Goal: Task Accomplishment & Management: Complete application form

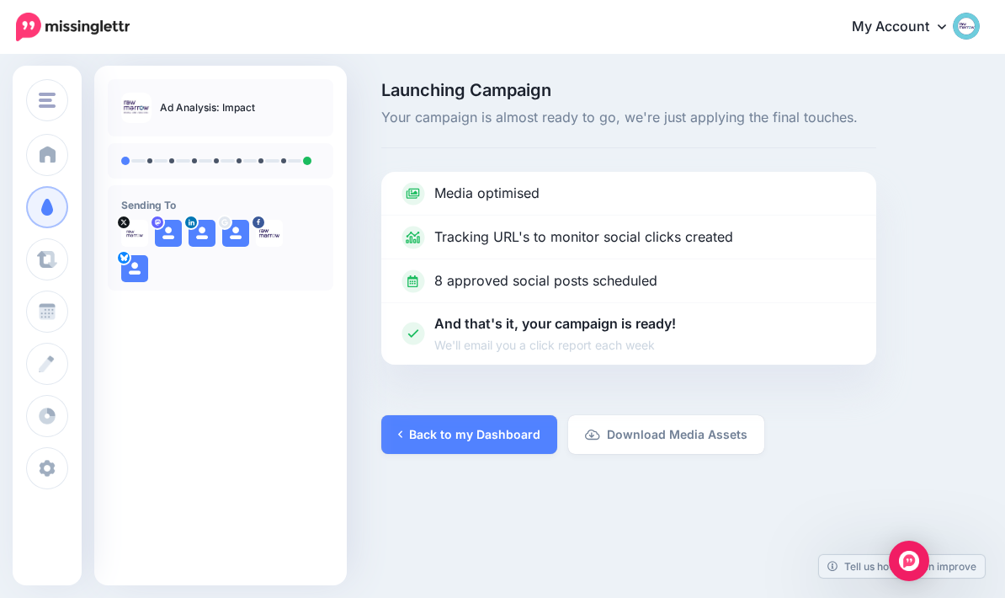
click at [936, 372] on div "Launching Campaign Your campaign is almost ready to go, we're just applying the…" at bounding box center [681, 268] width 624 height 372
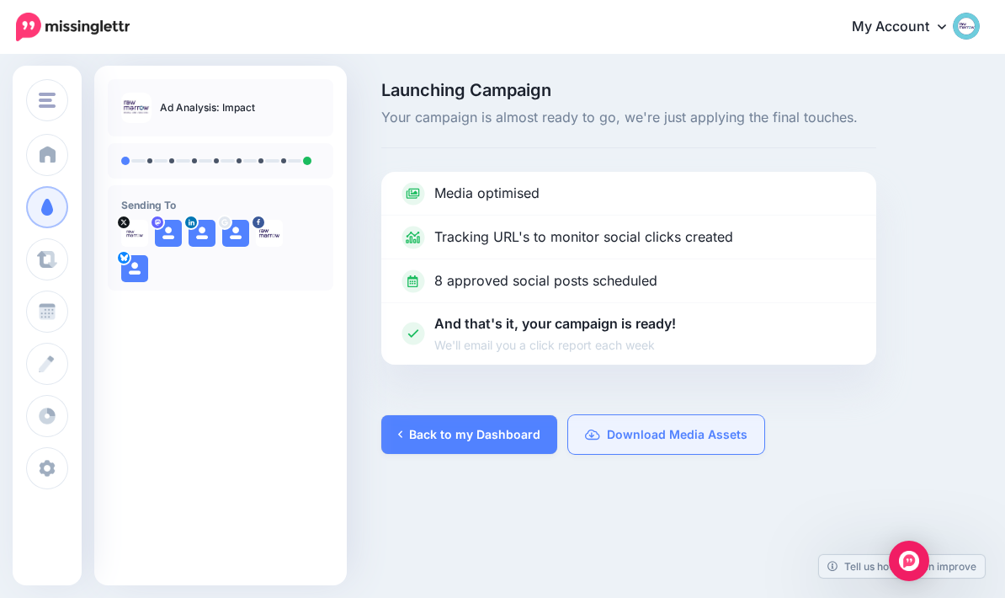
click at [722, 429] on link "Download Media Assets" at bounding box center [666, 434] width 196 height 39
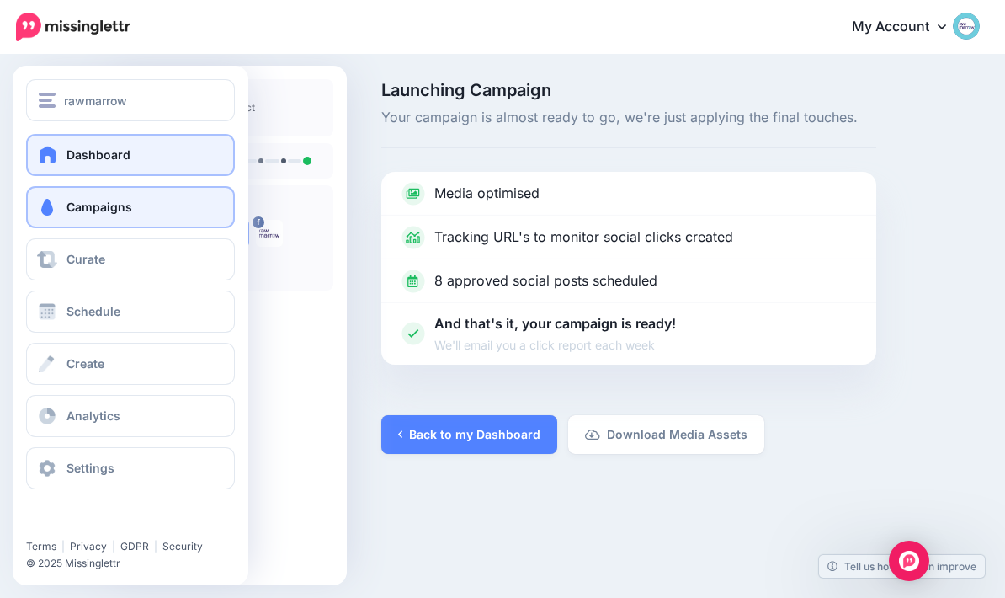
click at [48, 163] on link "Dashboard" at bounding box center [130, 155] width 209 height 42
click at [62, 157] on link "Dashboard" at bounding box center [130, 155] width 209 height 42
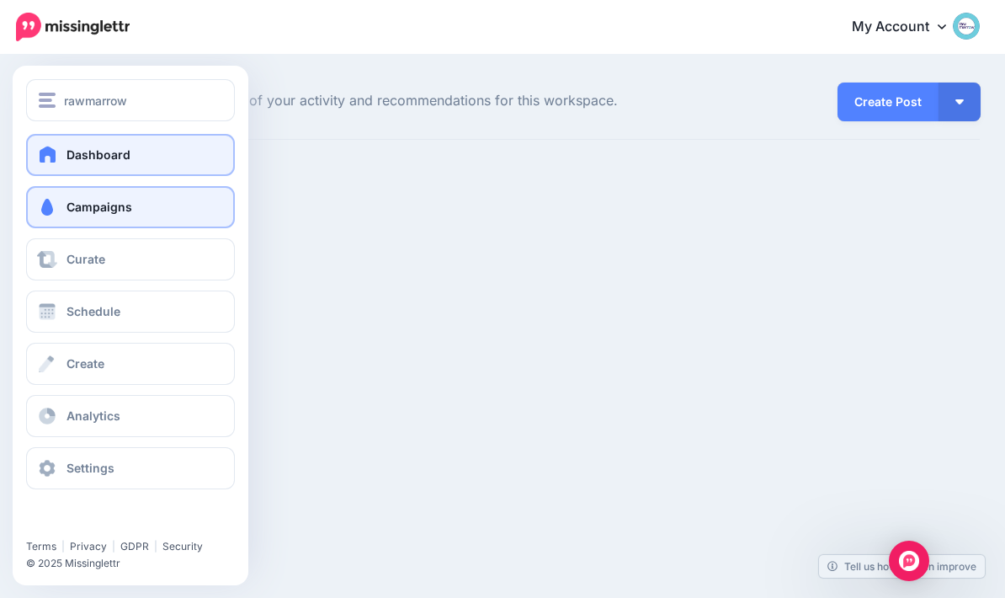
click at [44, 207] on span at bounding box center [47, 207] width 22 height 17
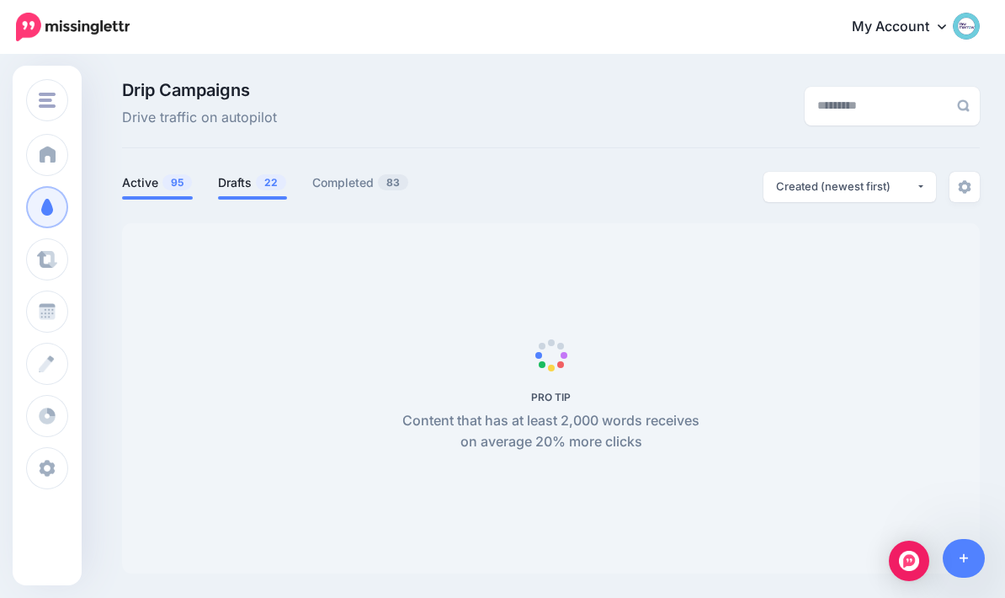
click at [248, 189] on link "Drafts 22" at bounding box center [252, 183] width 69 height 20
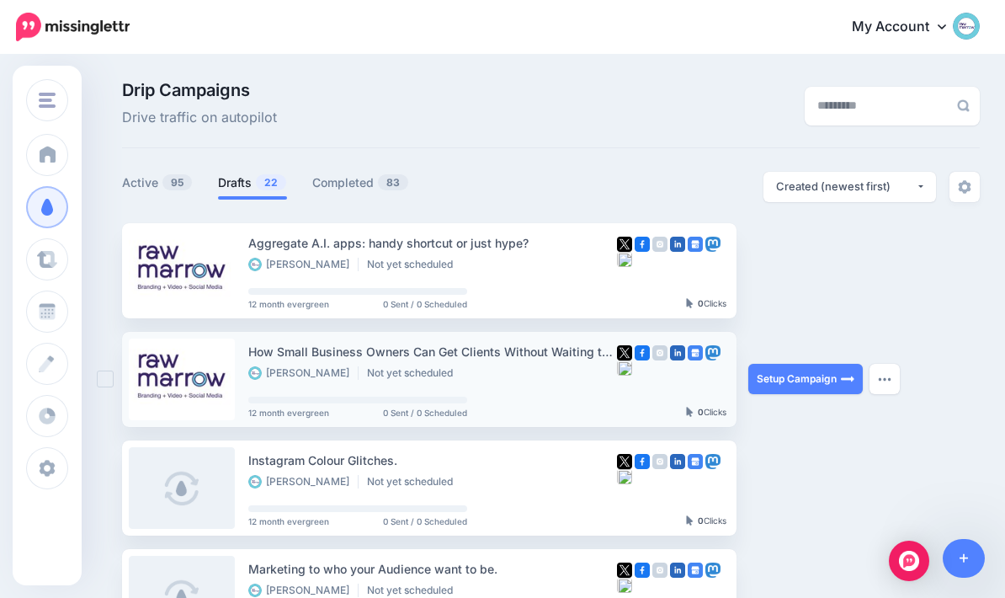
click at [522, 358] on div "How Small Business Owners Can Get Clients Without Waiting to Be Discovered." at bounding box center [432, 351] width 369 height 19
click at [887, 376] on img "button" at bounding box center [884, 378] width 13 height 5
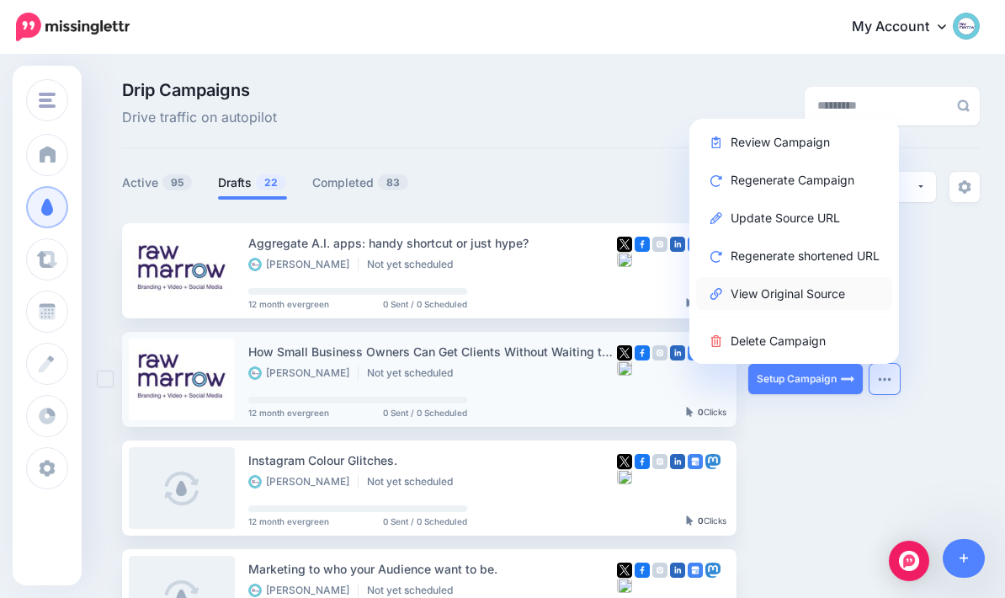
click at [862, 291] on link "View Original Source" at bounding box center [794, 293] width 196 height 33
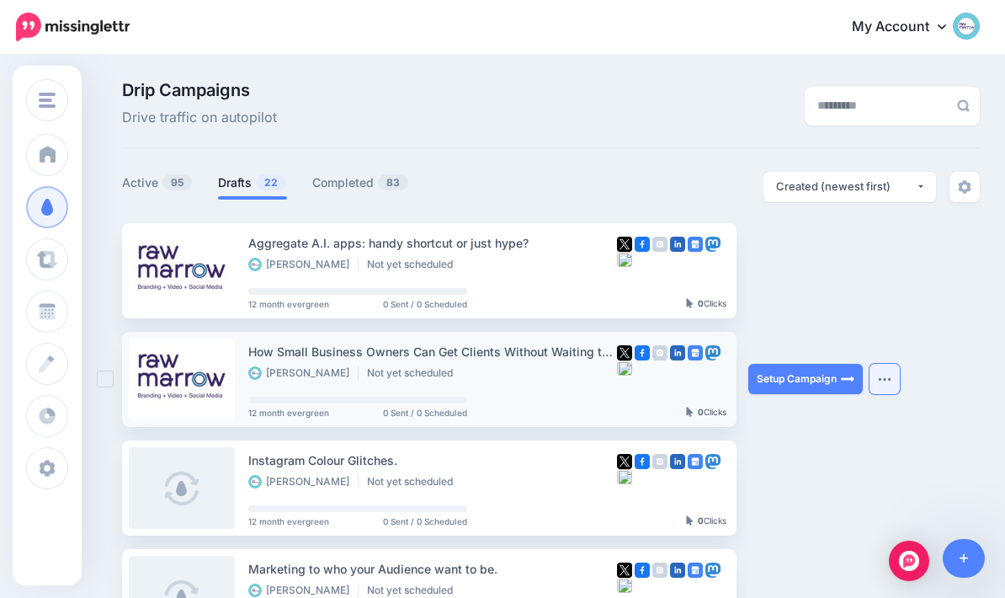
click at [889, 371] on button "button" at bounding box center [885, 379] width 30 height 30
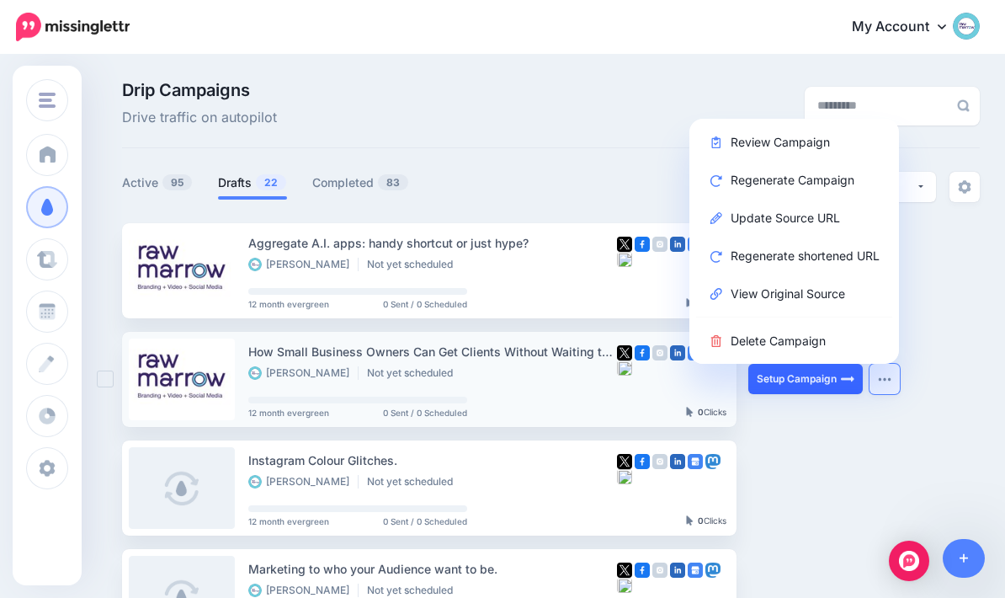
click at [849, 378] on img at bounding box center [847, 378] width 13 height 13
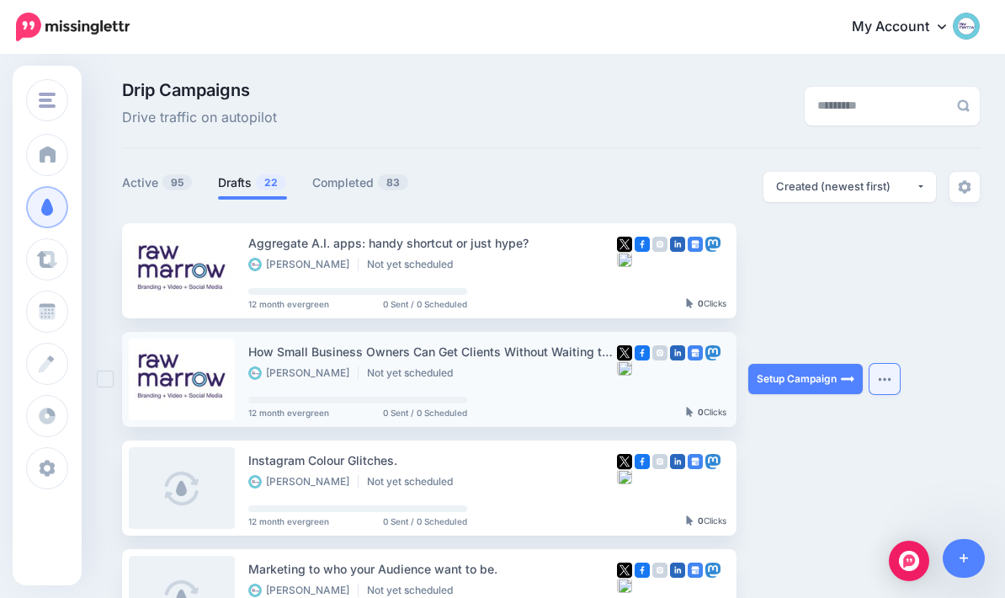
click at [888, 371] on button "button" at bounding box center [885, 379] width 30 height 30
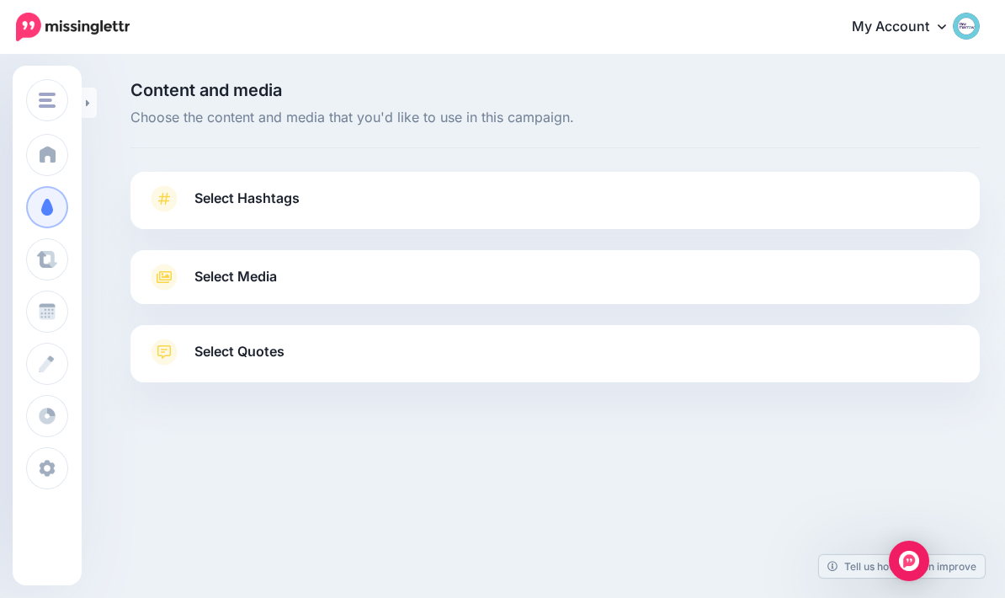
click at [925, 207] on link "Select Hashtags" at bounding box center [555, 207] width 816 height 44
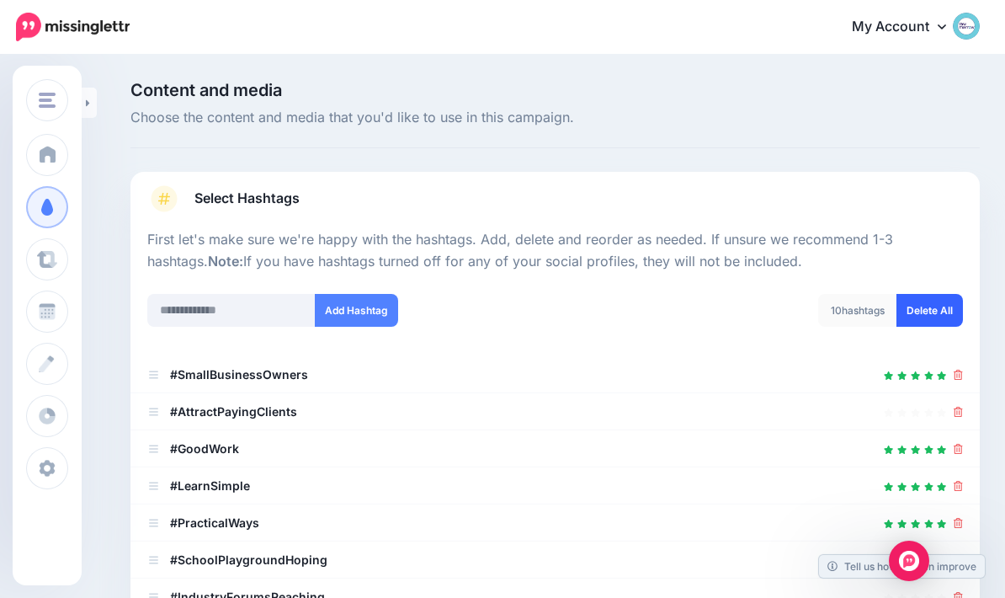
click at [936, 301] on link "Delete All" at bounding box center [930, 310] width 67 height 33
click at [177, 306] on input "text" at bounding box center [231, 310] width 168 height 33
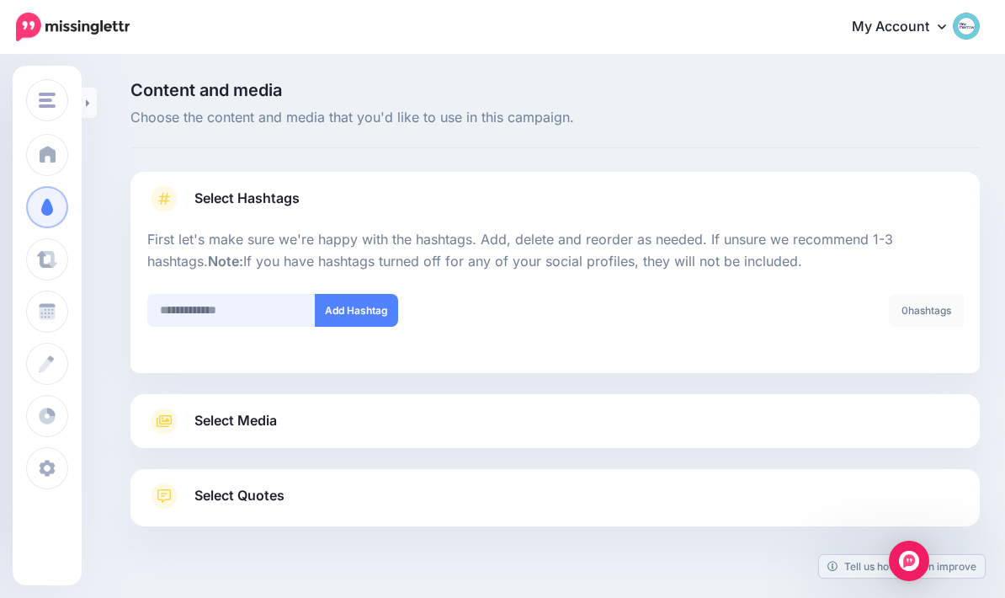
scroll to position [175, 0]
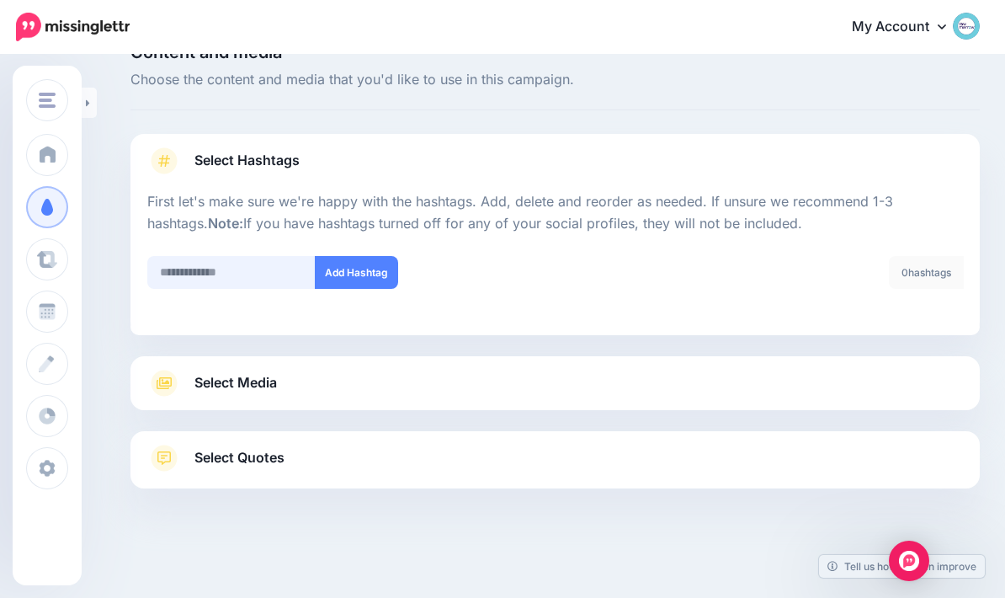
type input "*"
type input "**********"
click at [373, 256] on button "Add Hashtag" at bounding box center [356, 272] width 83 height 33
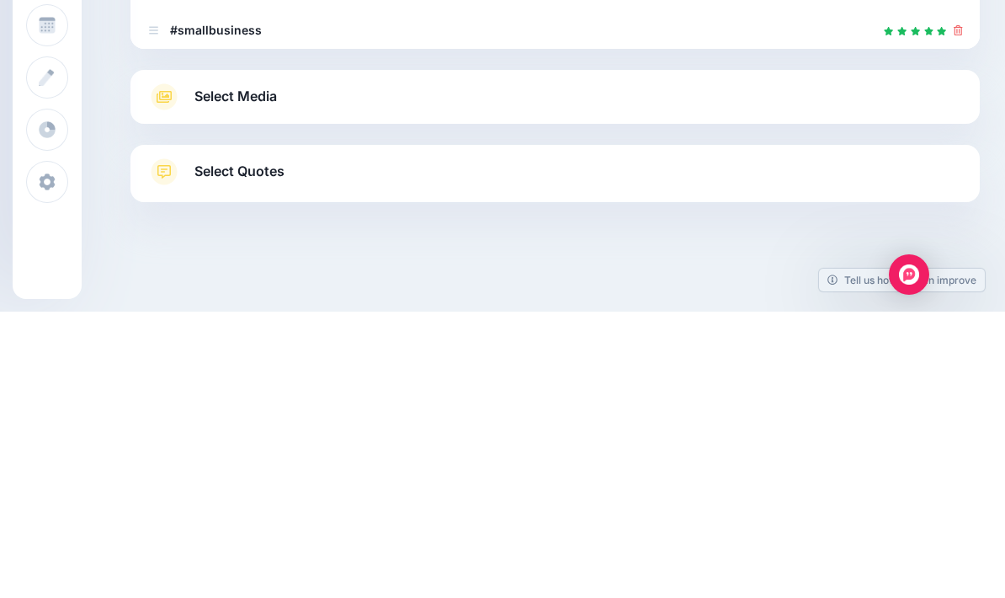
click at [191, 356] on div "Select Media Next, let's make sure we have the best media for this campaign. De…" at bounding box center [556, 383] width 850 height 54
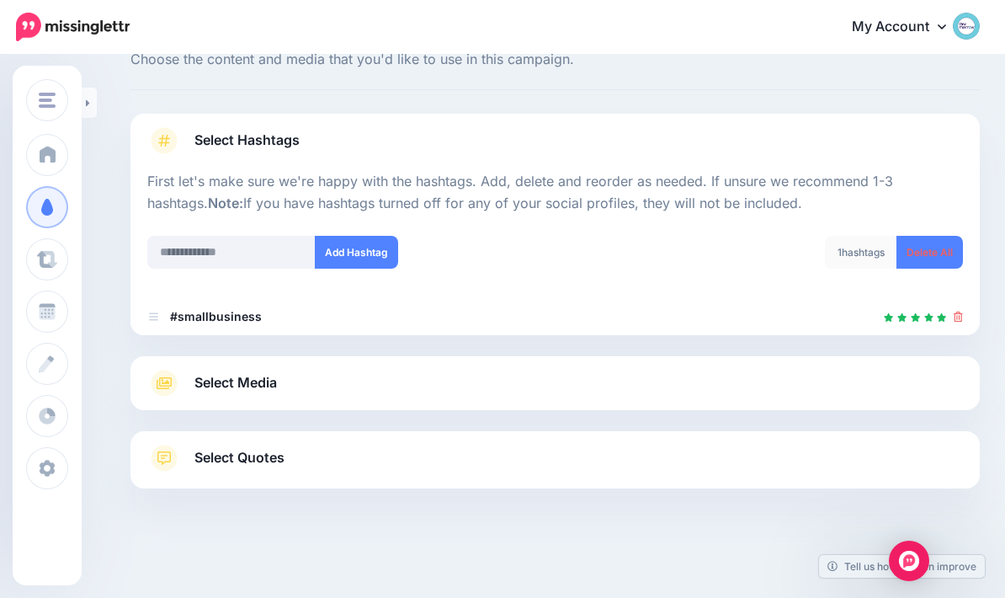
click at [224, 449] on span "Select Quotes" at bounding box center [240, 457] width 90 height 23
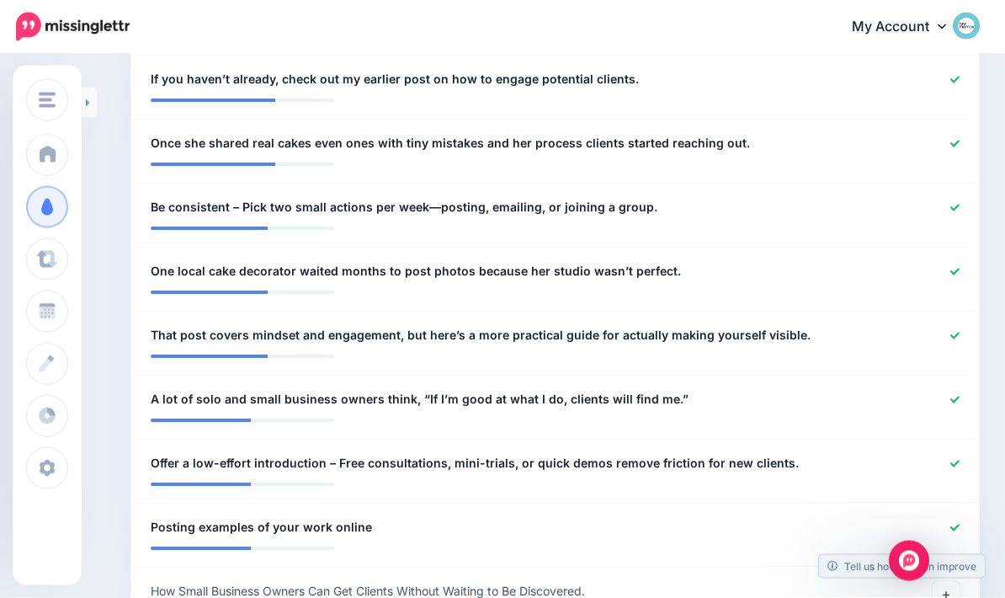
scroll to position [934, 0]
click at [964, 326] on div at bounding box center [903, 336] width 139 height 21
click at [958, 332] on icon at bounding box center [955, 336] width 9 height 9
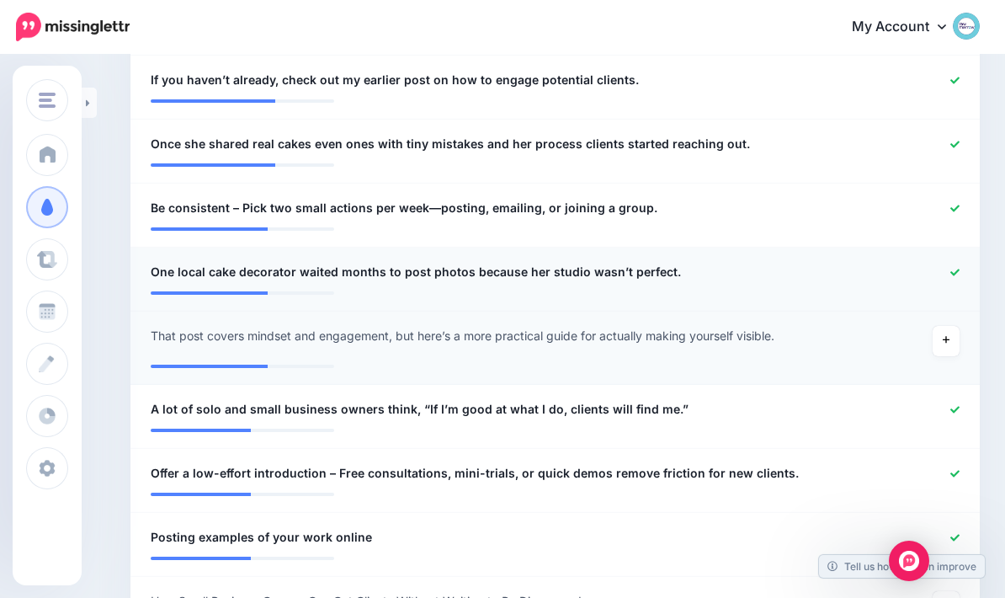
click at [952, 275] on div at bounding box center [903, 272] width 139 height 21
click at [963, 138] on div at bounding box center [903, 144] width 139 height 21
click at [958, 140] on icon at bounding box center [955, 144] width 9 height 9
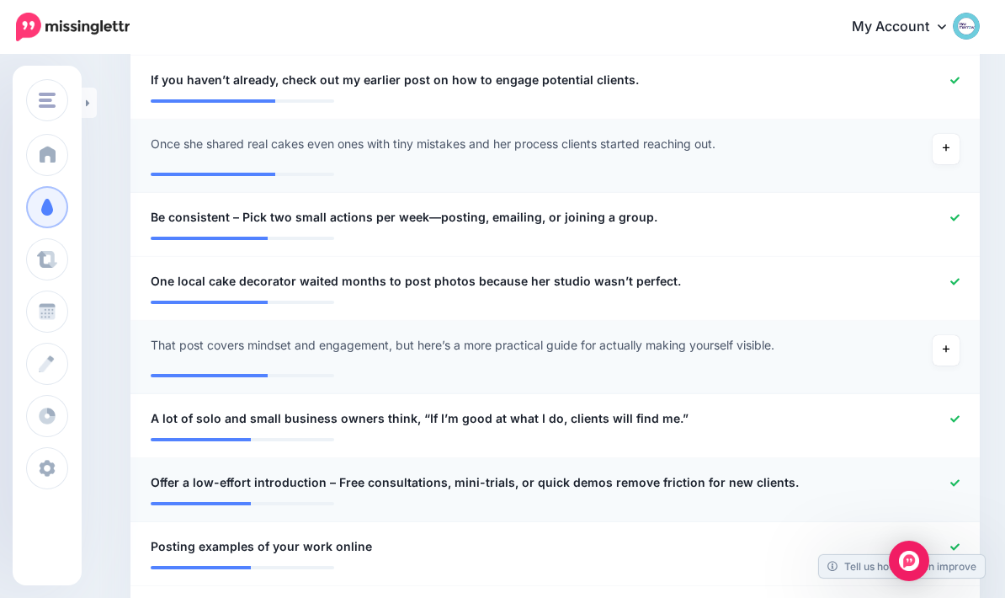
click at [957, 467] on li "**********" at bounding box center [556, 490] width 850 height 64
click at [950, 472] on div at bounding box center [903, 482] width 139 height 21
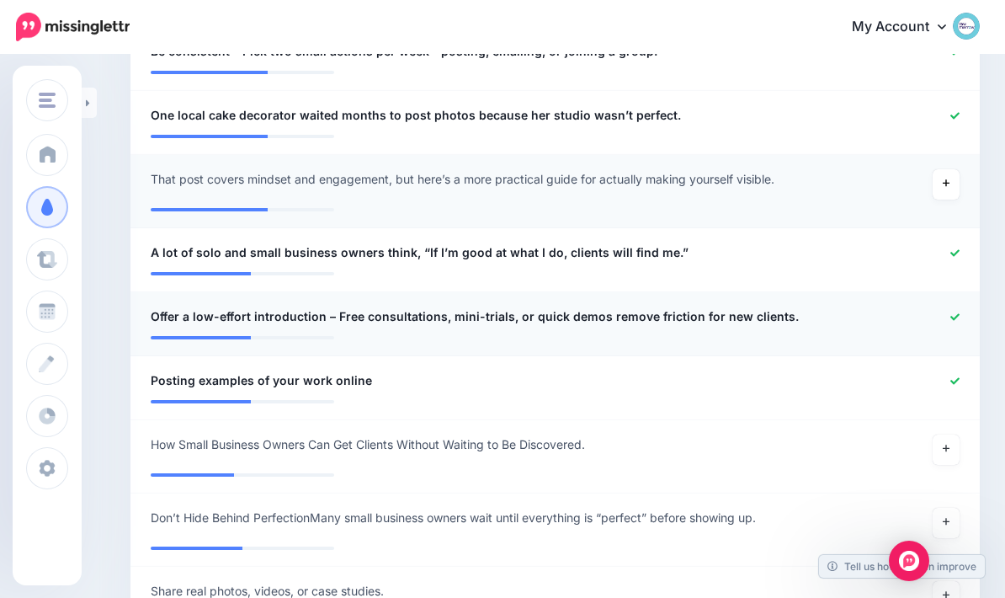
scroll to position [1109, 0]
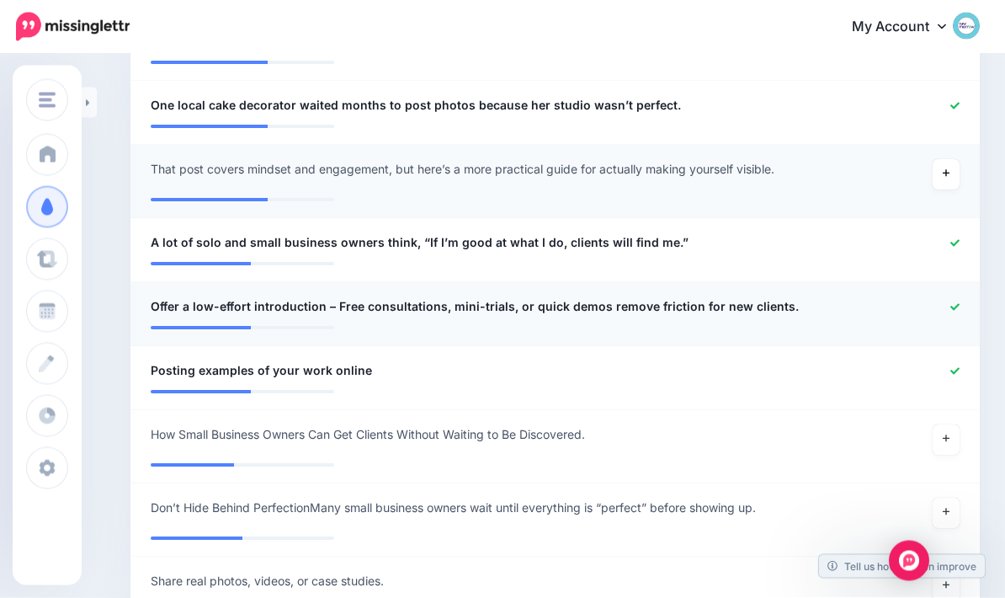
click at [957, 303] on icon at bounding box center [955, 307] width 9 height 9
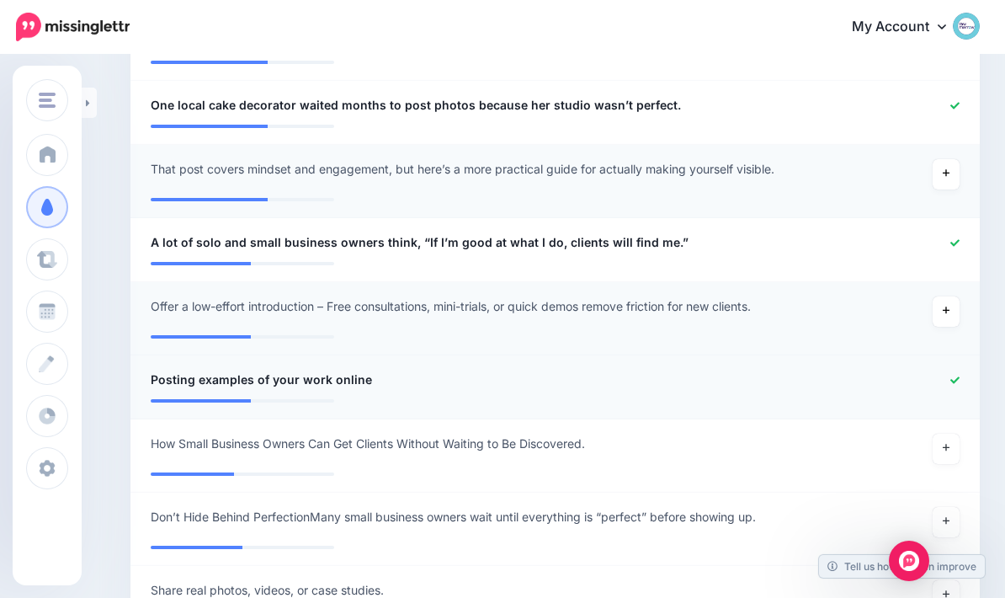
click at [957, 376] on icon at bounding box center [955, 380] width 9 height 9
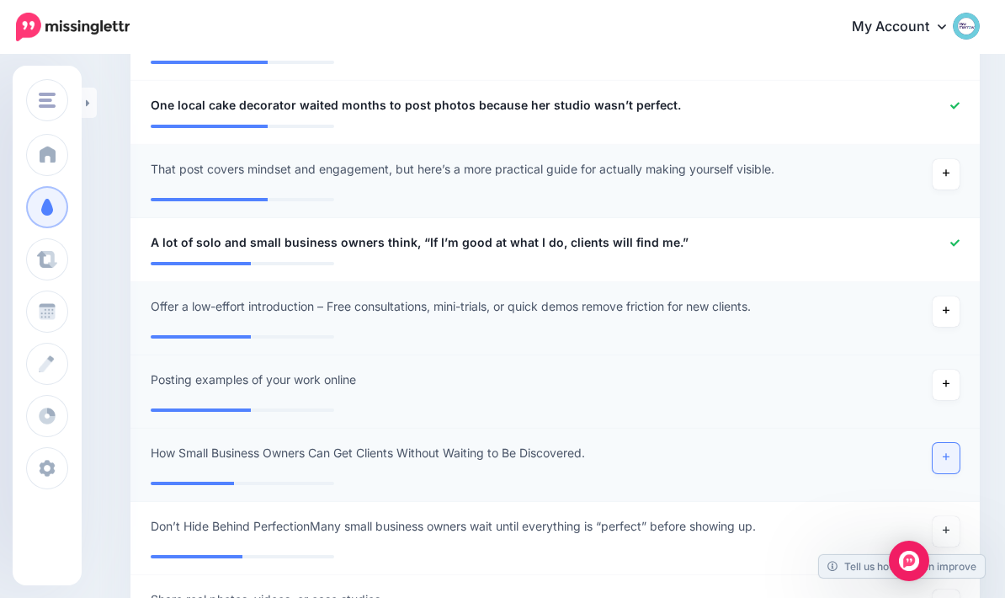
click at [935, 443] on link at bounding box center [946, 458] width 27 height 30
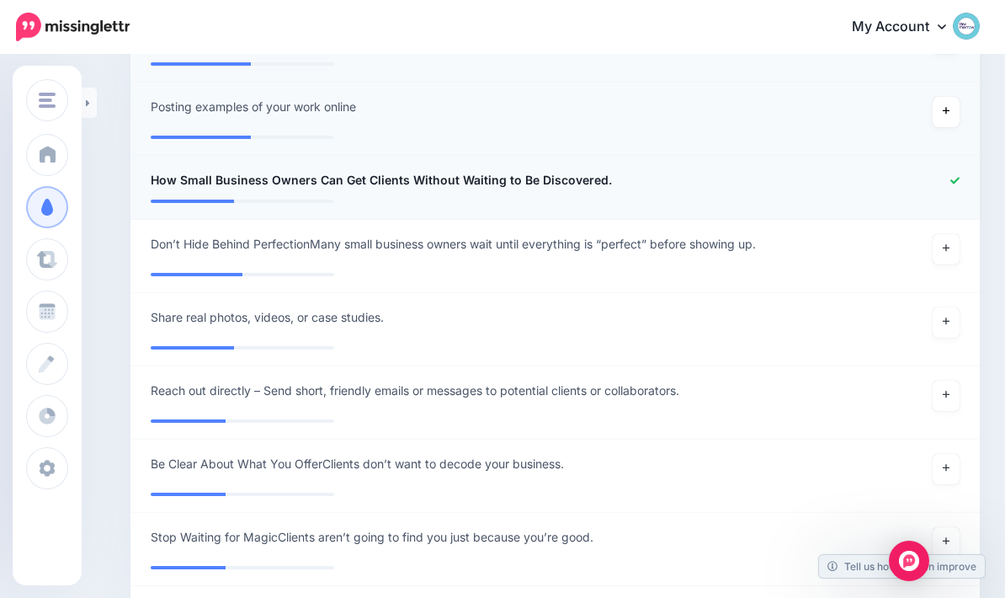
scroll to position [1381, 0]
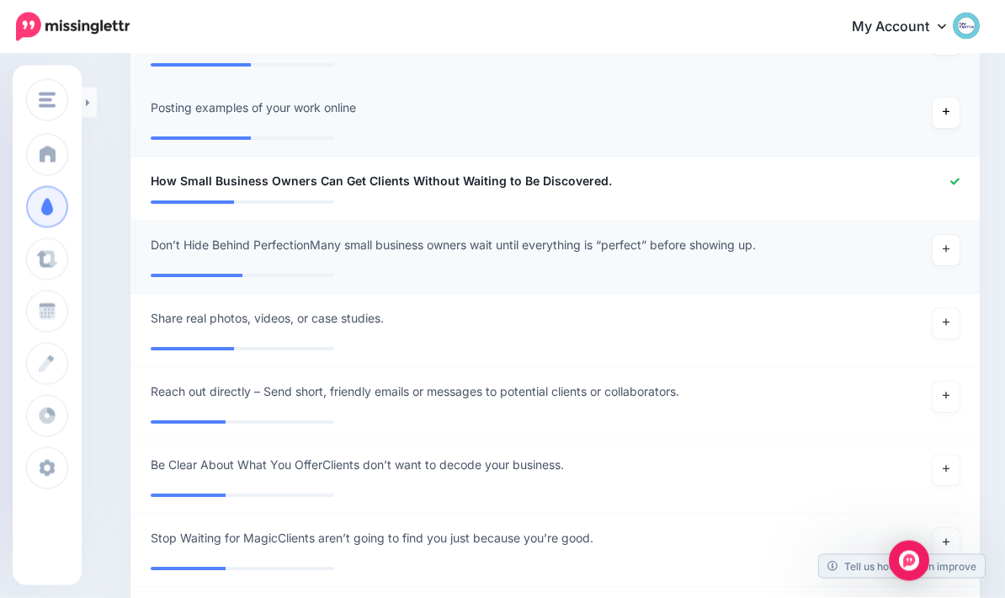
click at [251, 236] on span "Don’t Hide Behind PerfectionMany small business owners wait until everything is…" at bounding box center [453, 246] width 605 height 20
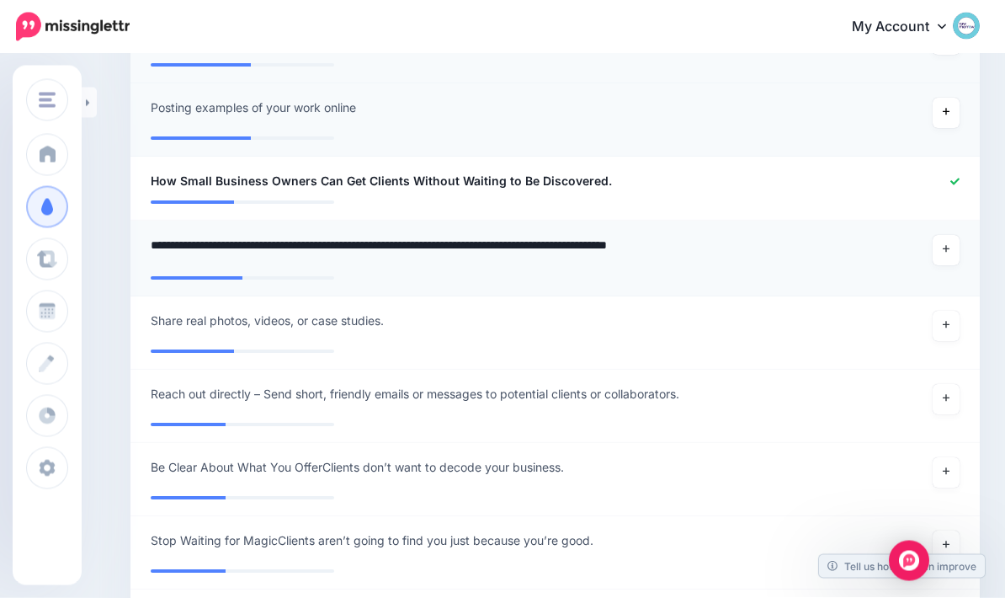
scroll to position [1382, 0]
click at [318, 239] on textarea "**********" at bounding box center [486, 251] width 670 height 33
type textarea "**********"
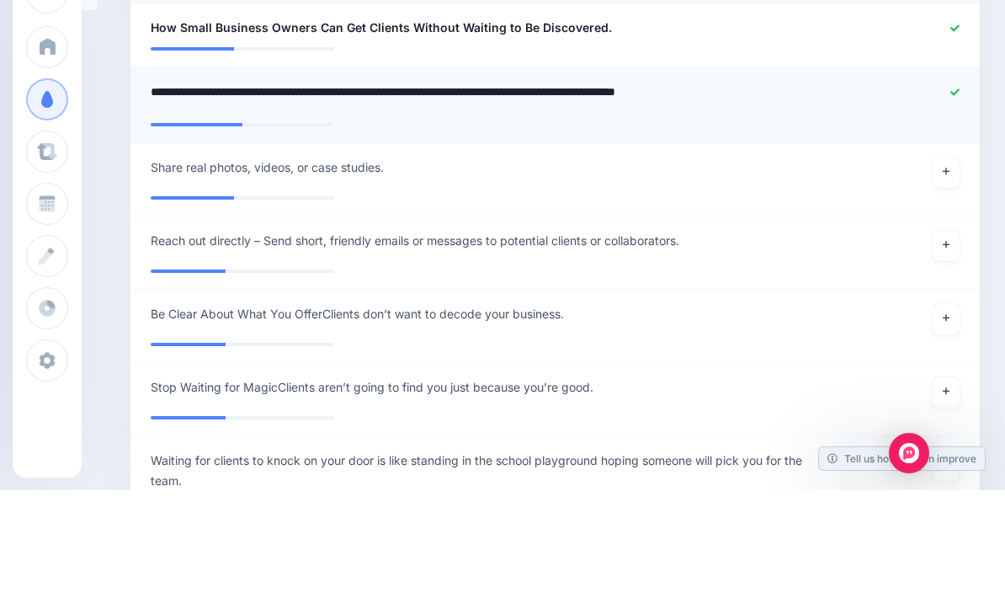
scroll to position [1428, 0]
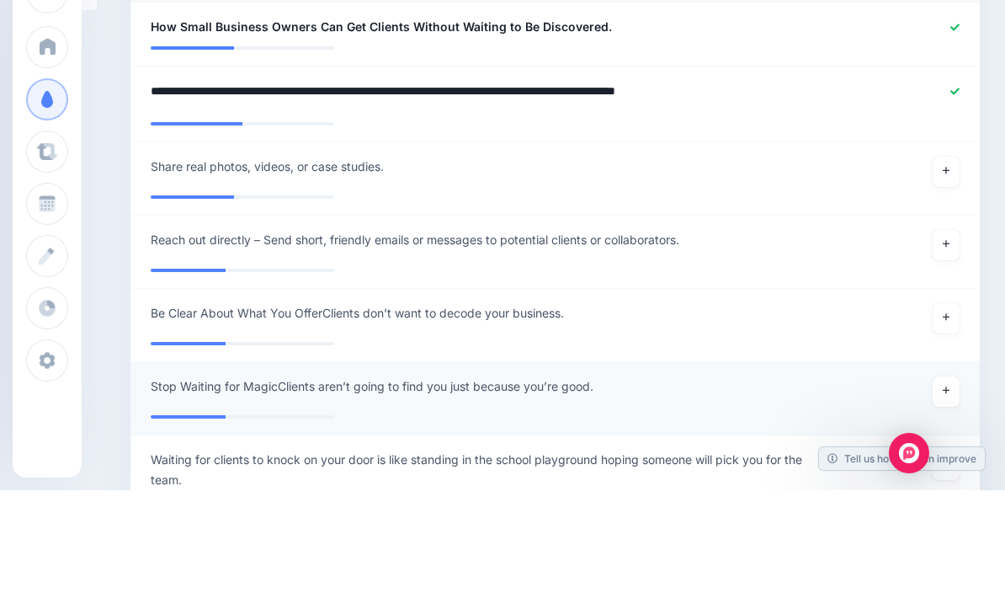
click at [277, 484] on span "Stop Waiting for MagicClients aren’t going to find you just because you’re good." at bounding box center [372, 494] width 443 height 20
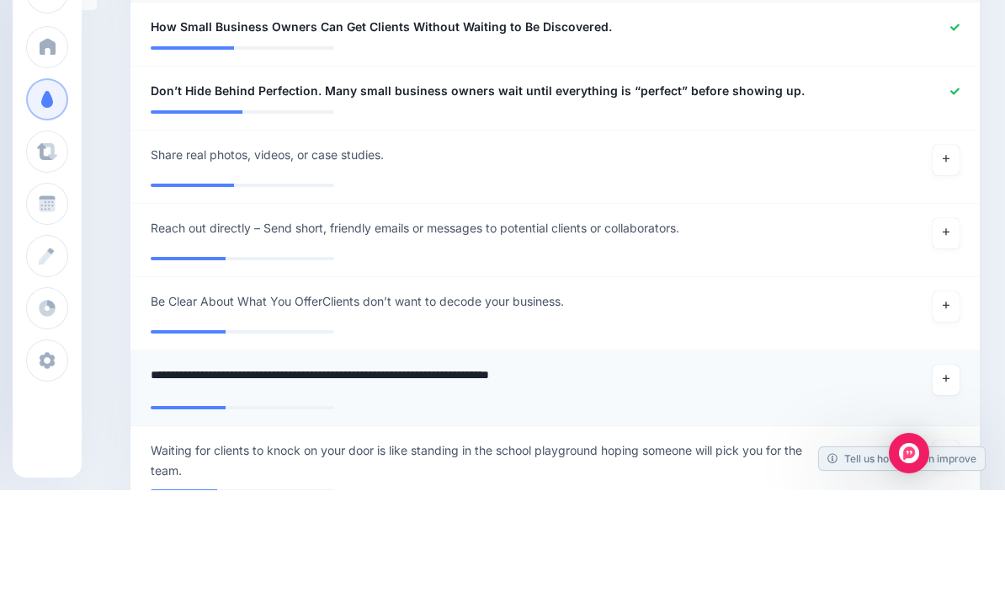
click at [275, 472] on textarea "**********" at bounding box center [486, 488] width 670 height 33
type textarea "**********"
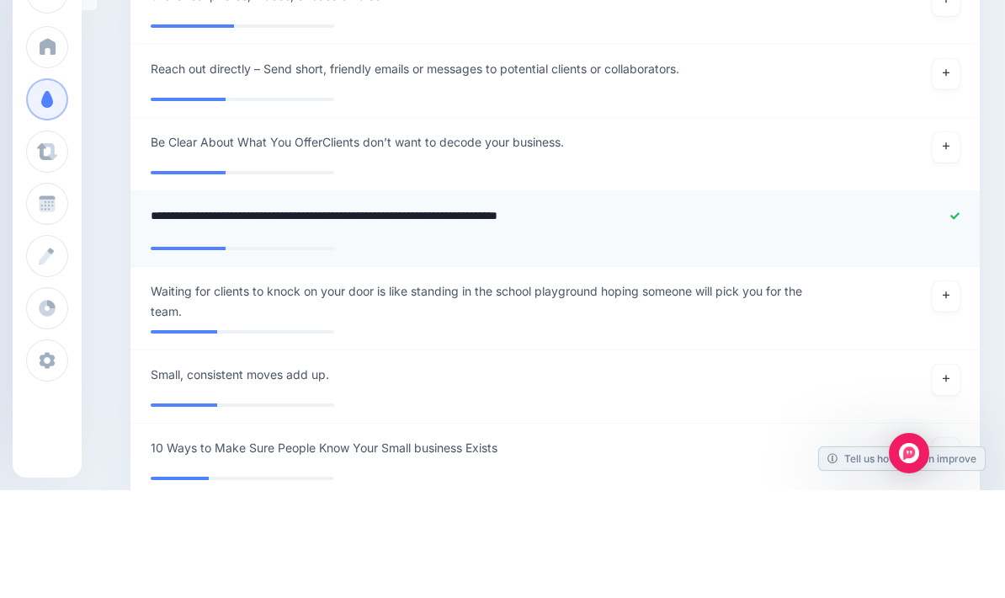
scroll to position [1589, 0]
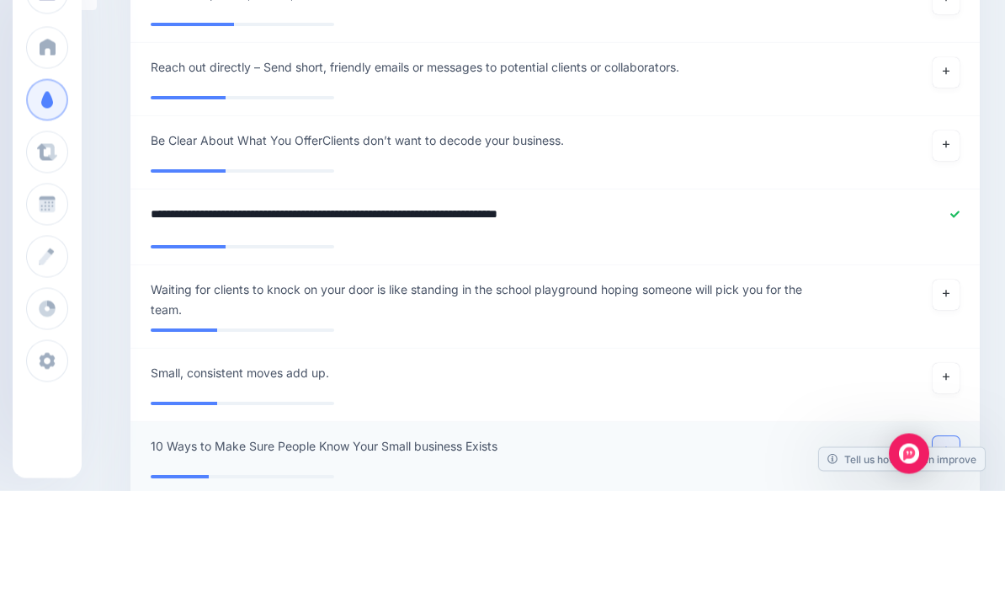
click at [947, 544] on link at bounding box center [946, 559] width 27 height 30
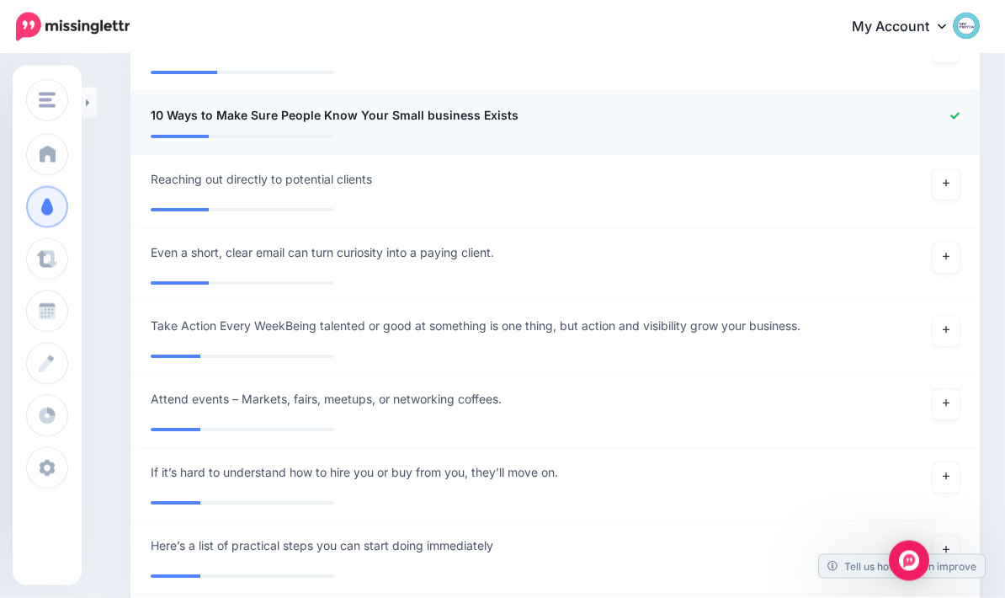
scroll to position [2016, 0]
click at [290, 318] on span "Take Action Every WeekBeing talented or good at something is one thing, but act…" at bounding box center [476, 326] width 650 height 20
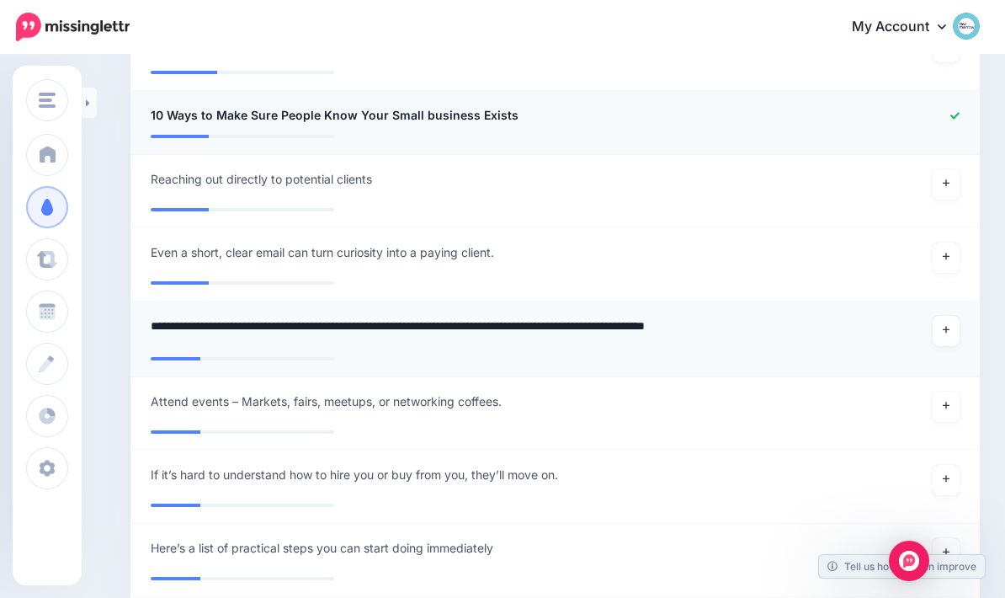
click at [295, 323] on textarea "**********" at bounding box center [486, 332] width 670 height 33
type textarea "**********"
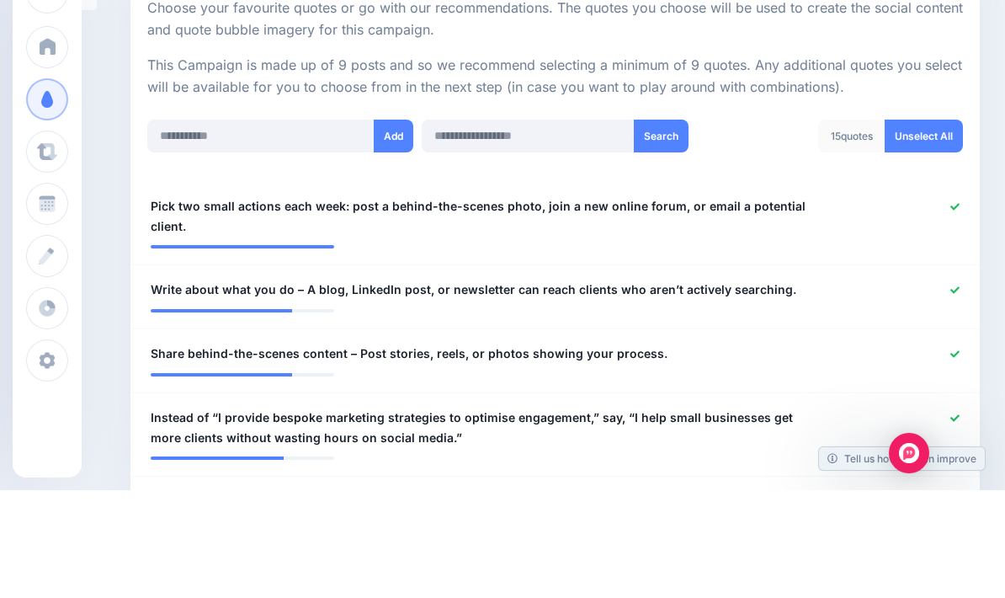
scroll to position [279, 0]
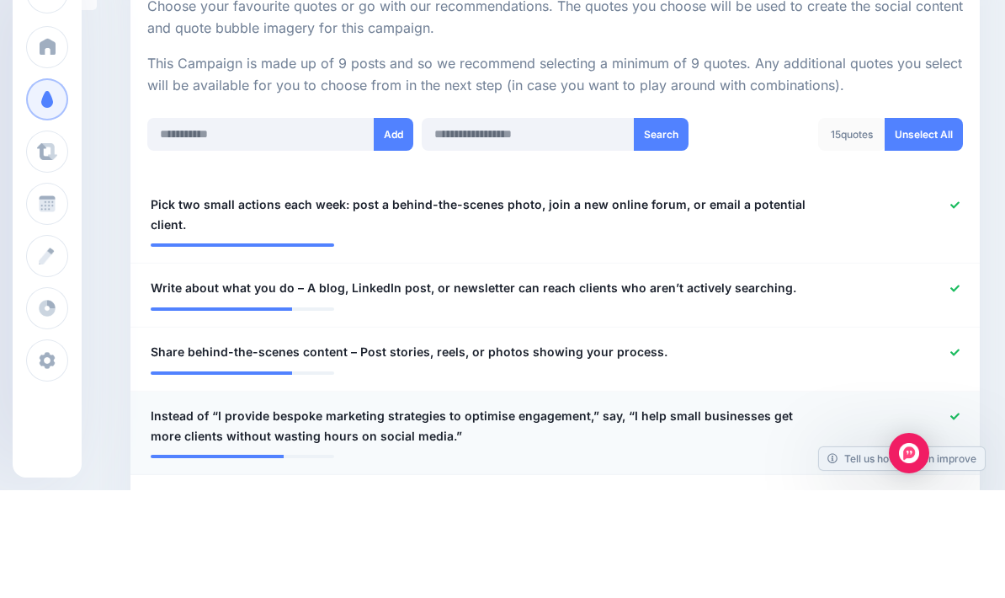
click at [957, 520] on icon at bounding box center [955, 523] width 9 height 7
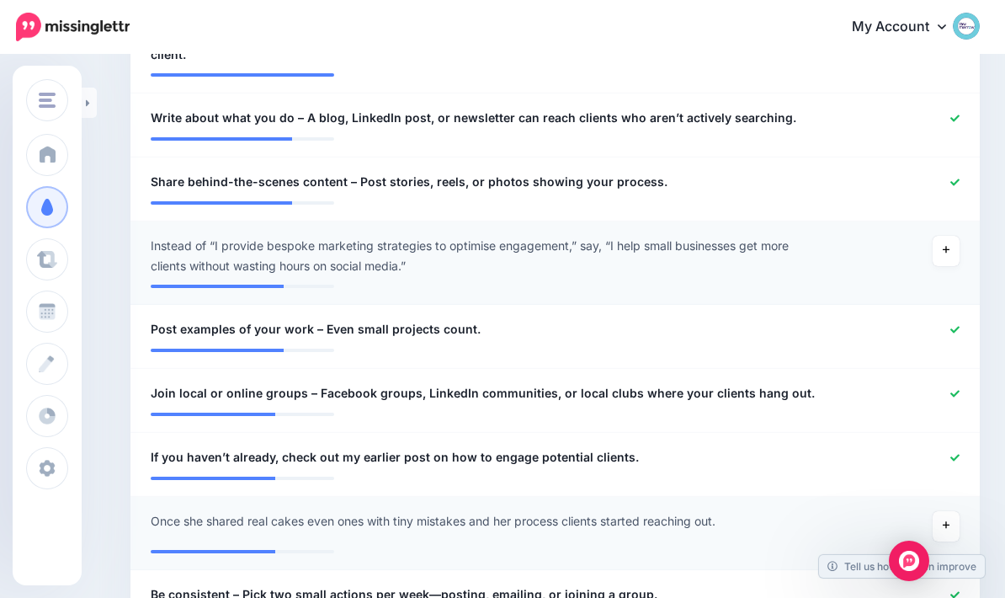
scroll to position [584, 0]
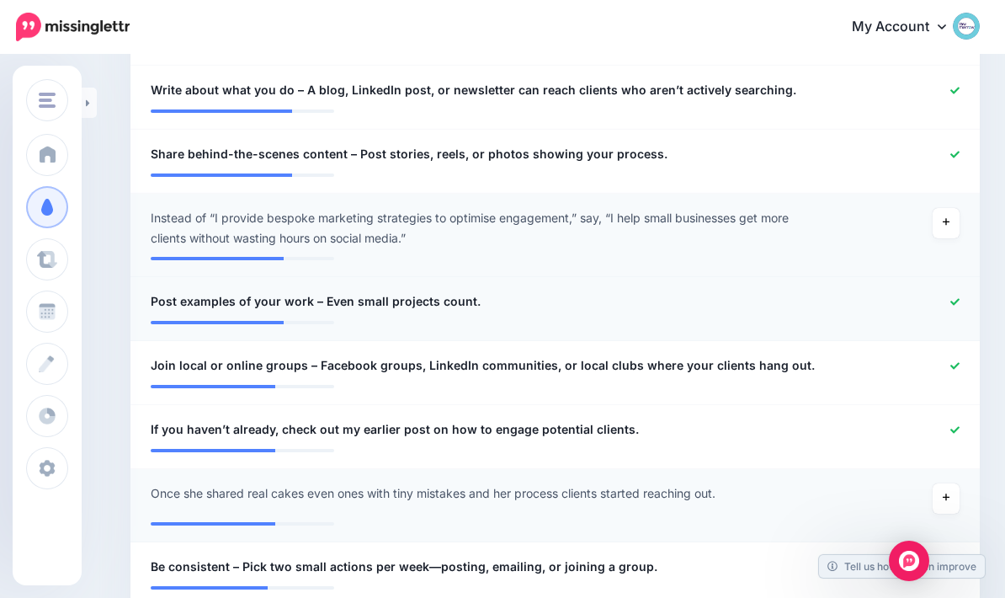
click at [957, 297] on icon at bounding box center [955, 301] width 9 height 9
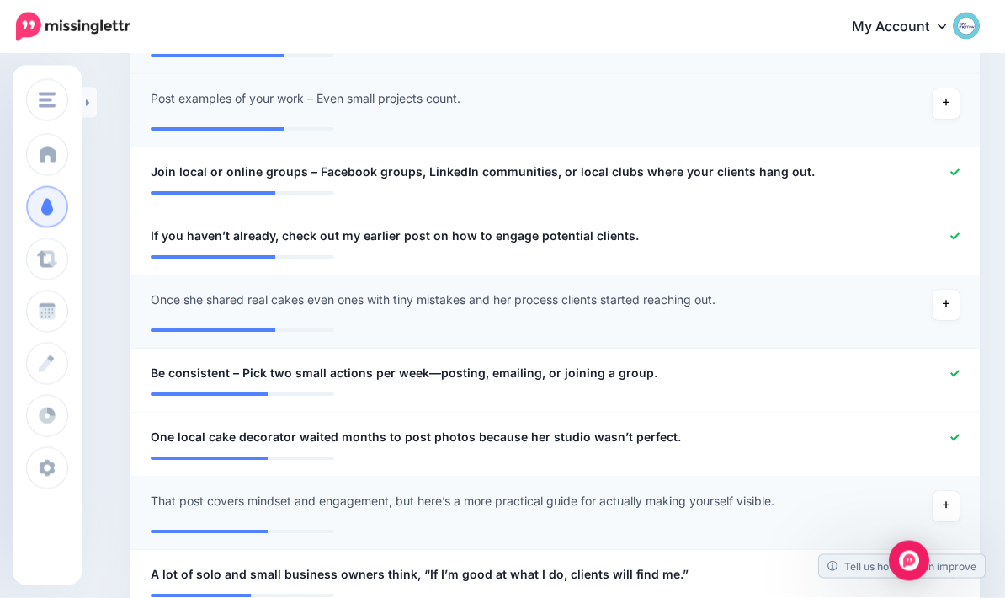
scroll to position [805, 0]
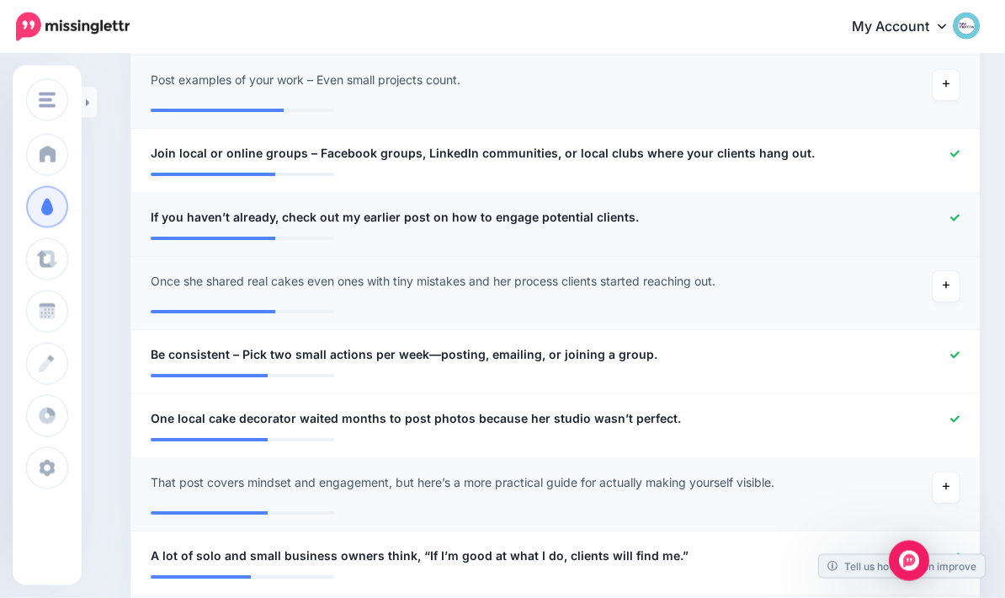
click at [968, 208] on div at bounding box center [903, 218] width 139 height 21
click at [952, 215] on icon at bounding box center [955, 218] width 9 height 7
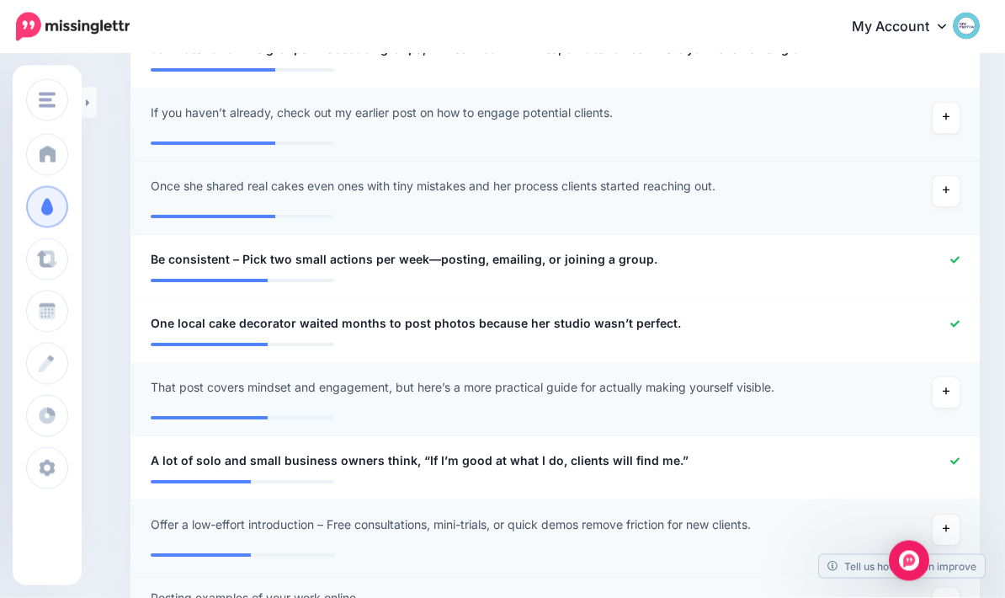
scroll to position [910, 0]
click at [954, 318] on link at bounding box center [955, 324] width 9 height 12
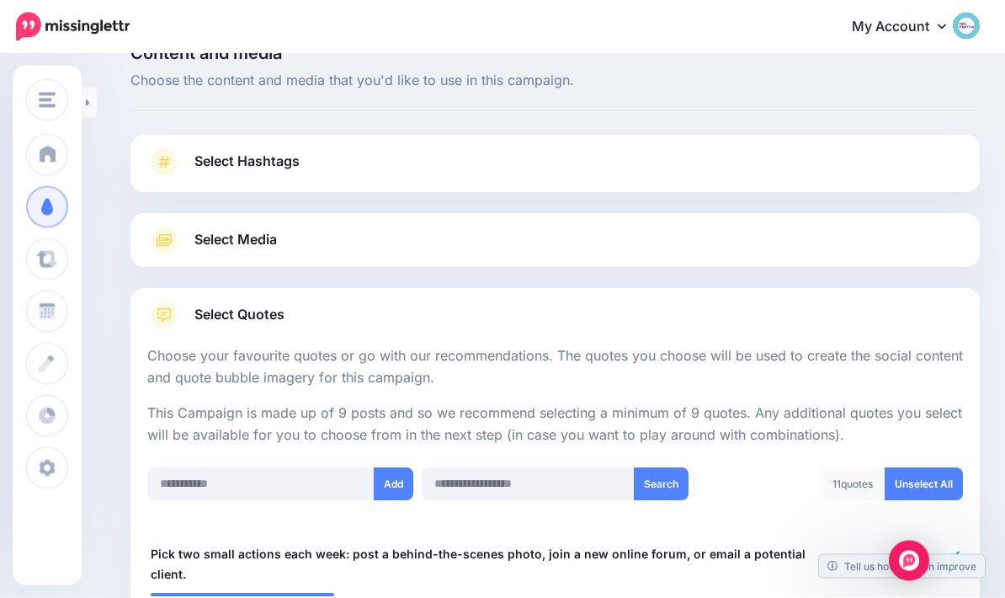
scroll to position [0, 0]
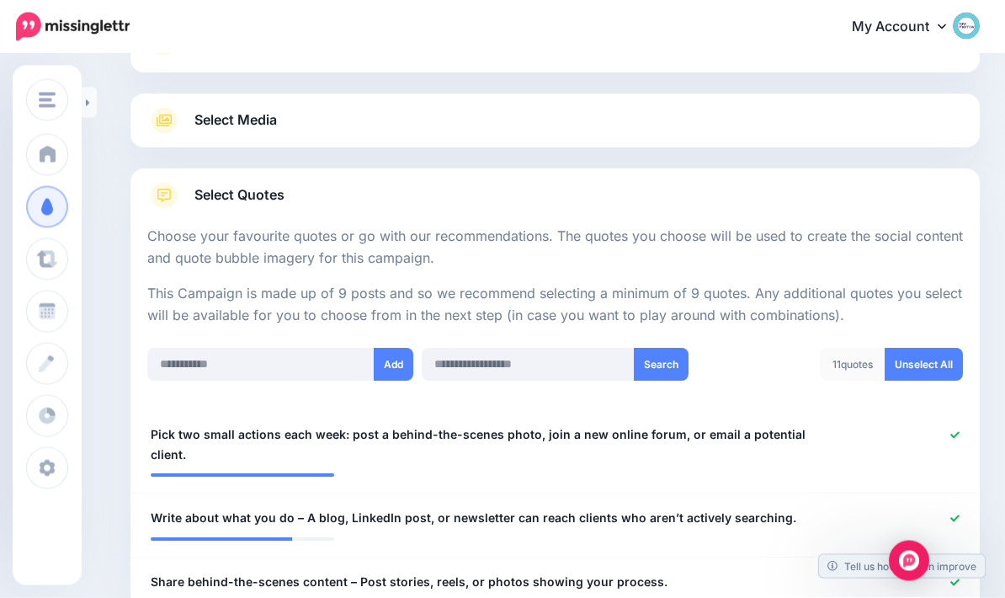
click at [923, 111] on link "Select Media" at bounding box center [555, 121] width 816 height 27
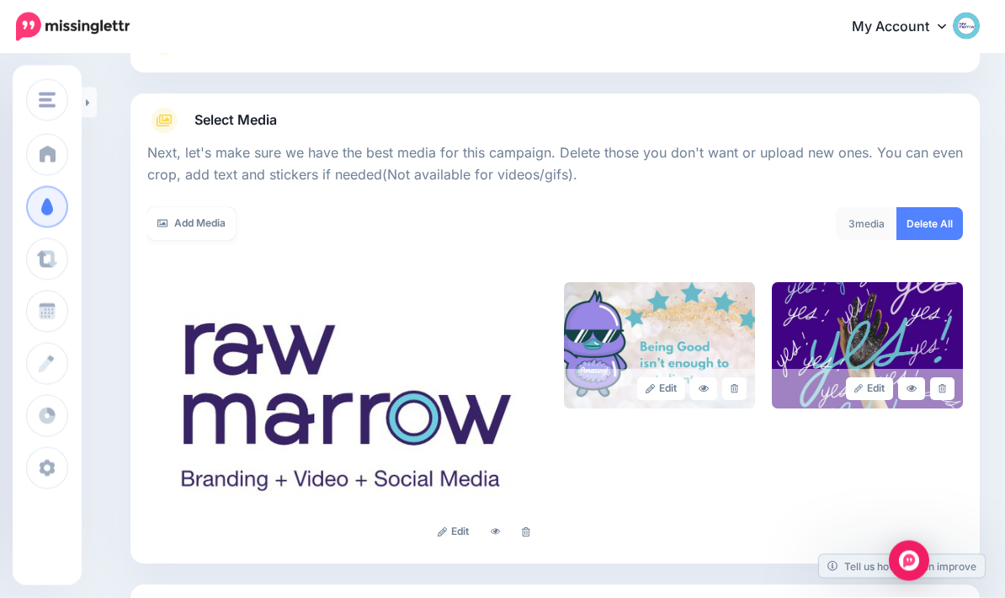
scroll to position [157, 0]
click at [507, 527] on link at bounding box center [496, 531] width 27 height 23
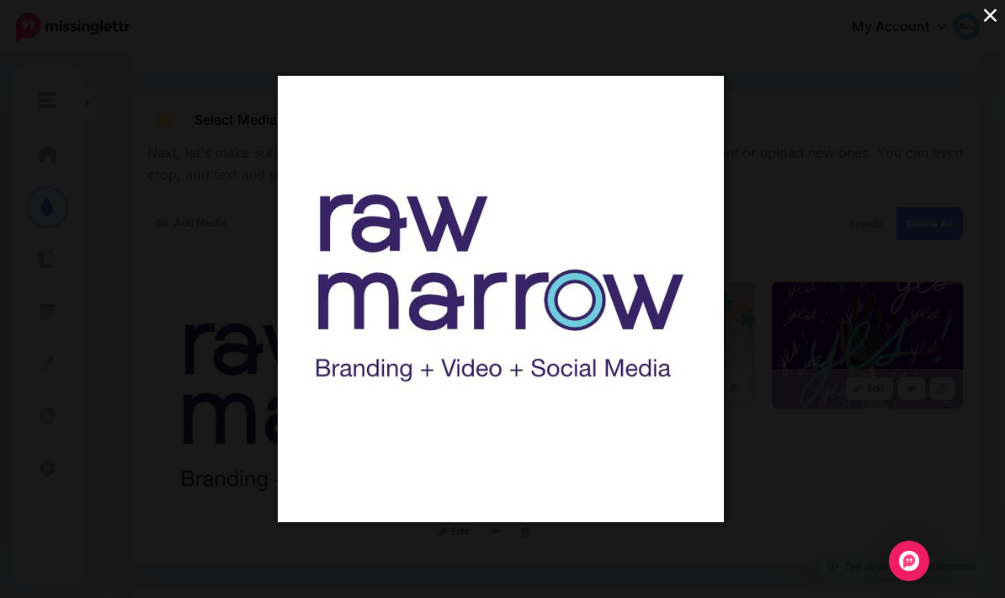
click at [999, 12] on button "×" at bounding box center [990, 14] width 29 height 29
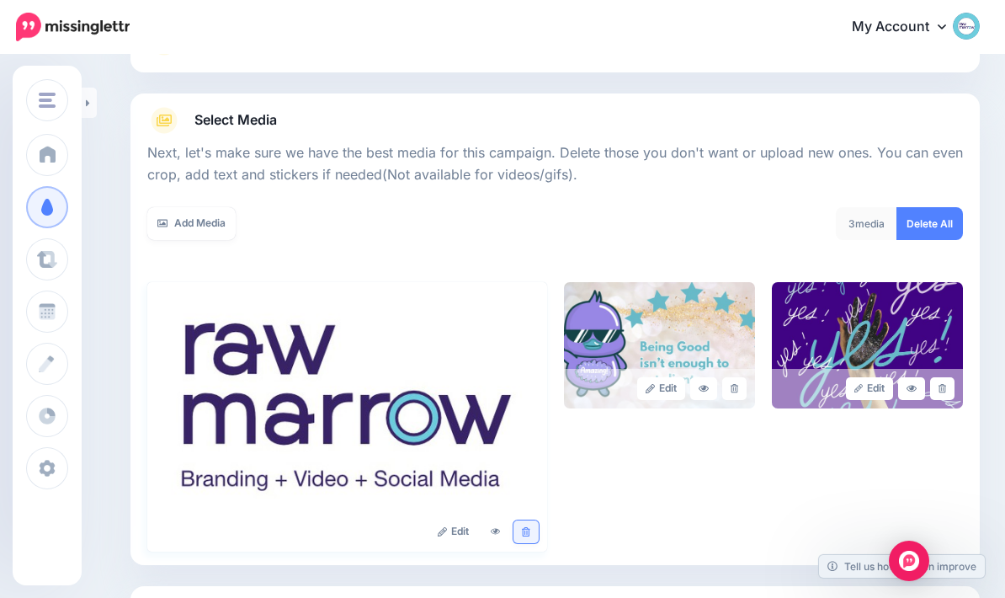
click at [538, 538] on link at bounding box center [526, 531] width 24 height 23
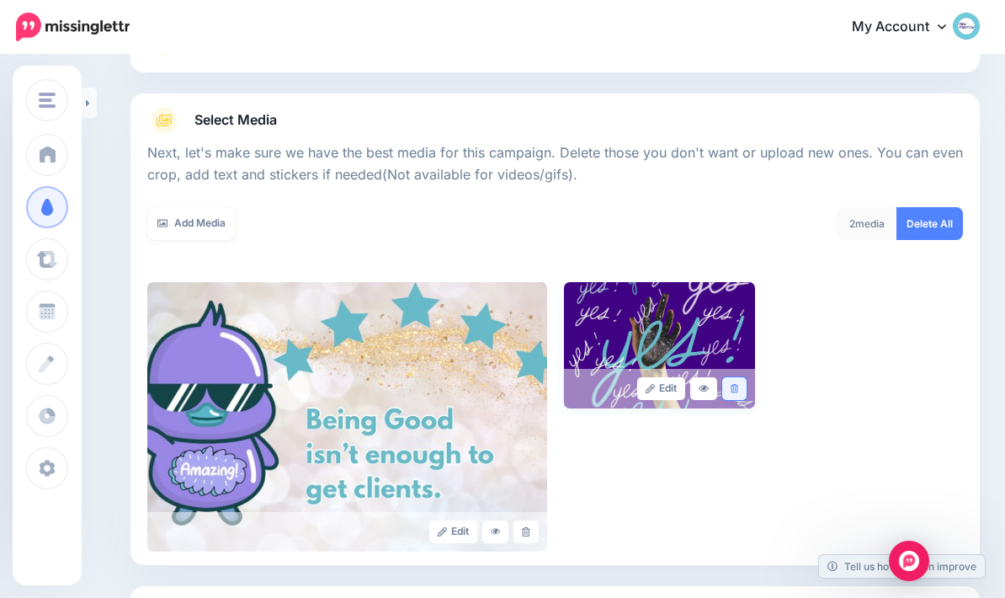
click at [744, 383] on link at bounding box center [735, 388] width 24 height 23
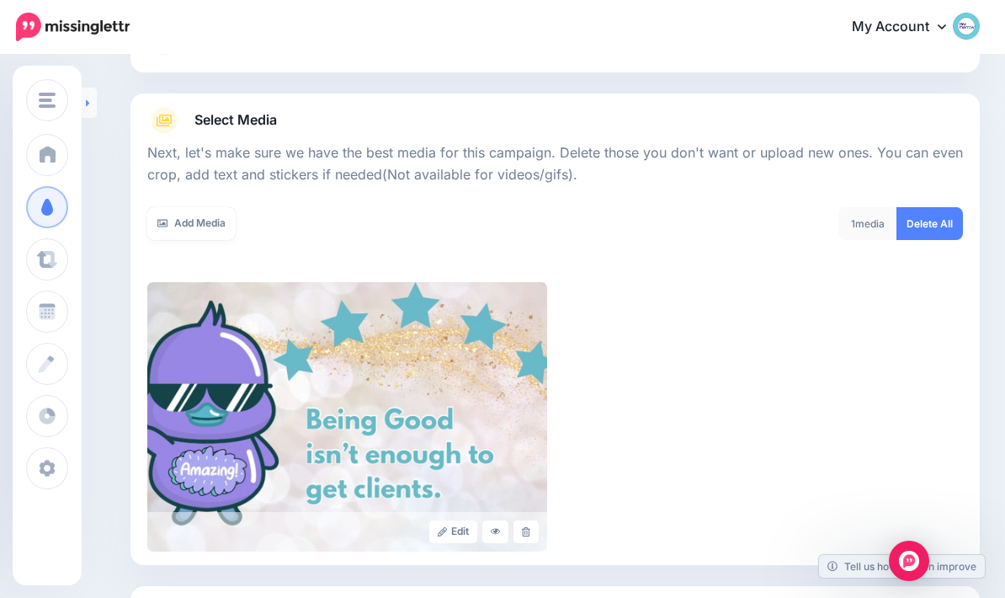
click at [94, 104] on link at bounding box center [89, 103] width 15 height 30
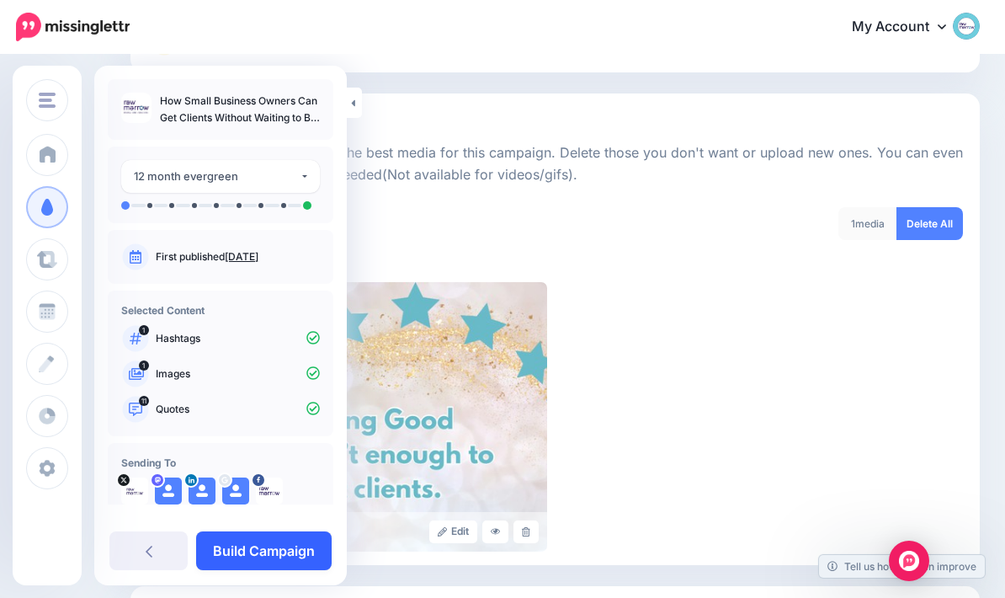
click at [239, 542] on link "Build Campaign" at bounding box center [264, 550] width 136 height 39
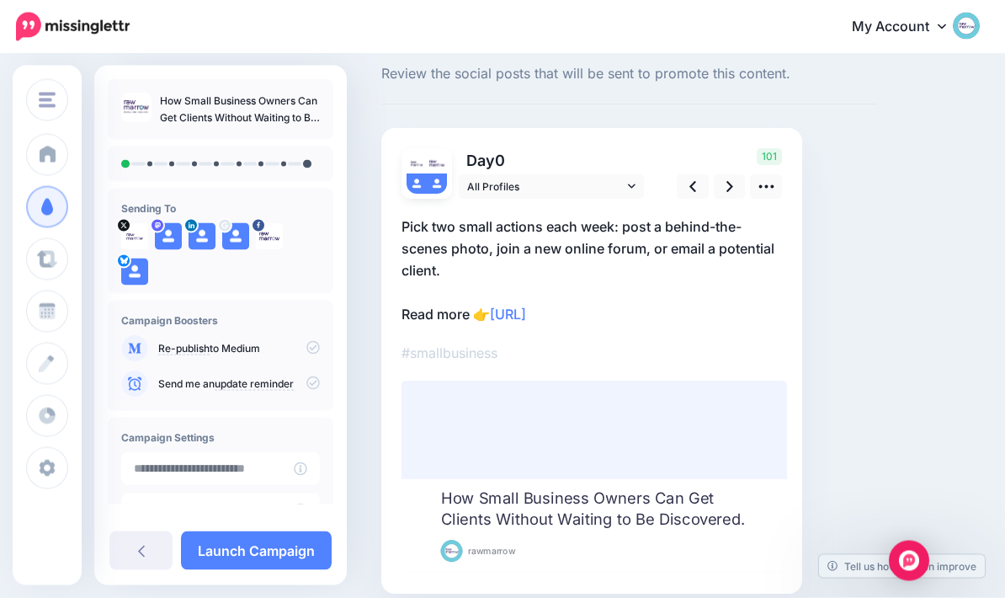
scroll to position [115, 0]
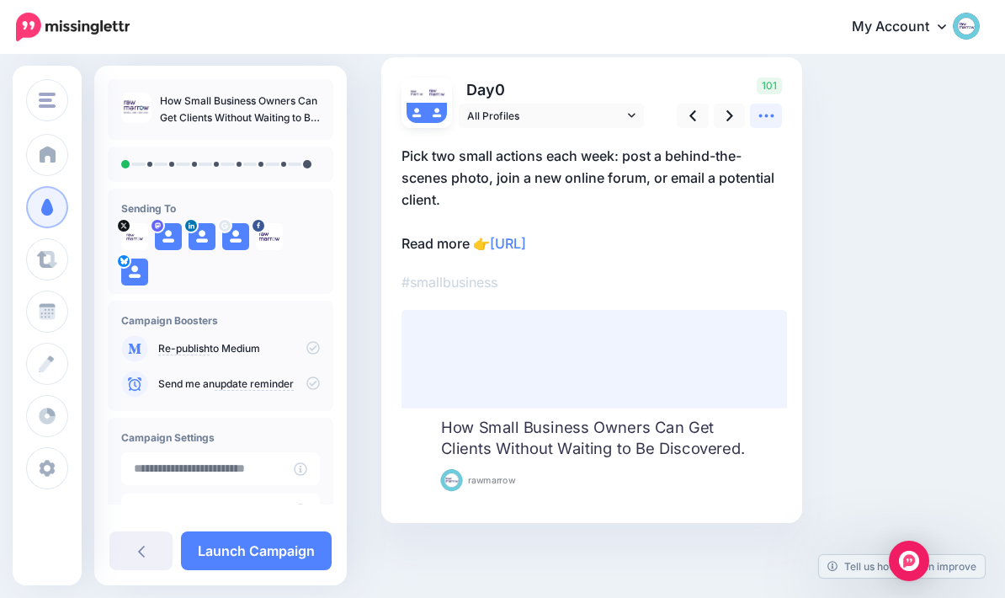
click at [775, 117] on icon at bounding box center [767, 116] width 18 height 18
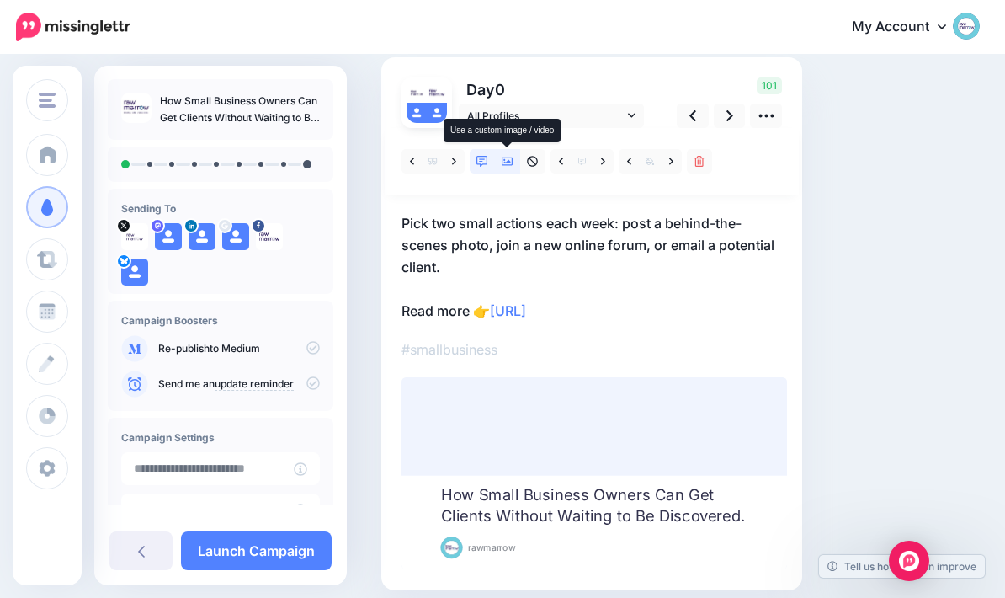
click at [514, 161] on link at bounding box center [507, 161] width 25 height 24
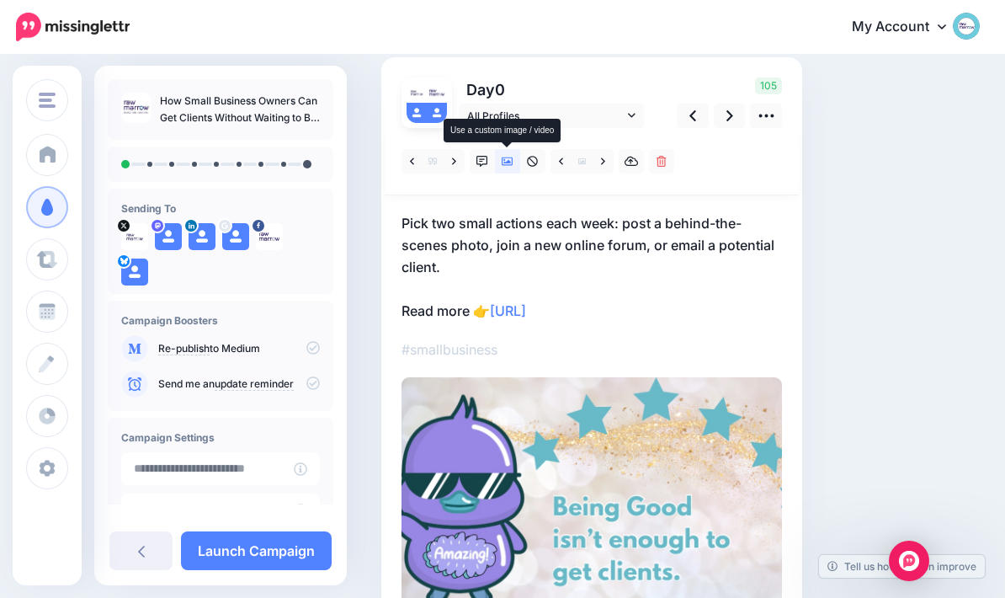
scroll to position [67, 0]
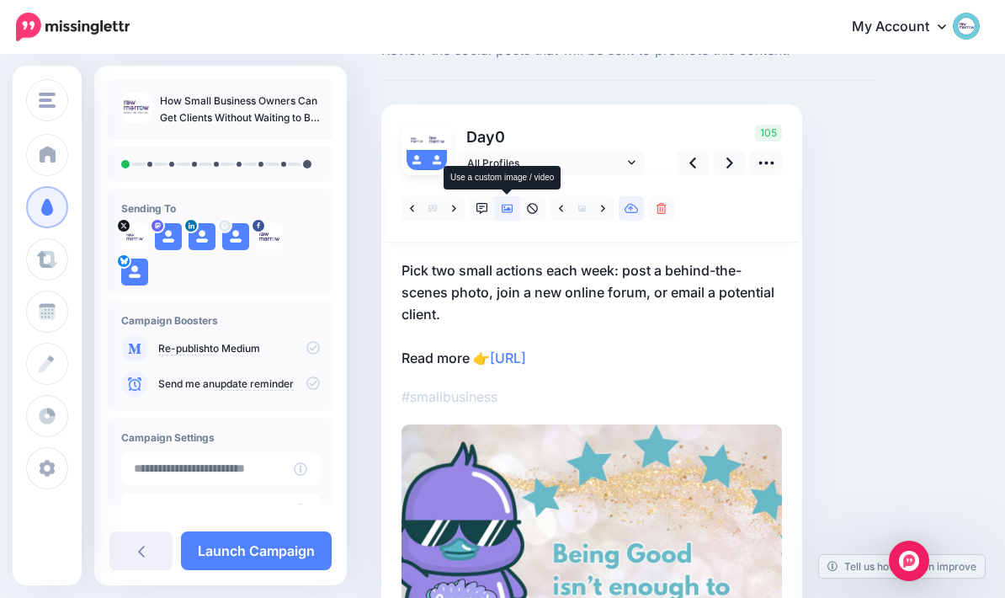
click at [637, 215] on link at bounding box center [631, 208] width 25 height 24
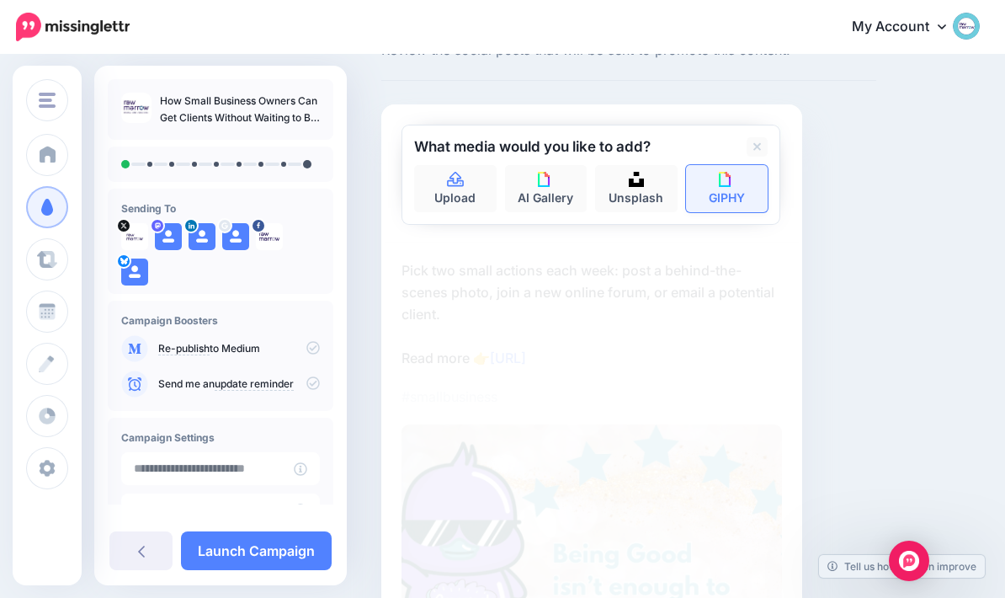
click at [738, 196] on link "GIPHY" at bounding box center [727, 188] width 83 height 47
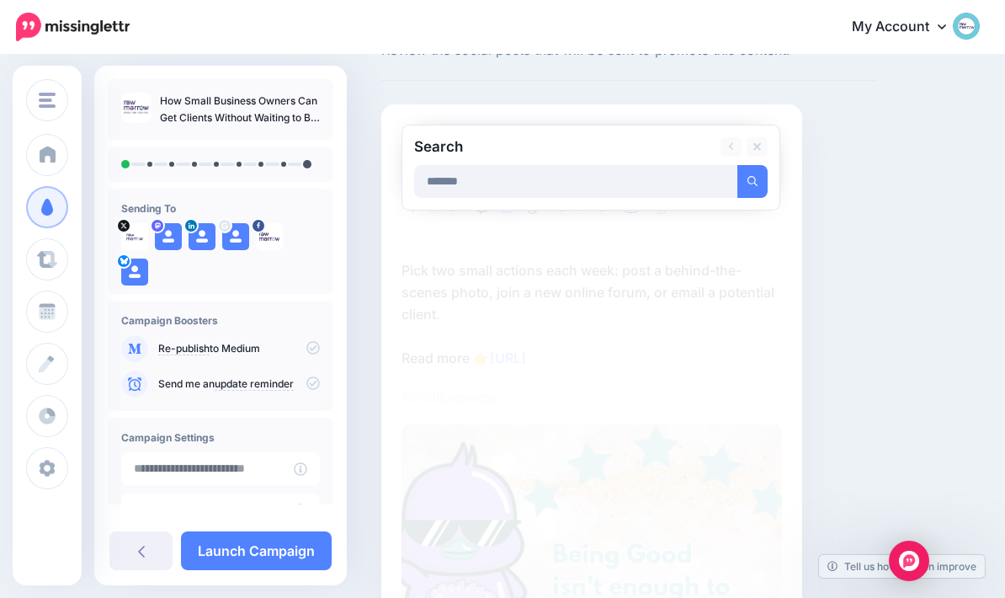
click at [753, 180] on button "submit" at bounding box center [753, 181] width 30 height 33
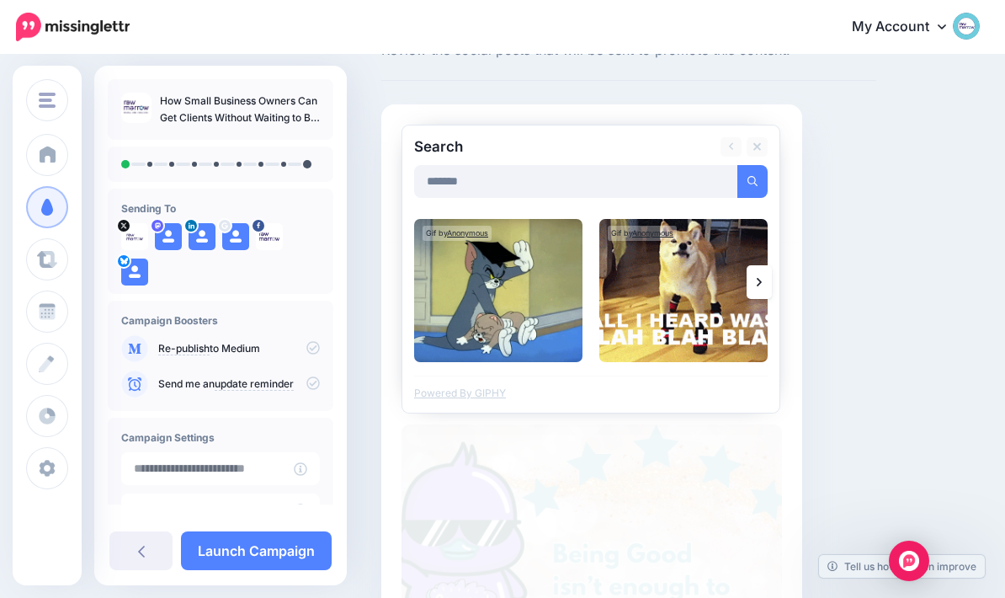
click at [765, 273] on link at bounding box center [759, 282] width 25 height 34
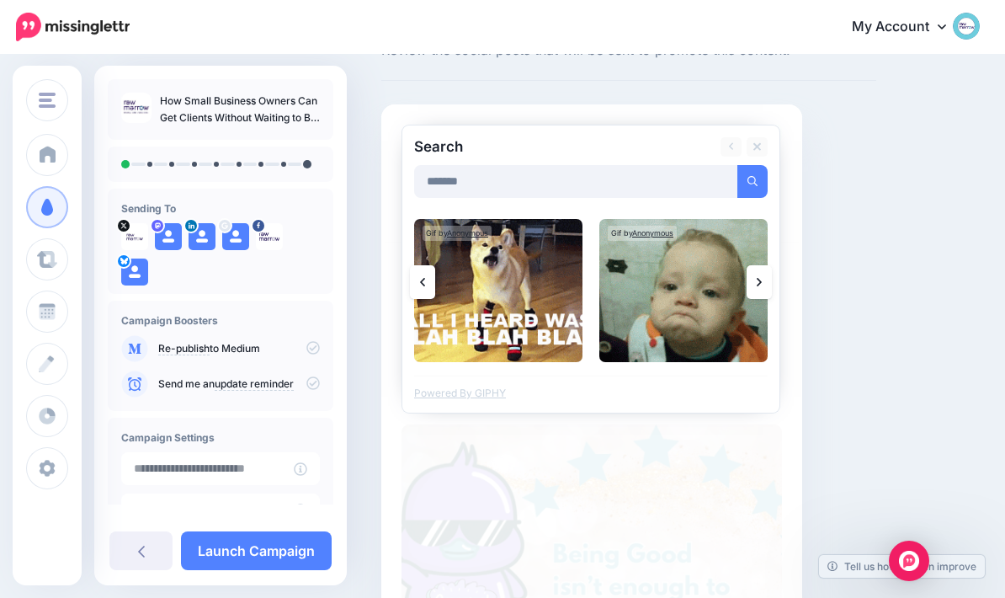
click at [768, 286] on link at bounding box center [759, 282] width 25 height 34
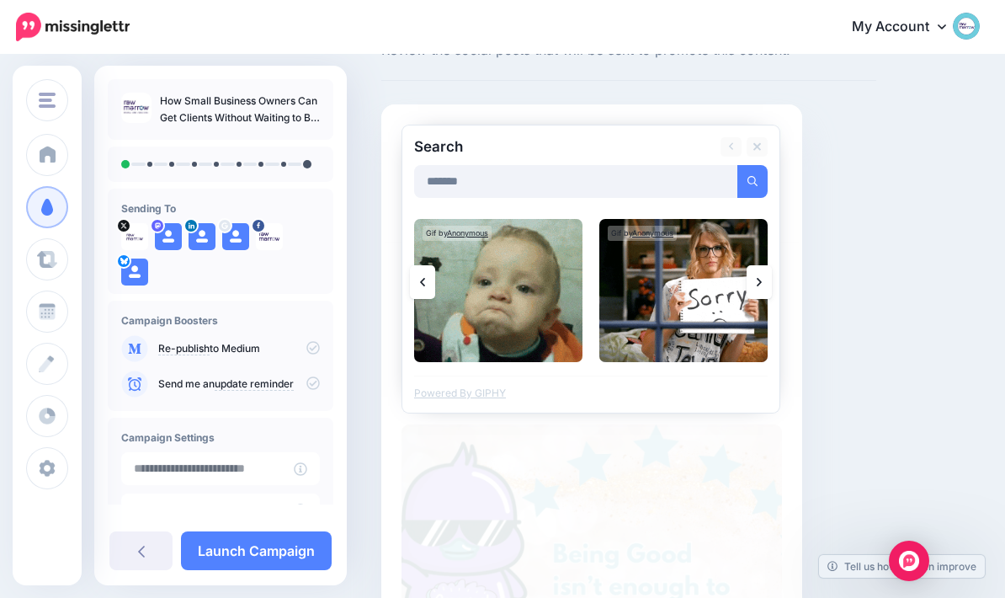
click at [766, 275] on link at bounding box center [759, 282] width 25 height 34
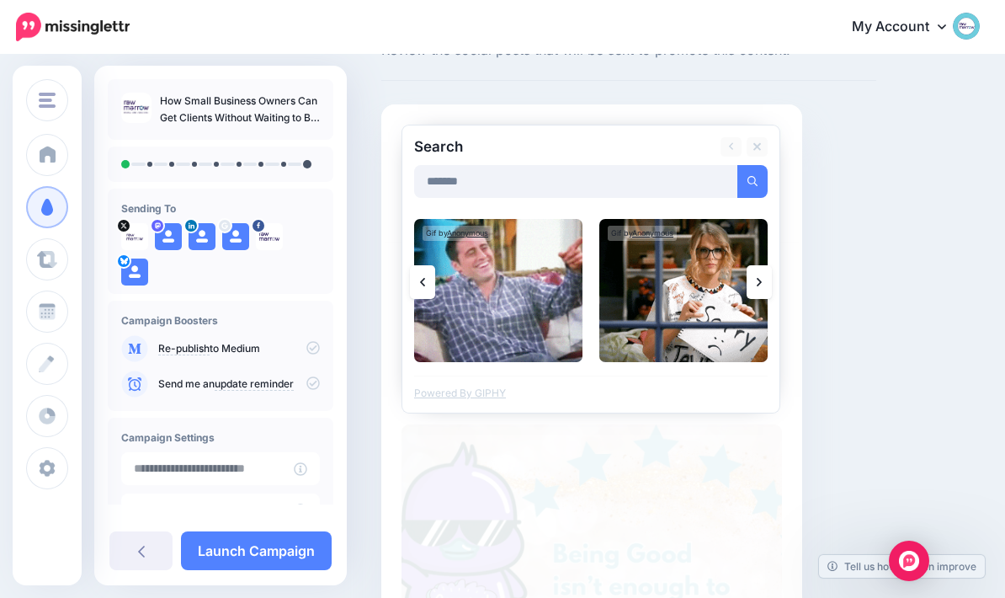
click at [759, 283] on icon at bounding box center [759, 282] width 5 height 8
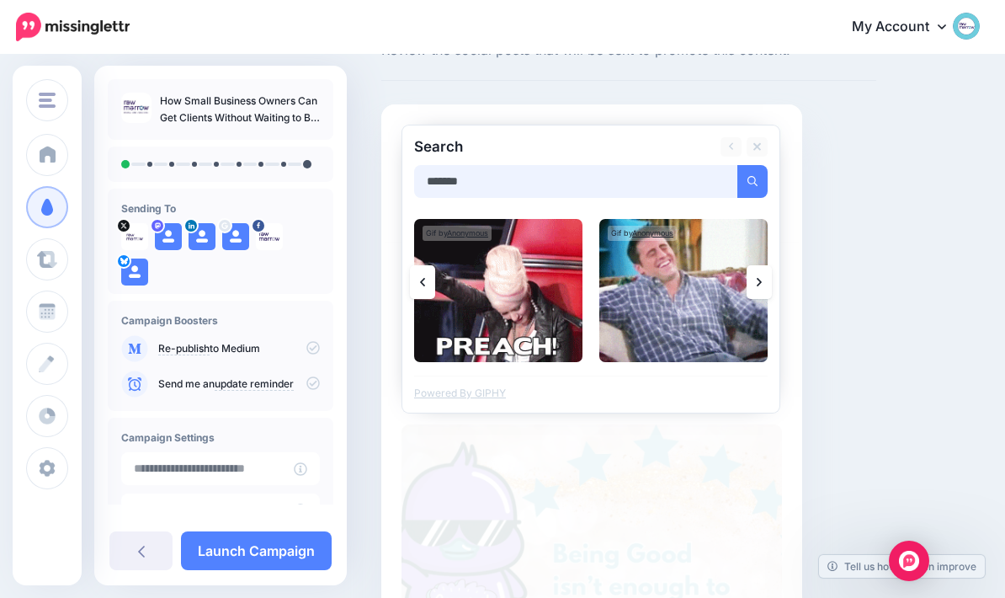
click at [501, 179] on input "*******" at bounding box center [576, 181] width 324 height 33
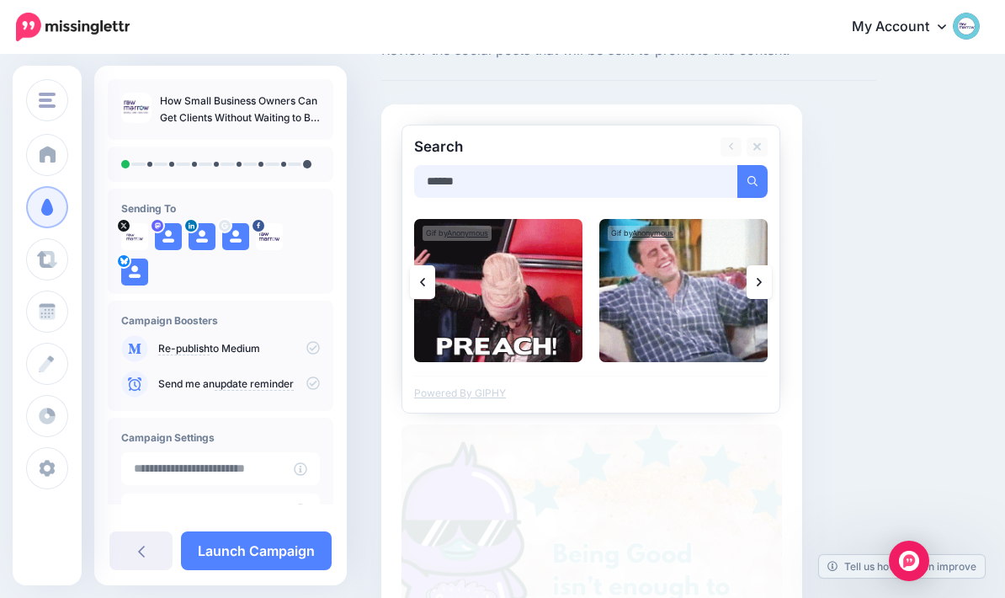
type input "******"
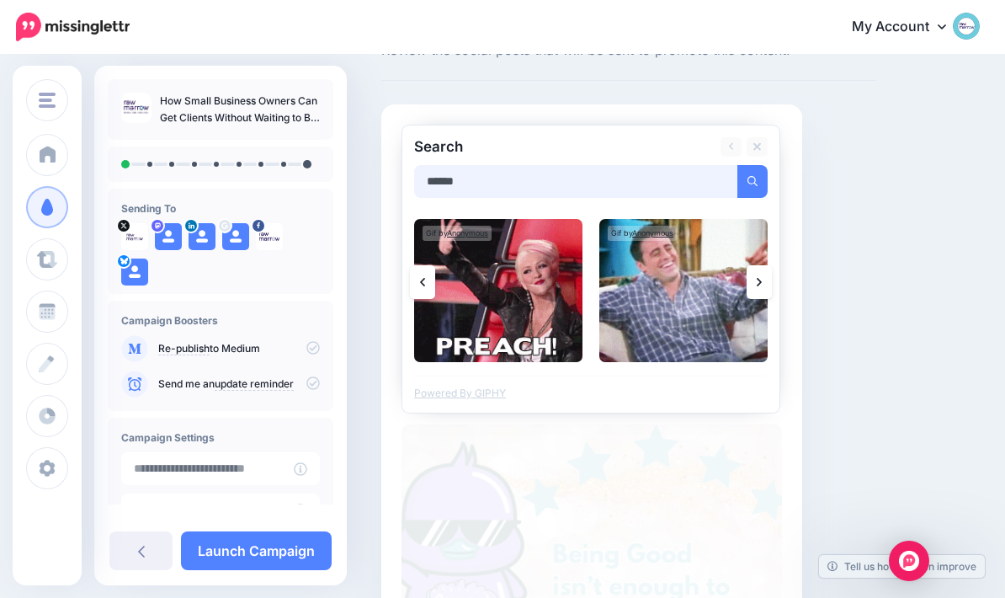
click at [753, 180] on button "submit" at bounding box center [753, 181] width 30 height 33
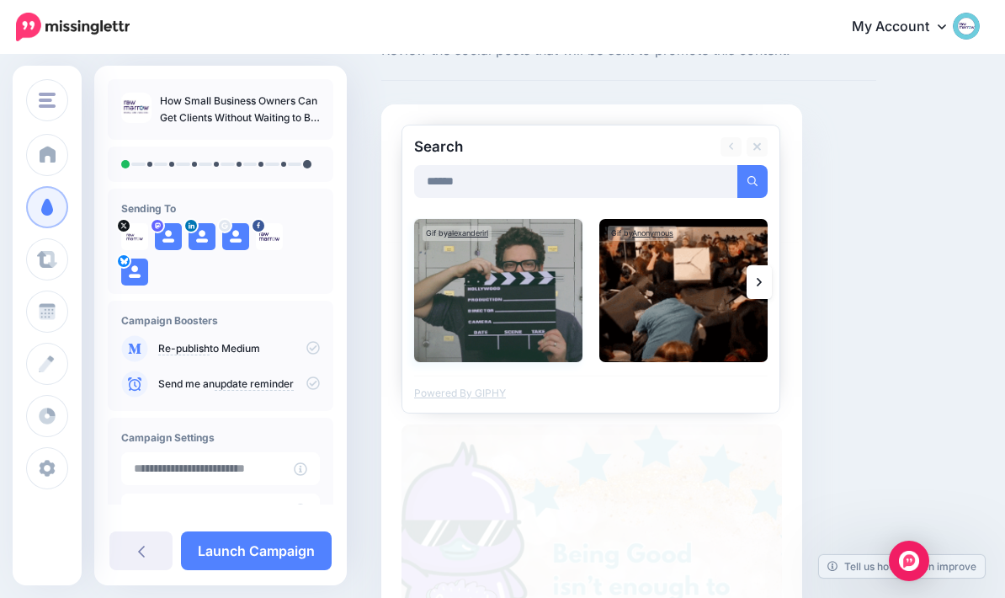
click at [507, 290] on img at bounding box center [498, 290] width 168 height 143
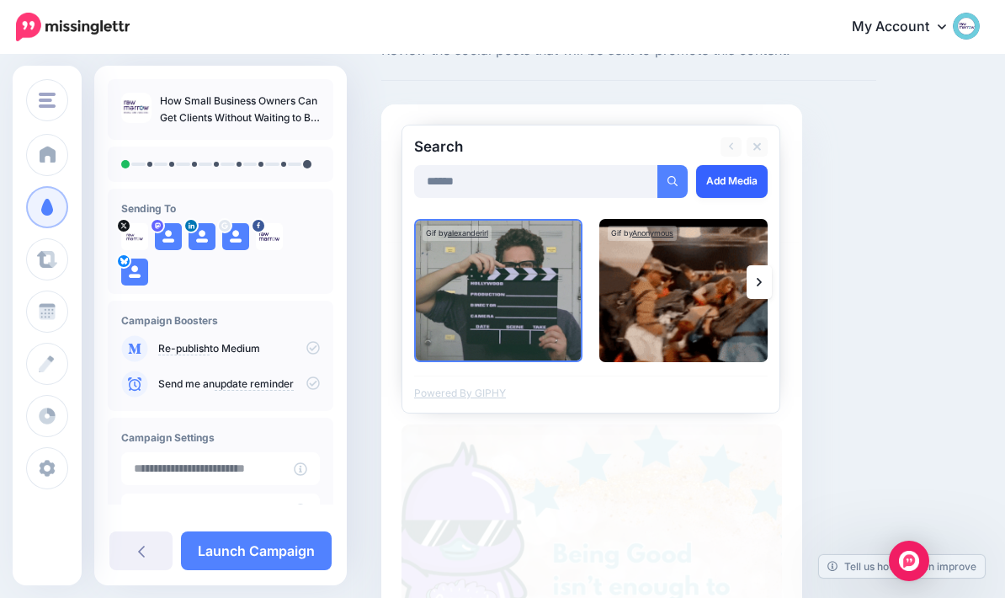
click at [739, 172] on link "Add Media" at bounding box center [732, 181] width 72 height 33
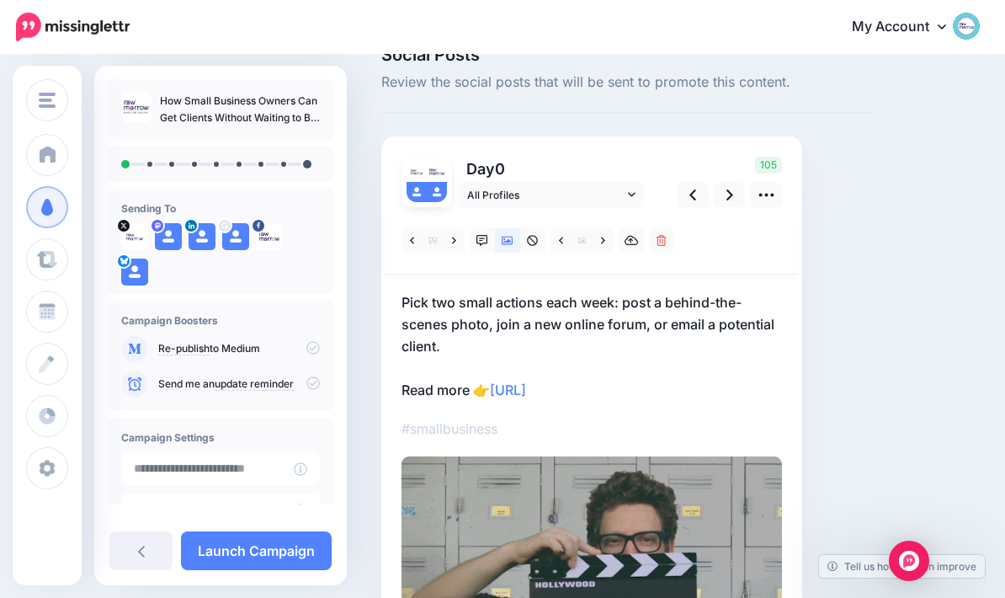
scroll to position [43, 0]
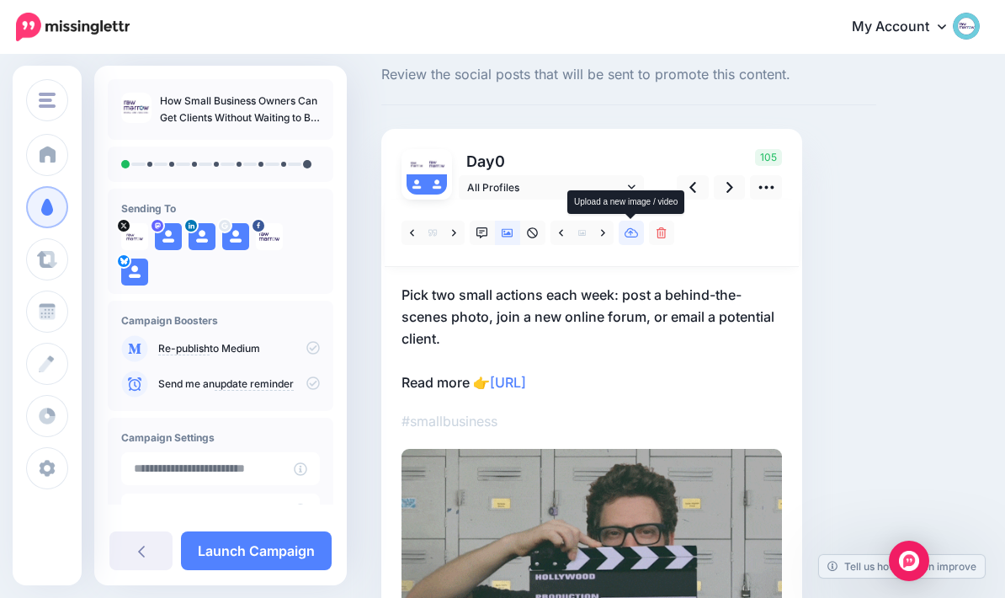
click at [638, 236] on icon at bounding box center [632, 233] width 14 height 10
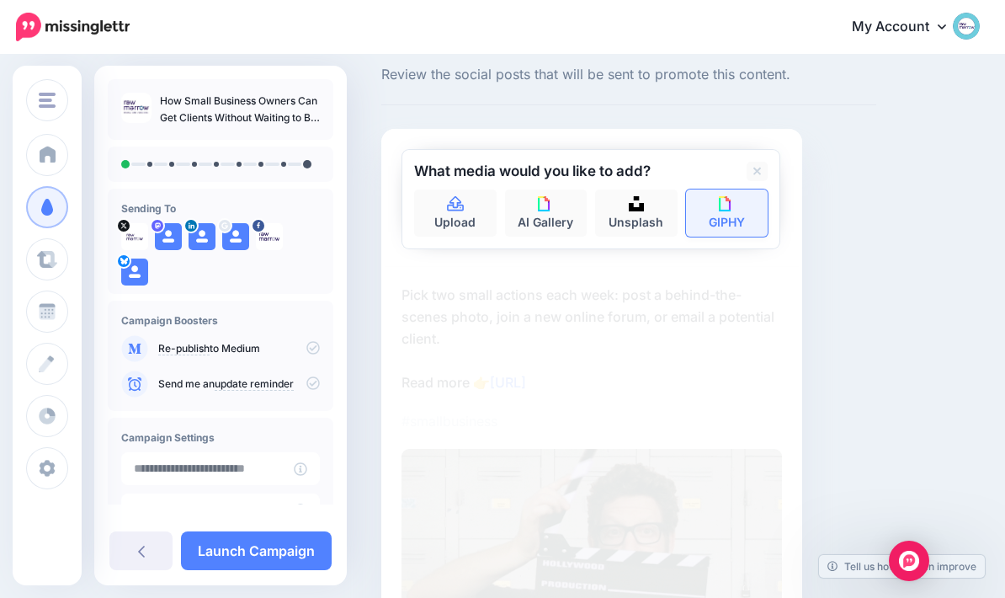
click at [733, 207] on img at bounding box center [726, 203] width 15 height 15
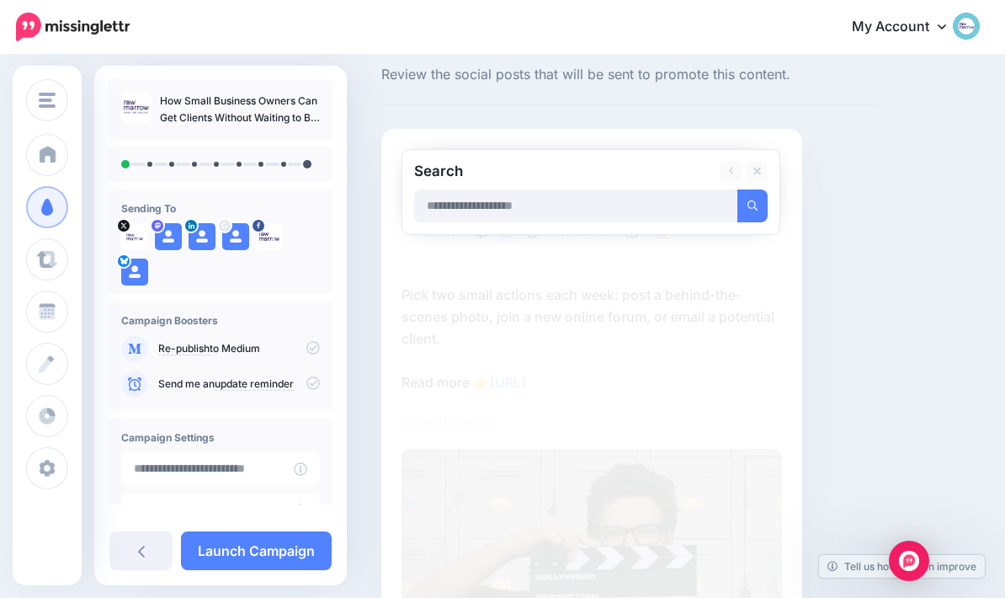
scroll to position [42, 0]
type input "******"
click at [753, 205] on button "submit" at bounding box center [753, 206] width 30 height 33
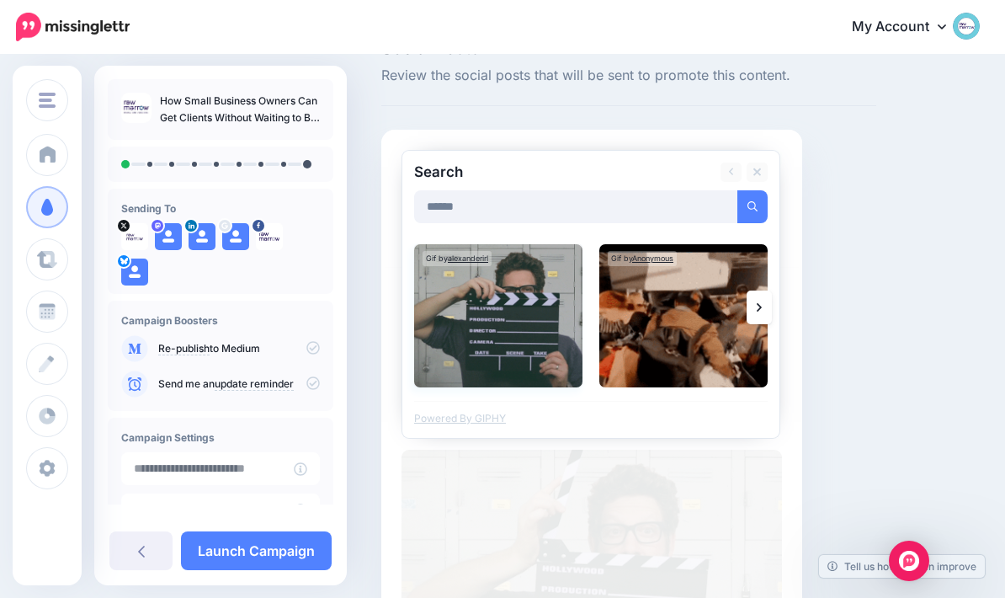
click at [529, 346] on img at bounding box center [498, 315] width 168 height 143
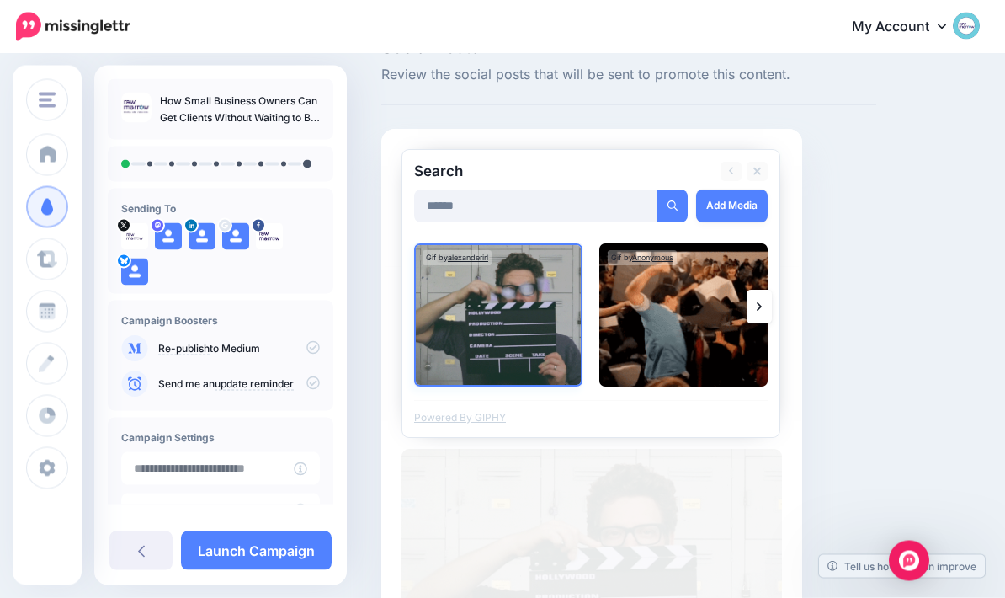
scroll to position [43, 0]
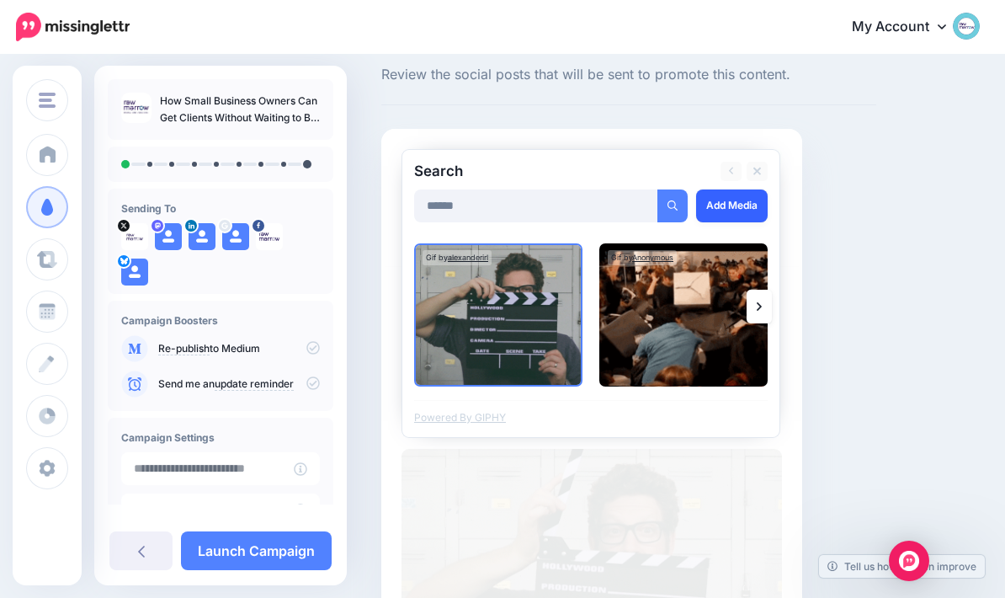
click at [748, 201] on link "Add Media" at bounding box center [732, 205] width 72 height 33
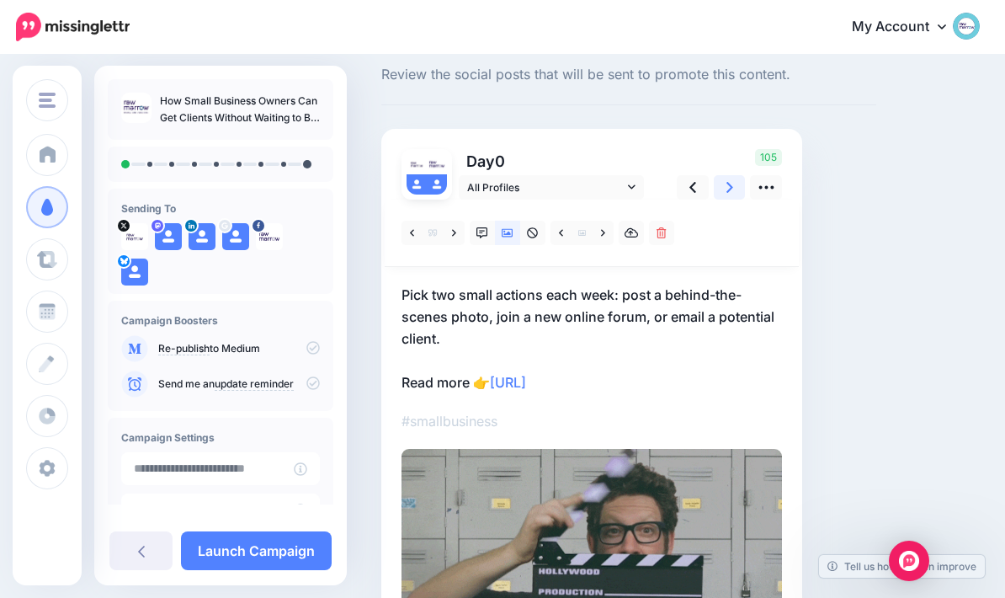
click at [736, 188] on link at bounding box center [730, 187] width 32 height 24
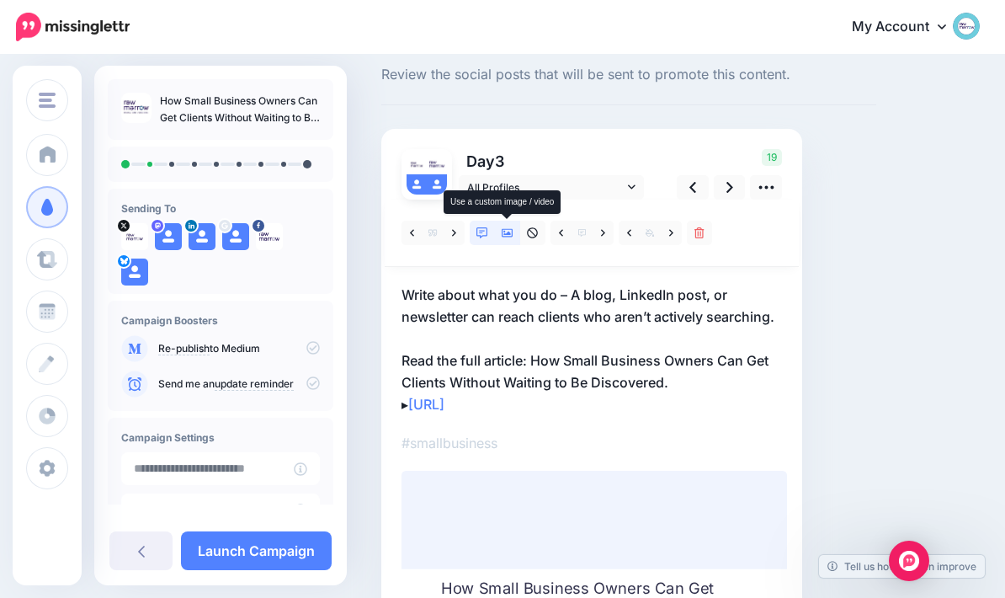
click at [517, 237] on link at bounding box center [507, 233] width 25 height 24
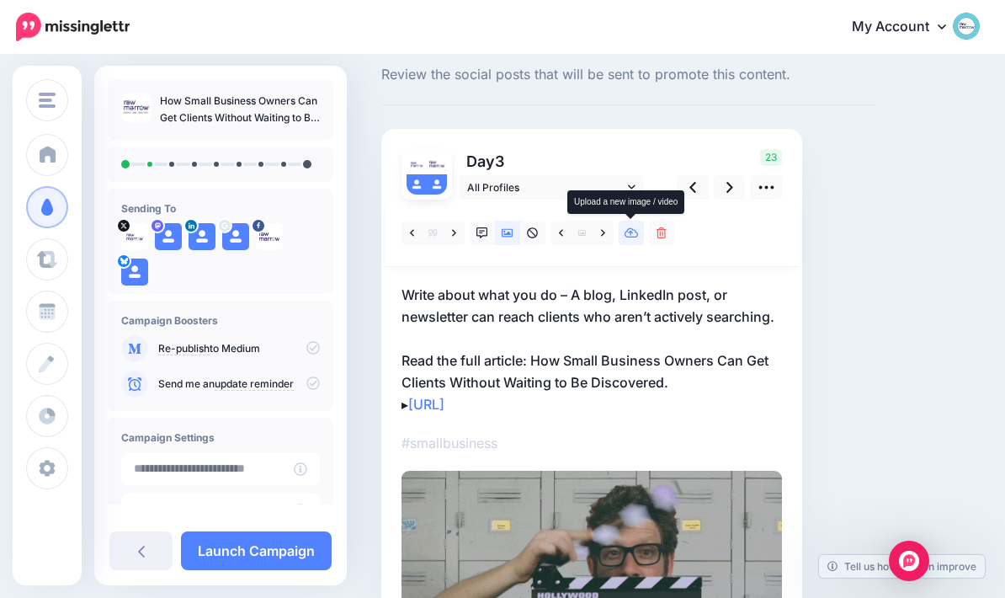
click at [641, 226] on link at bounding box center [631, 233] width 25 height 24
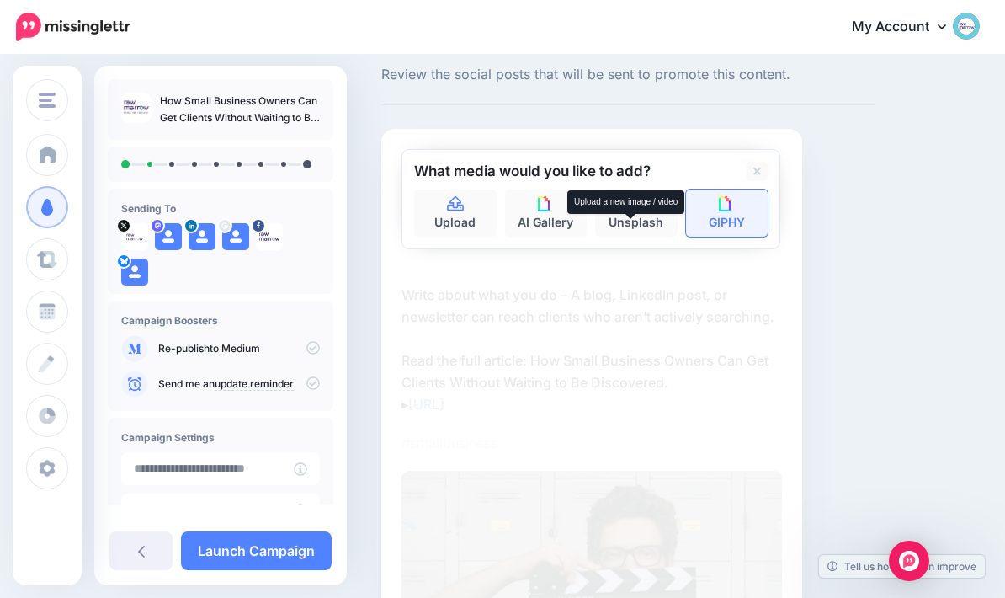
click at [747, 207] on link "GIPHY" at bounding box center [727, 212] width 83 height 47
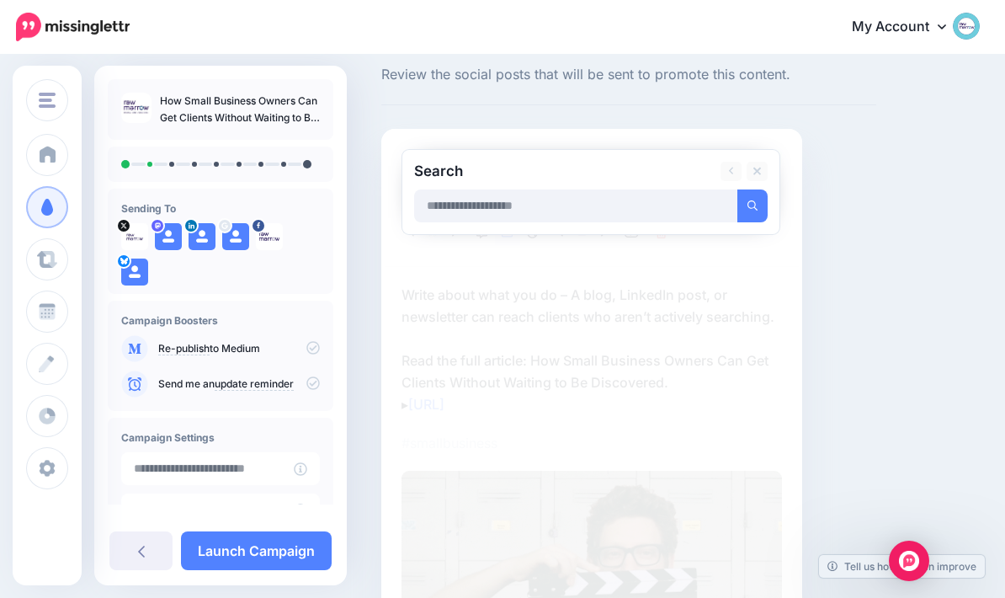
scroll to position [42, 0]
type input "**********"
click at [758, 217] on button "submit" at bounding box center [753, 206] width 30 height 33
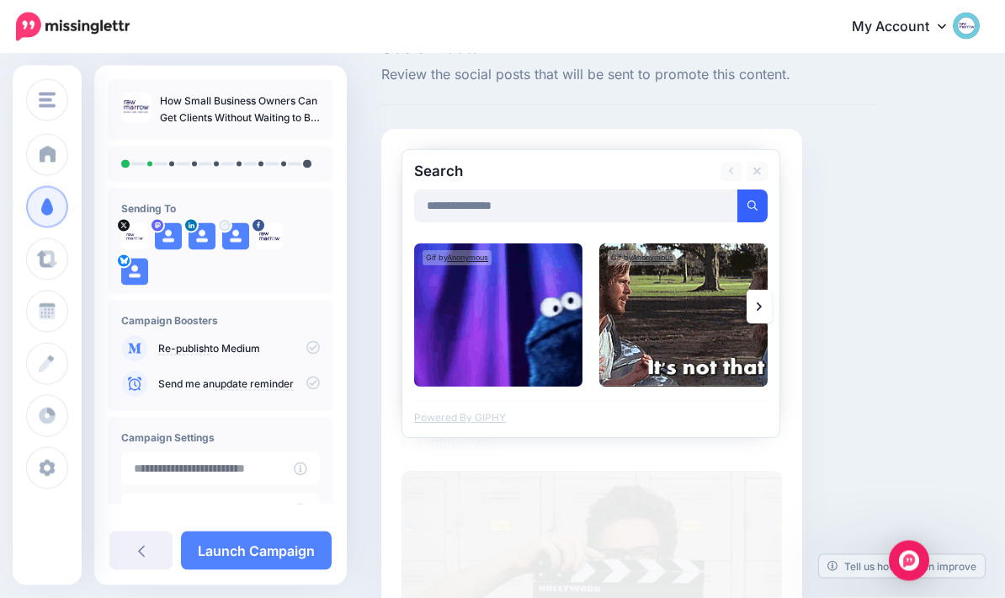
scroll to position [43, 0]
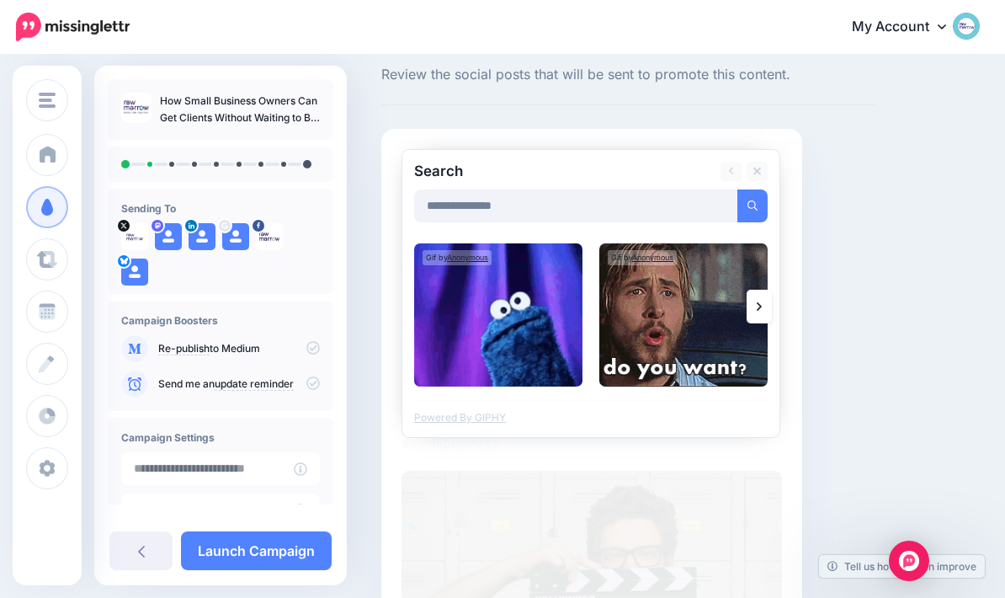
click at [761, 309] on icon at bounding box center [759, 306] width 5 height 13
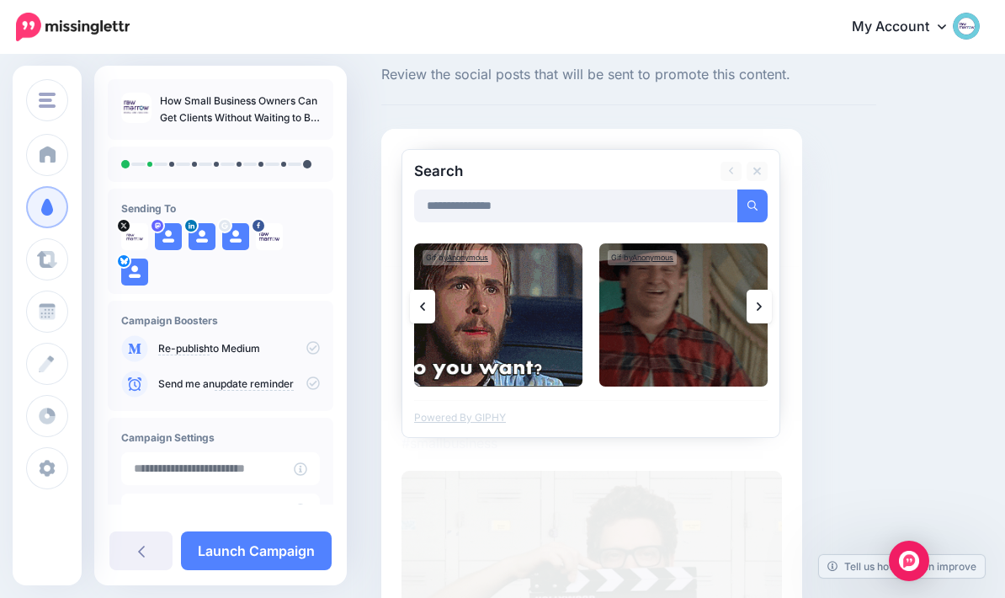
click at [759, 316] on link at bounding box center [759, 307] width 25 height 34
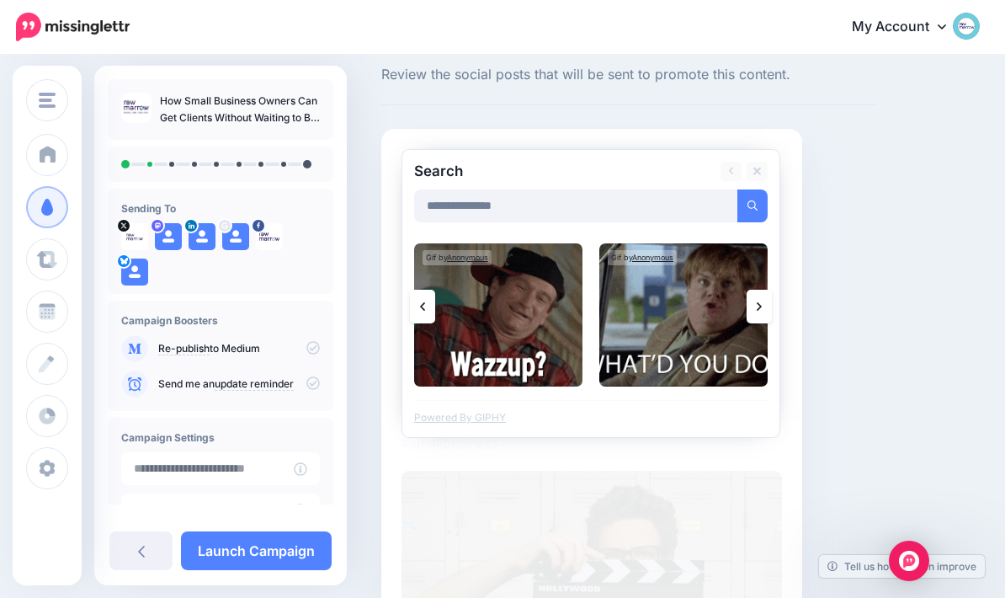
click at [764, 308] on link at bounding box center [759, 307] width 25 height 34
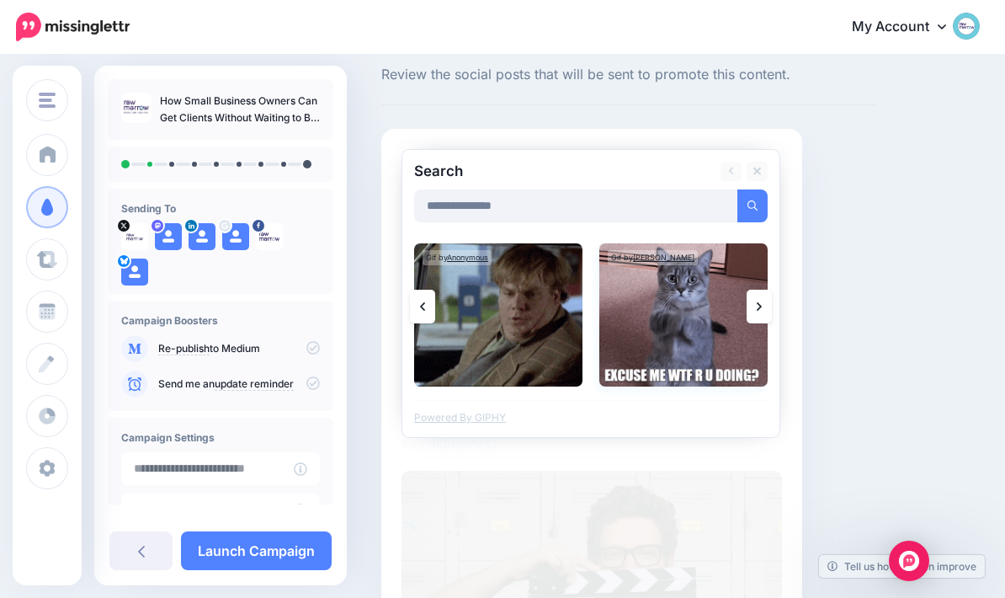
click at [696, 333] on img at bounding box center [684, 314] width 168 height 143
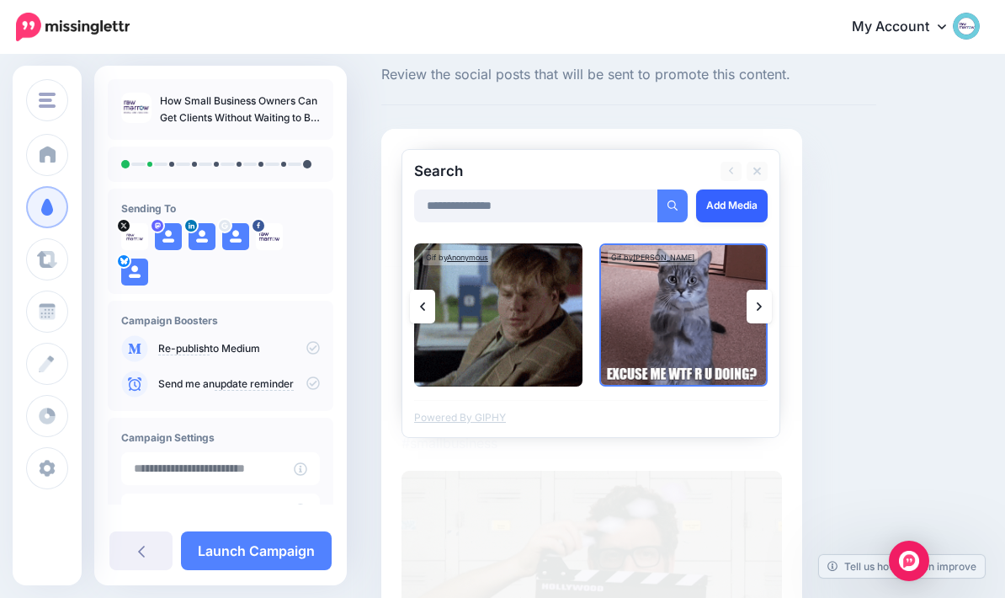
click at [745, 201] on link "Add Media" at bounding box center [732, 205] width 72 height 33
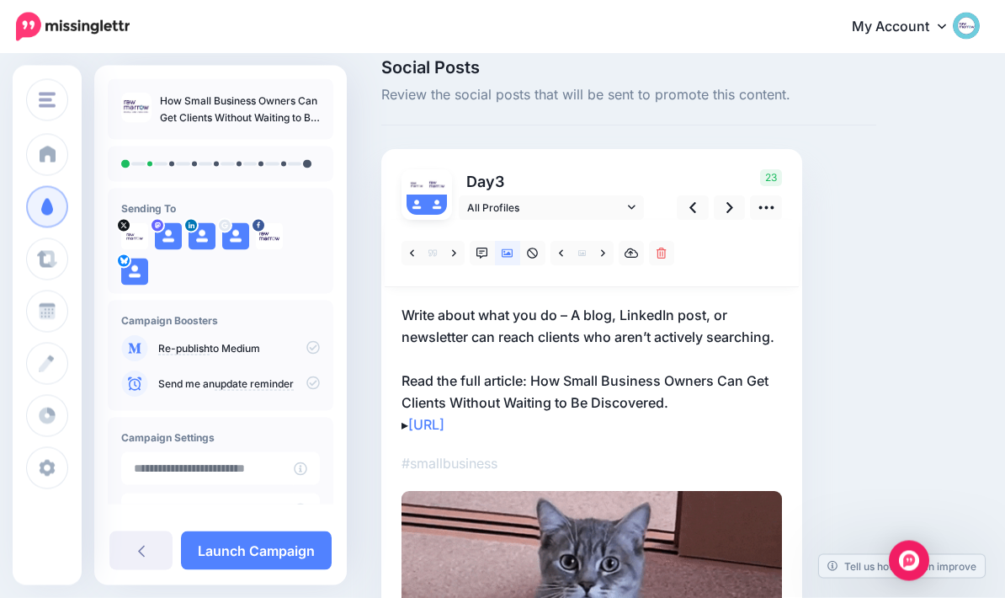
scroll to position [0, 0]
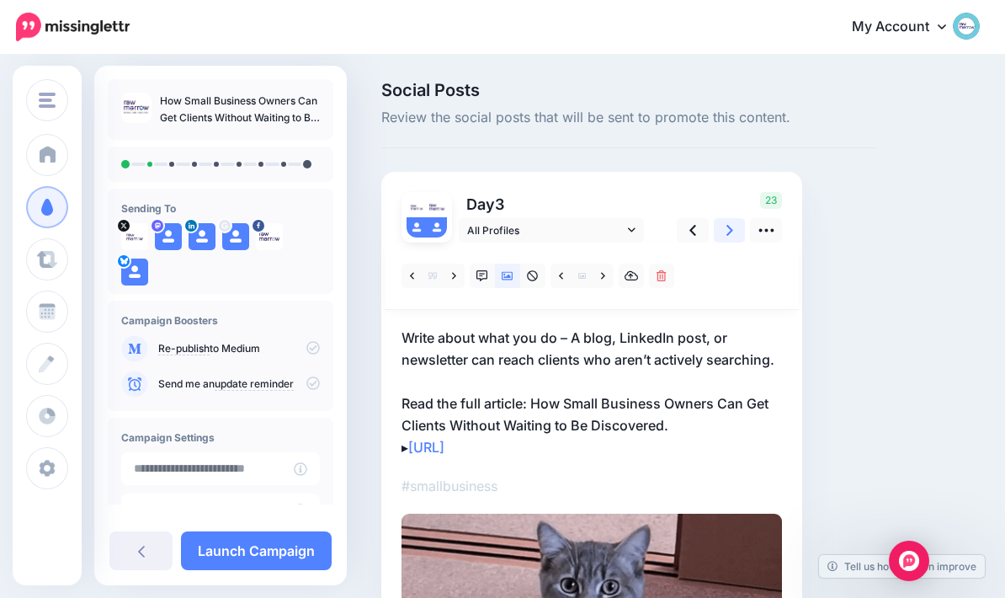
click at [728, 228] on icon at bounding box center [730, 230] width 7 height 18
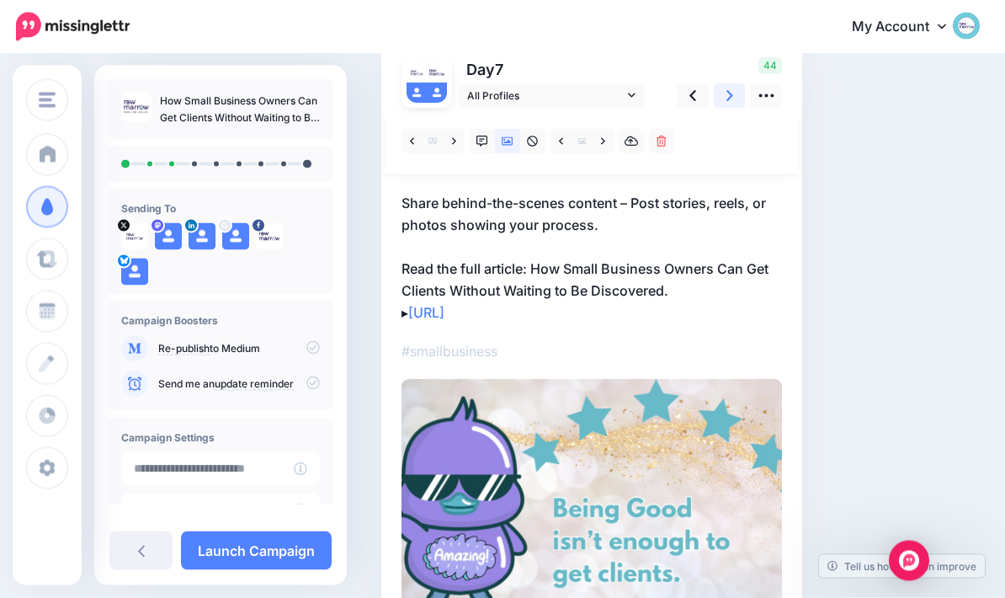
scroll to position [135, 0]
click at [728, 100] on icon at bounding box center [730, 95] width 7 height 11
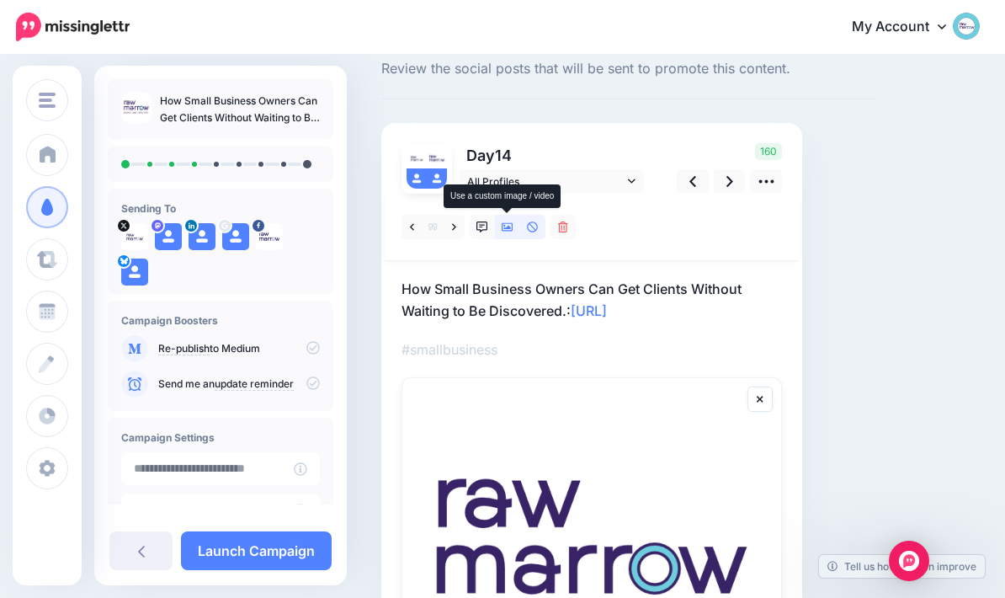
click at [506, 231] on icon at bounding box center [508, 227] width 12 height 12
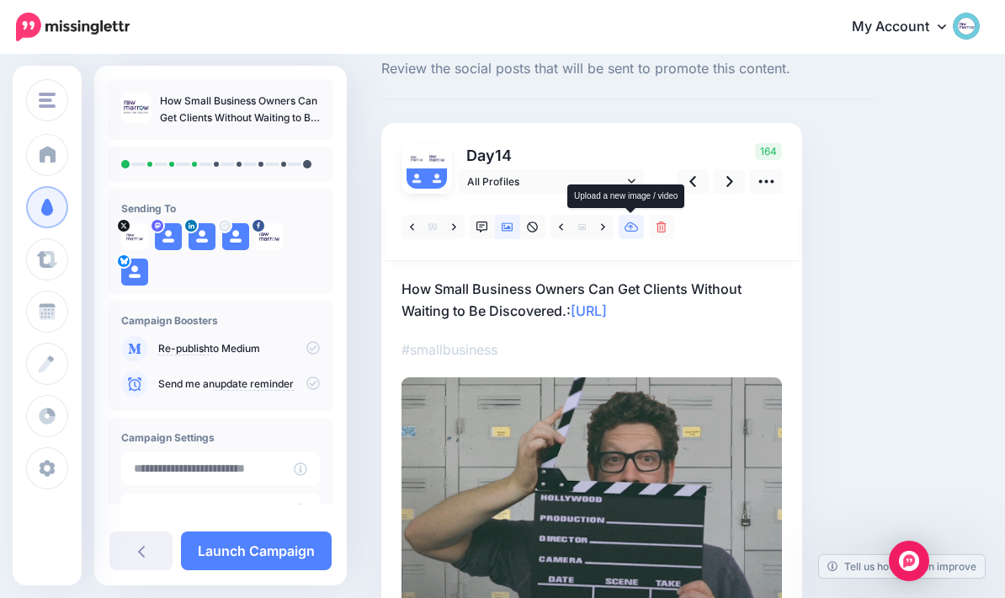
click at [634, 230] on icon at bounding box center [632, 227] width 14 height 12
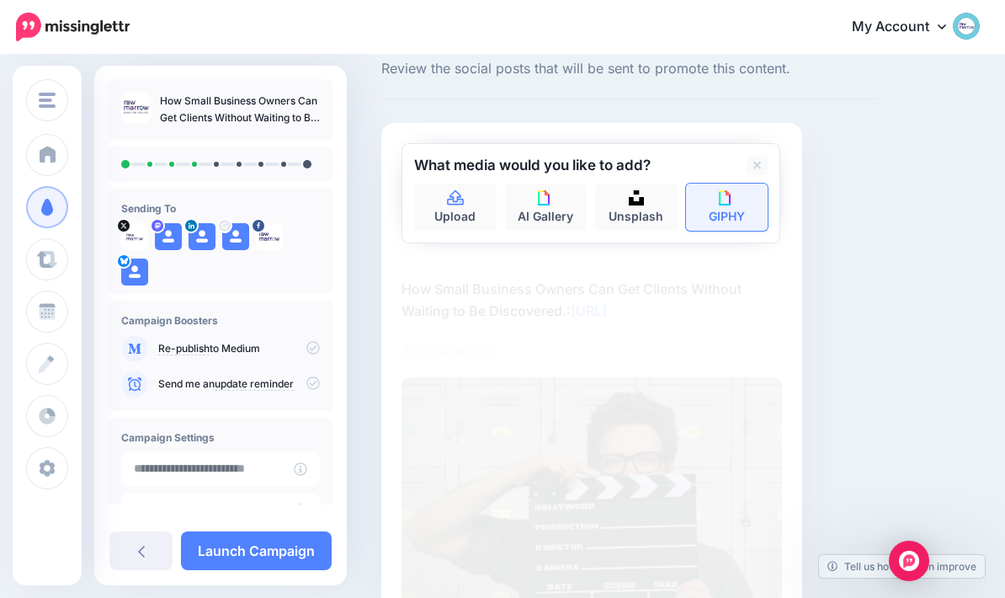
click at [744, 214] on link "GIPHY" at bounding box center [727, 207] width 83 height 47
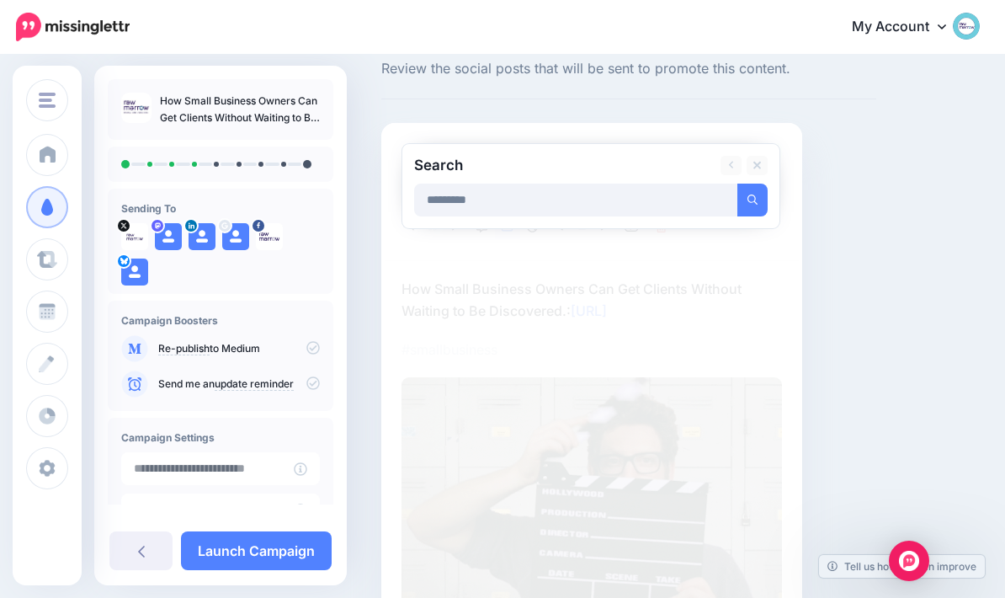
type input "*********"
click at [753, 199] on button "submit" at bounding box center [753, 200] width 30 height 33
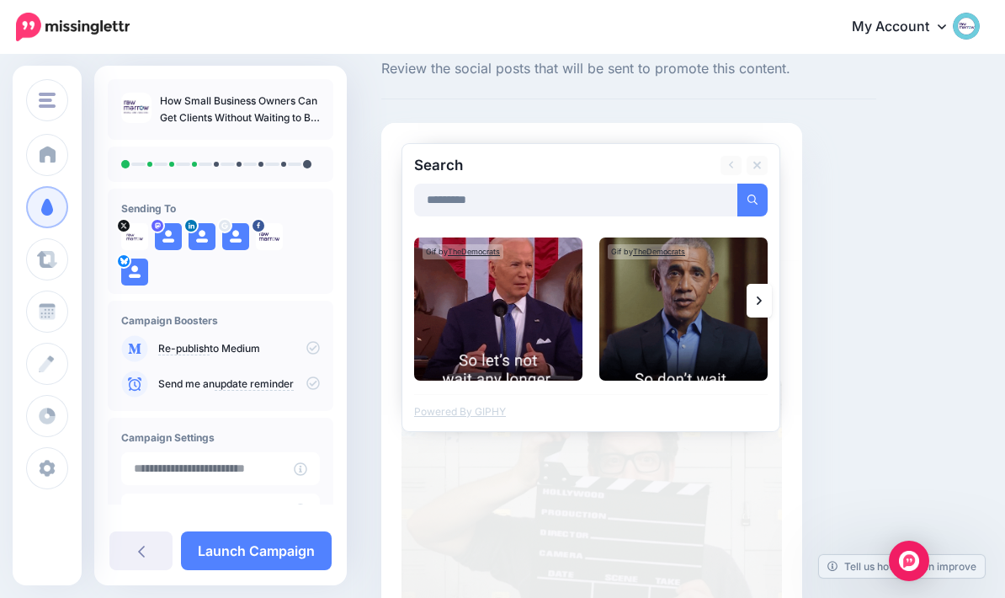
click at [753, 301] on link at bounding box center [759, 301] width 25 height 34
click at [786, 339] on div "Day 14 All Profiles" at bounding box center [591, 391] width 421 height 537
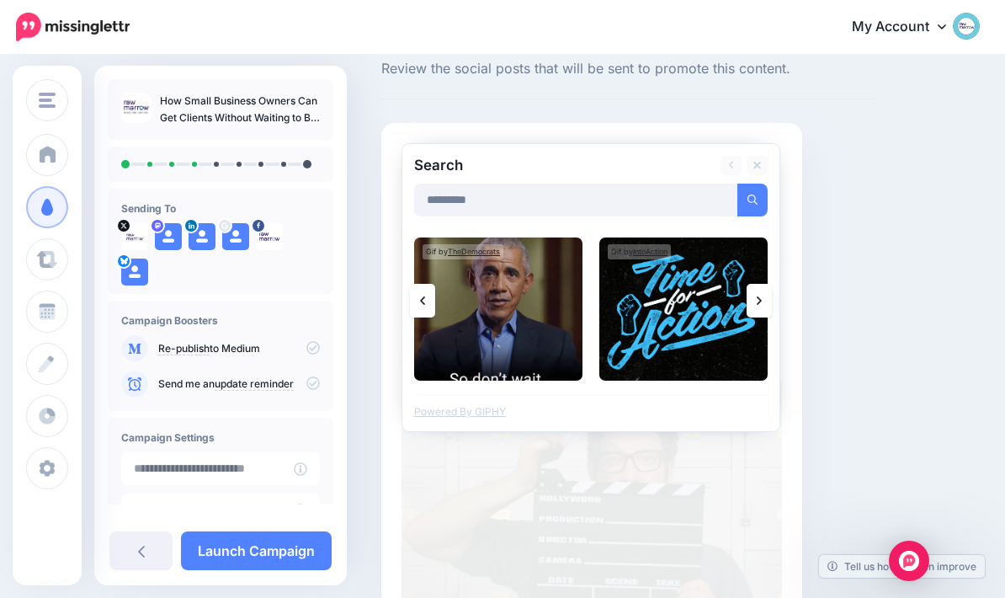
click at [759, 296] on icon at bounding box center [759, 300] width 5 height 8
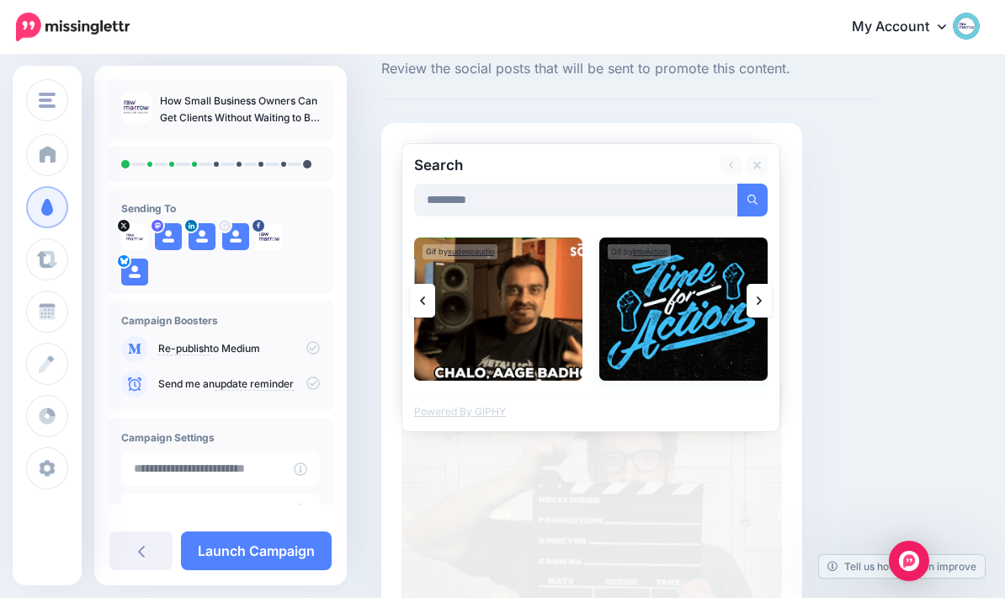
click at [689, 315] on img at bounding box center [684, 308] width 168 height 143
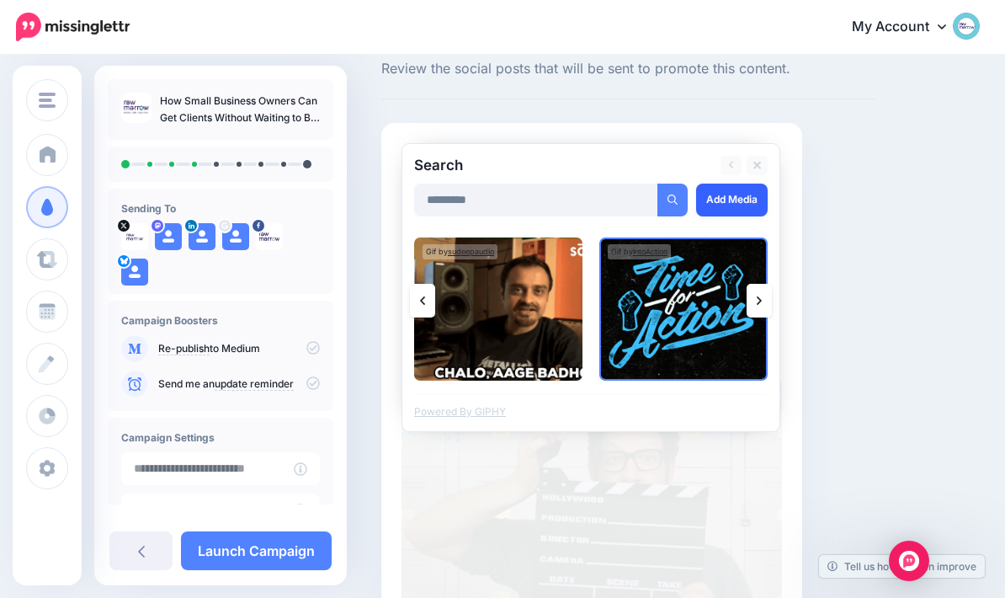
click at [739, 201] on link "Add Media" at bounding box center [732, 200] width 72 height 33
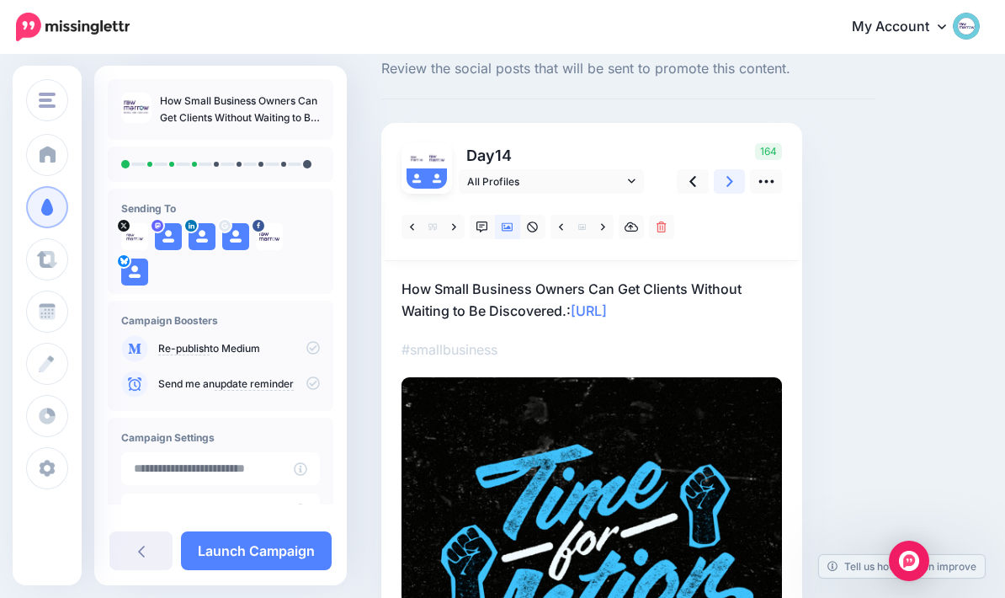
click at [729, 187] on icon at bounding box center [730, 182] width 7 height 18
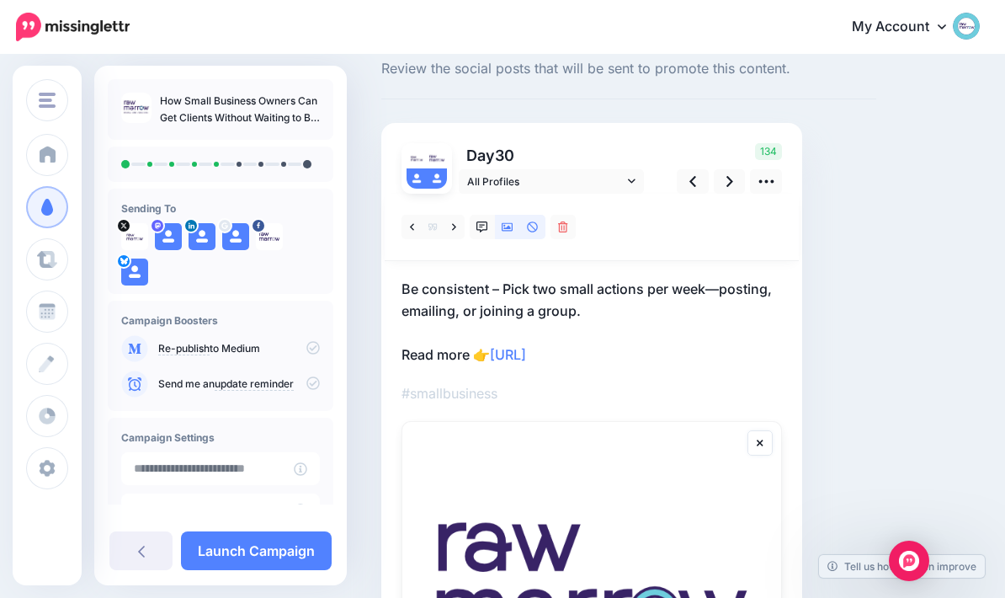
click at [518, 221] on link at bounding box center [507, 227] width 25 height 24
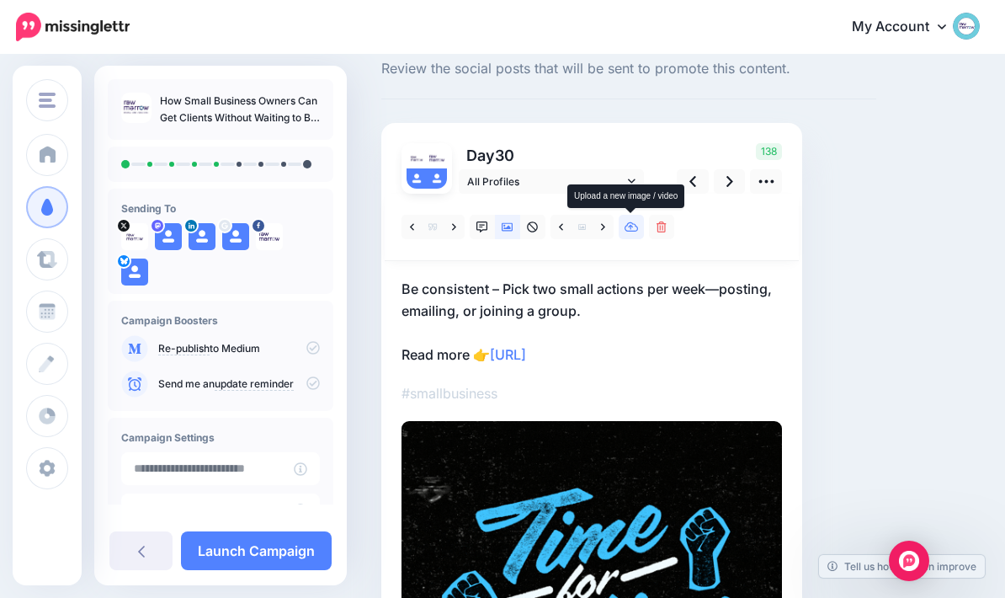
click at [637, 228] on icon at bounding box center [632, 227] width 14 height 12
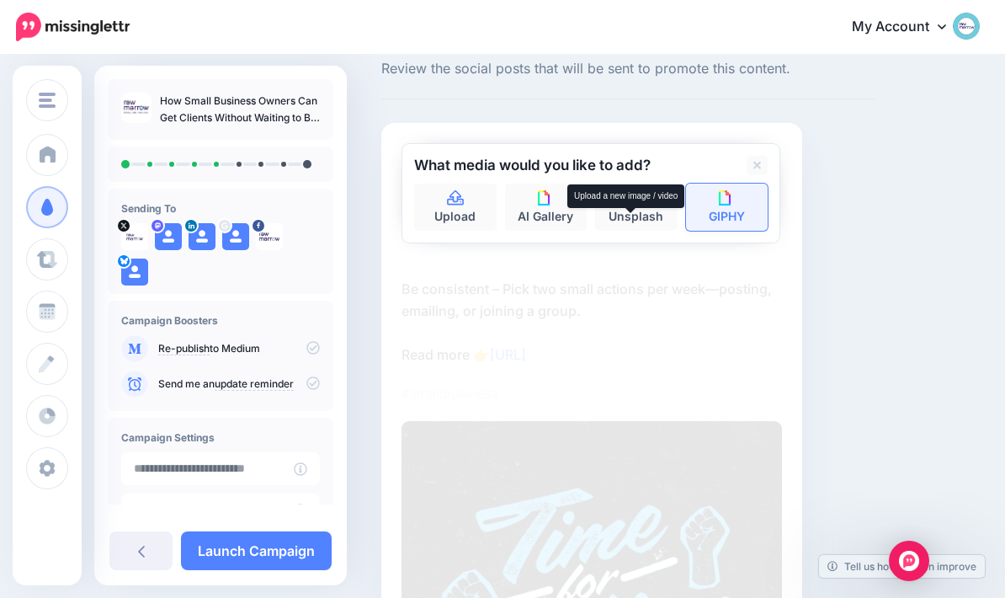
click at [731, 202] on img at bounding box center [726, 197] width 15 height 15
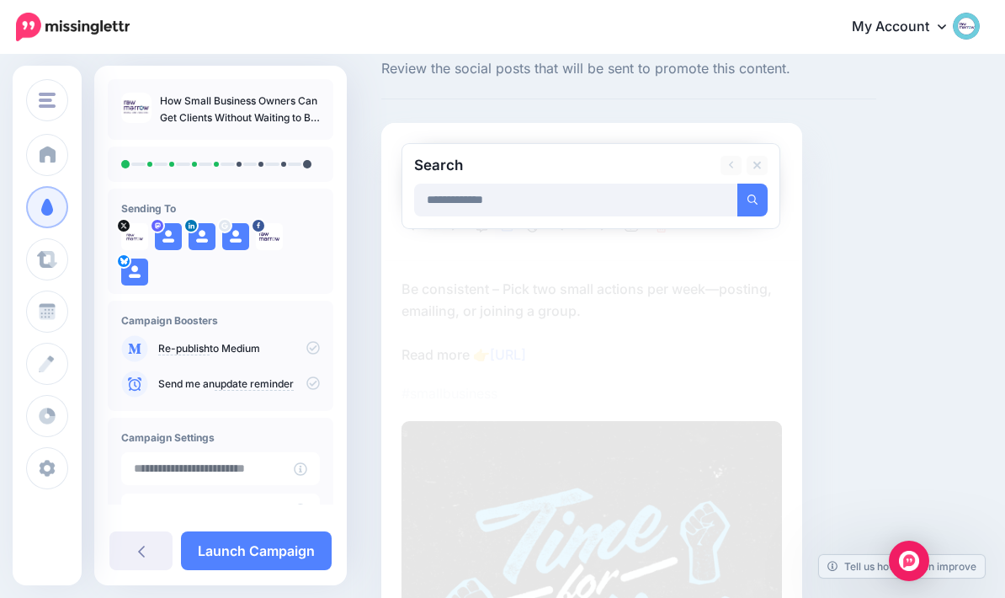
type input "**********"
click at [753, 199] on button "submit" at bounding box center [753, 200] width 30 height 33
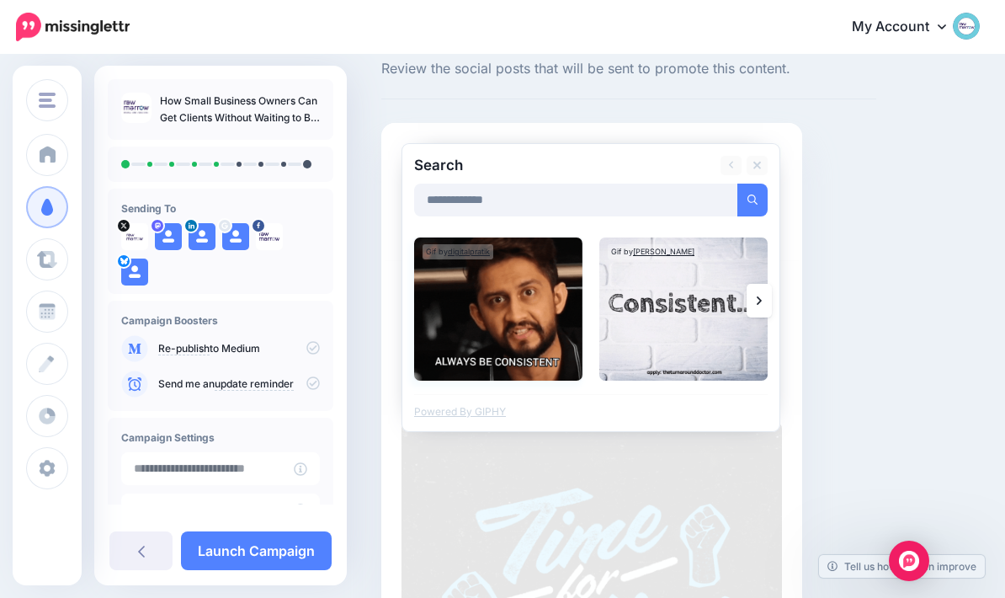
click at [509, 290] on img at bounding box center [498, 308] width 168 height 143
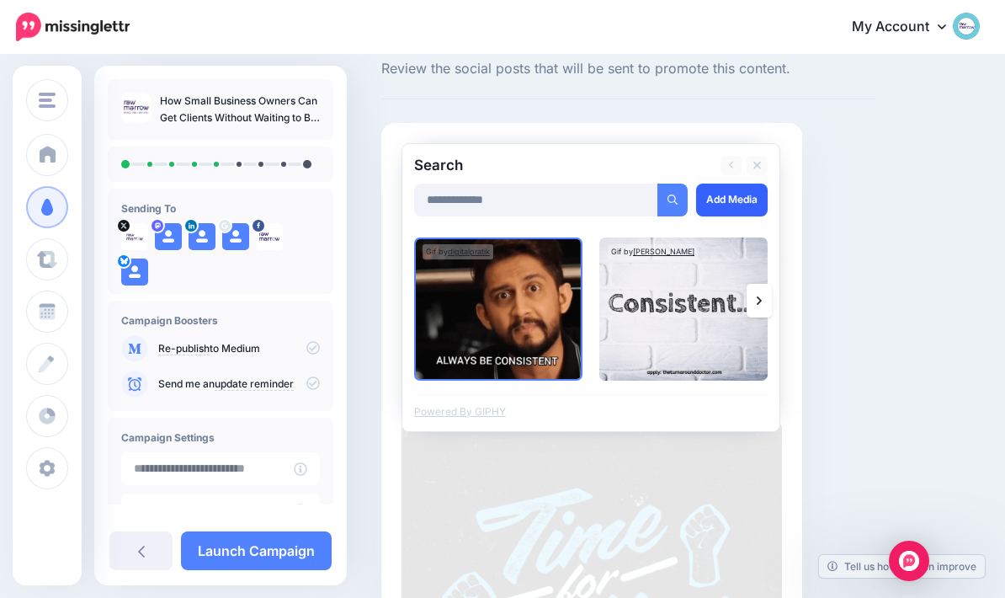
click at [746, 189] on link "Add Media" at bounding box center [732, 200] width 72 height 33
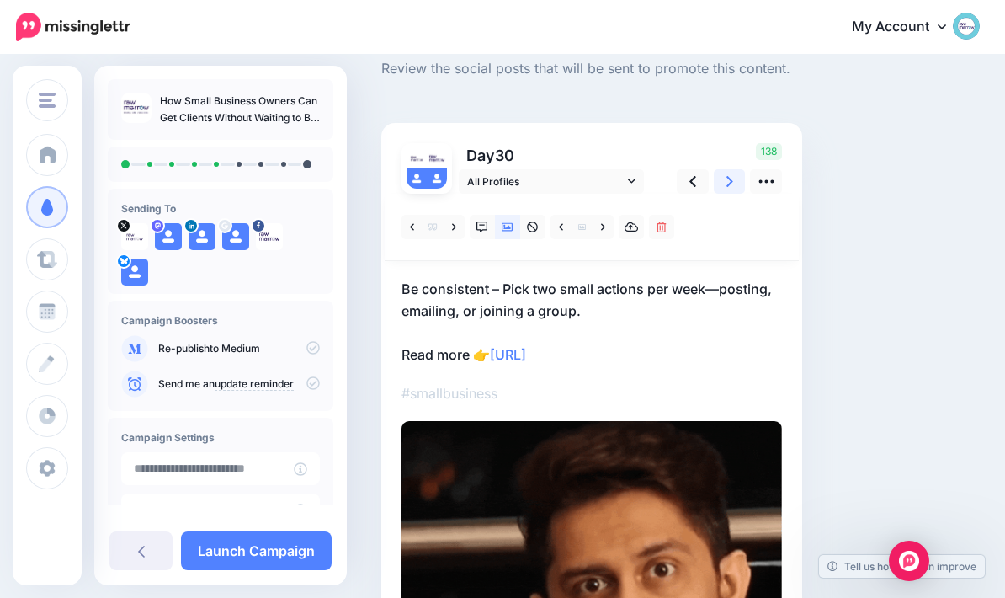
click at [734, 179] on link at bounding box center [730, 181] width 32 height 24
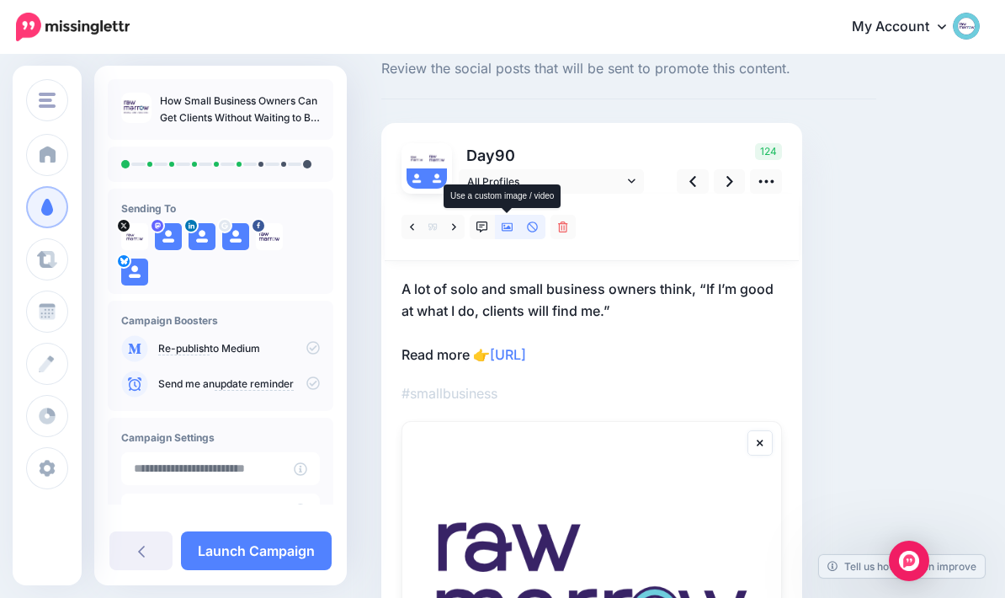
click at [507, 234] on link at bounding box center [507, 227] width 25 height 24
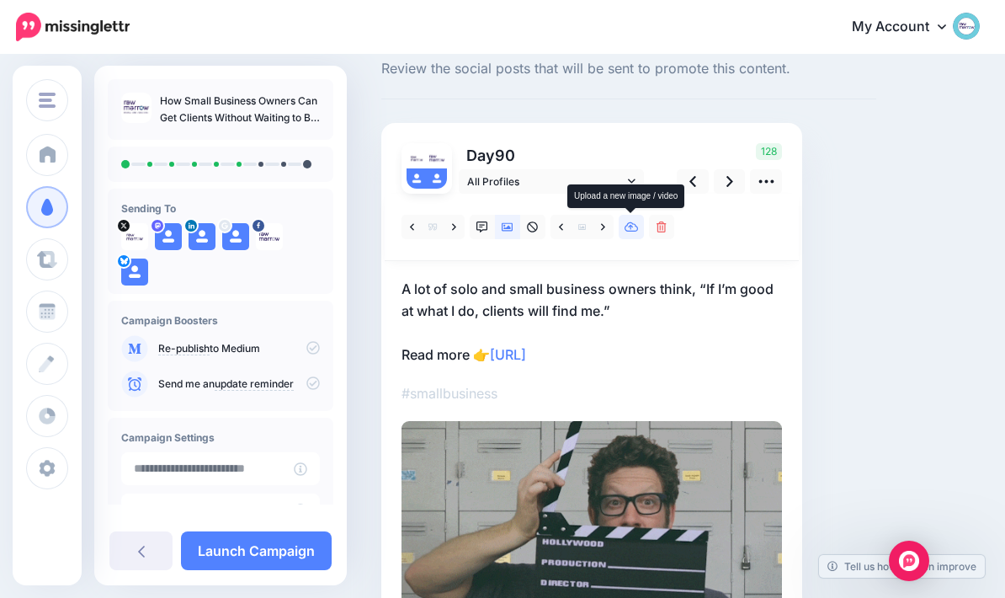
click at [642, 221] on link at bounding box center [631, 227] width 25 height 24
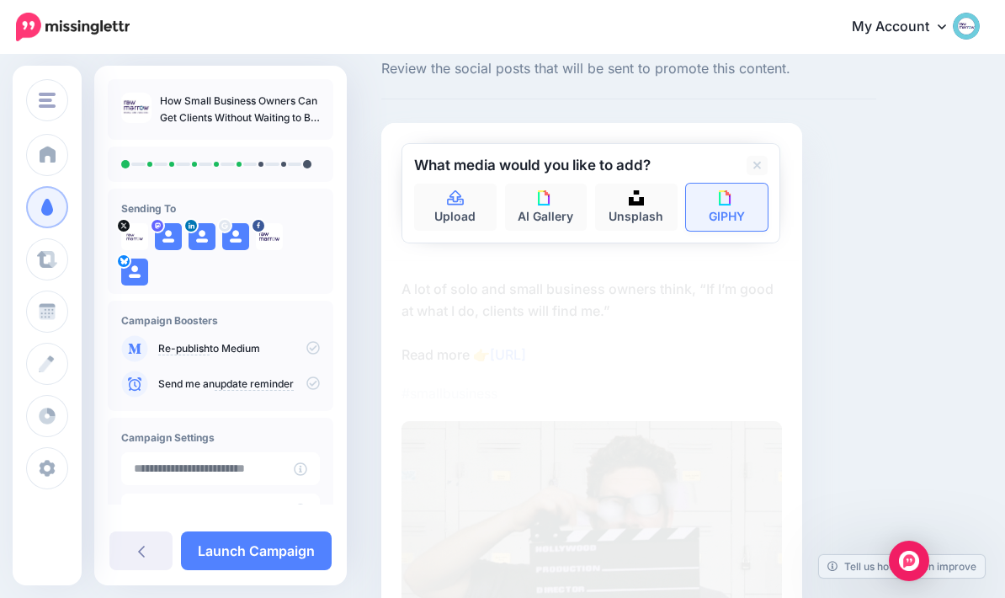
click at [725, 202] on img at bounding box center [726, 197] width 15 height 15
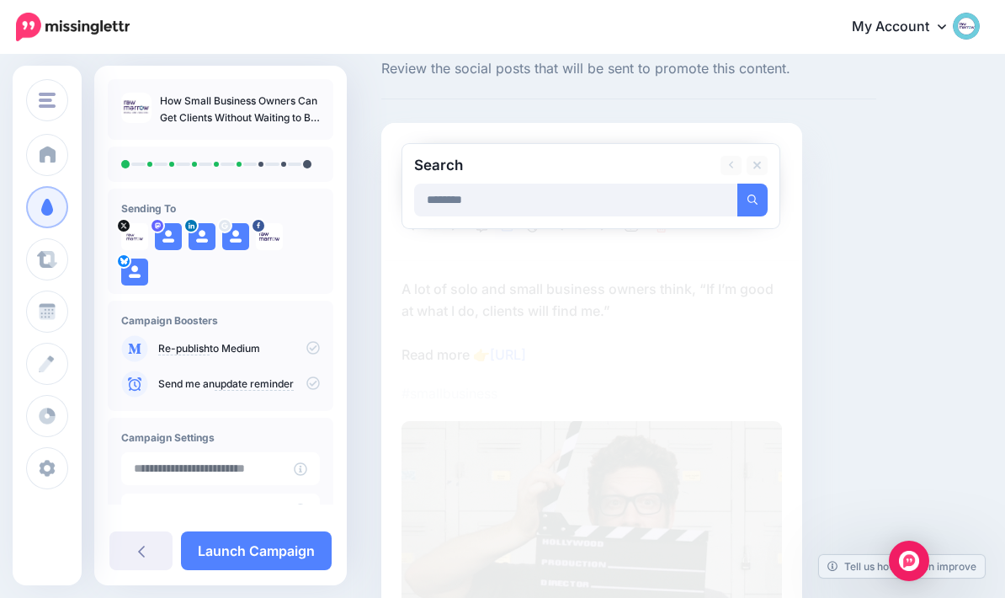
type input "********"
click at [753, 199] on button "submit" at bounding box center [753, 200] width 30 height 33
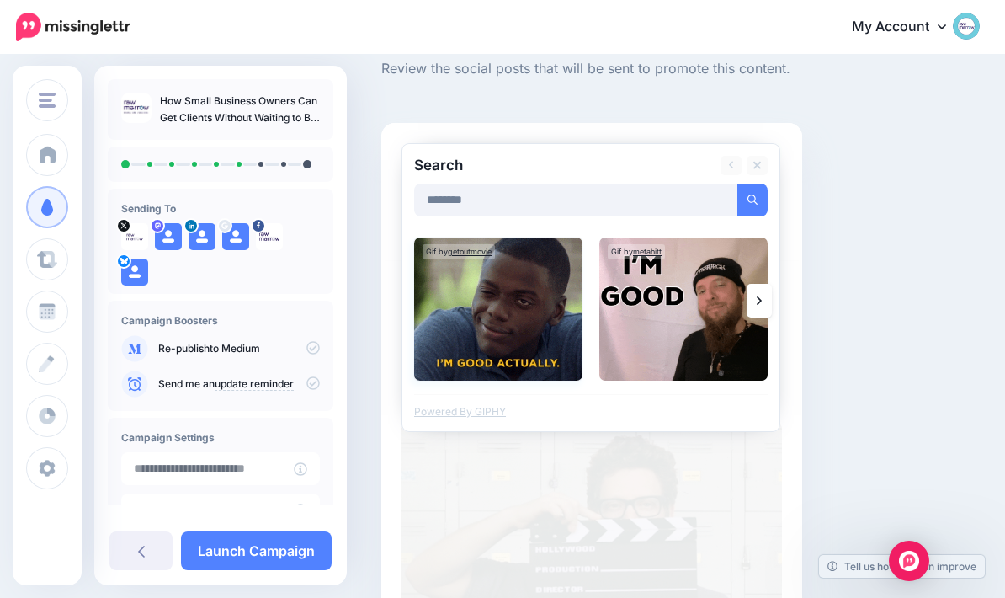
click at [517, 302] on img at bounding box center [498, 308] width 168 height 143
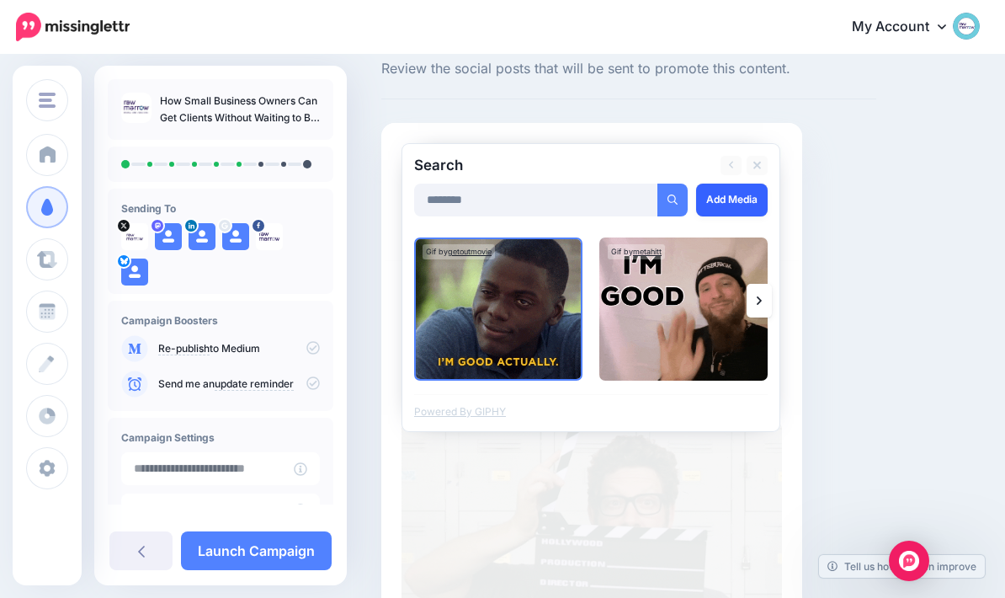
click at [734, 200] on link "Add Media" at bounding box center [732, 200] width 72 height 33
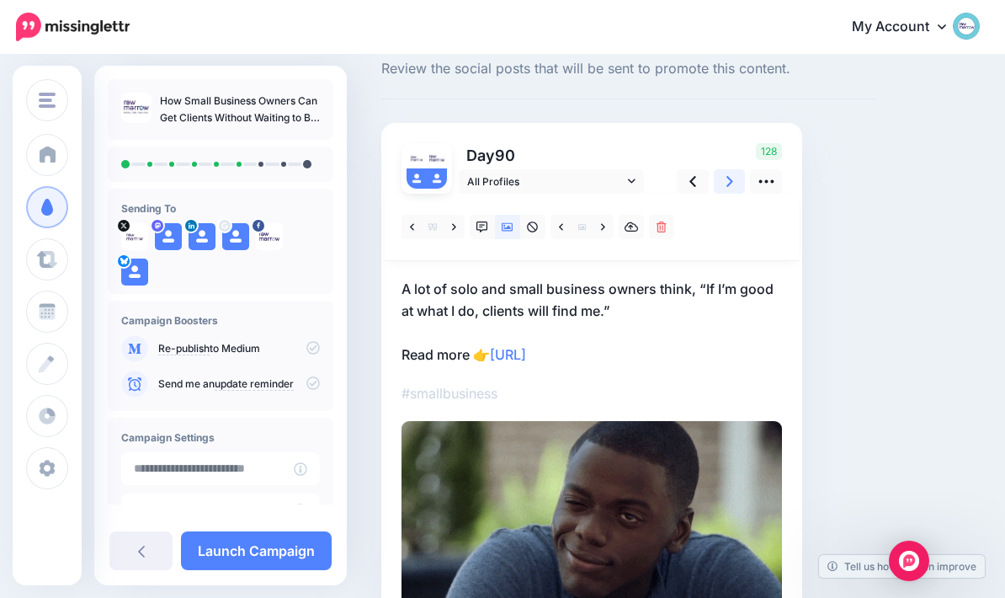
click at [735, 179] on link at bounding box center [730, 181] width 32 height 24
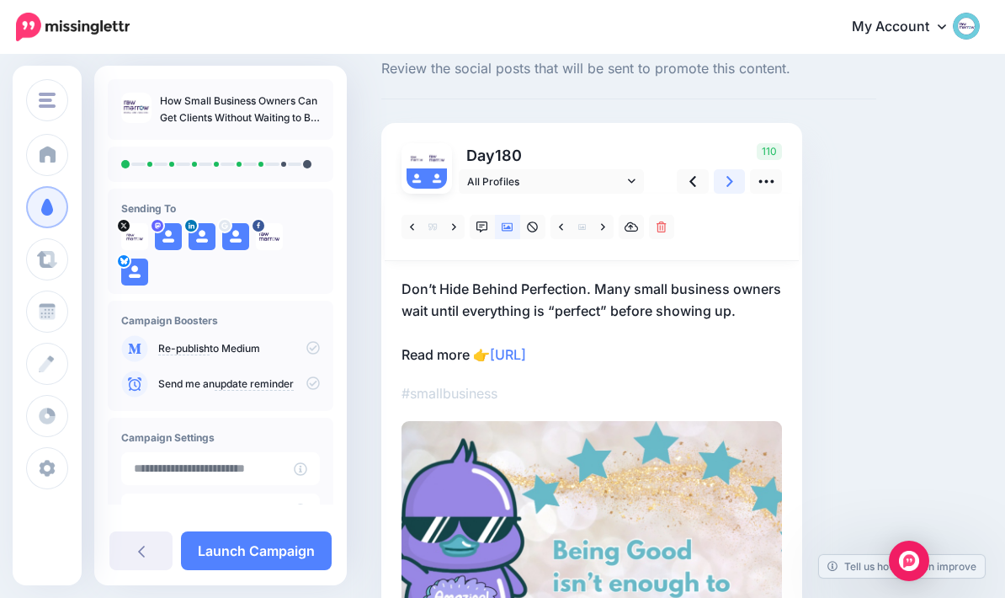
click at [732, 180] on icon at bounding box center [730, 181] width 7 height 11
click at [690, 186] on icon at bounding box center [693, 182] width 7 height 18
click at [640, 225] on link at bounding box center [631, 227] width 25 height 24
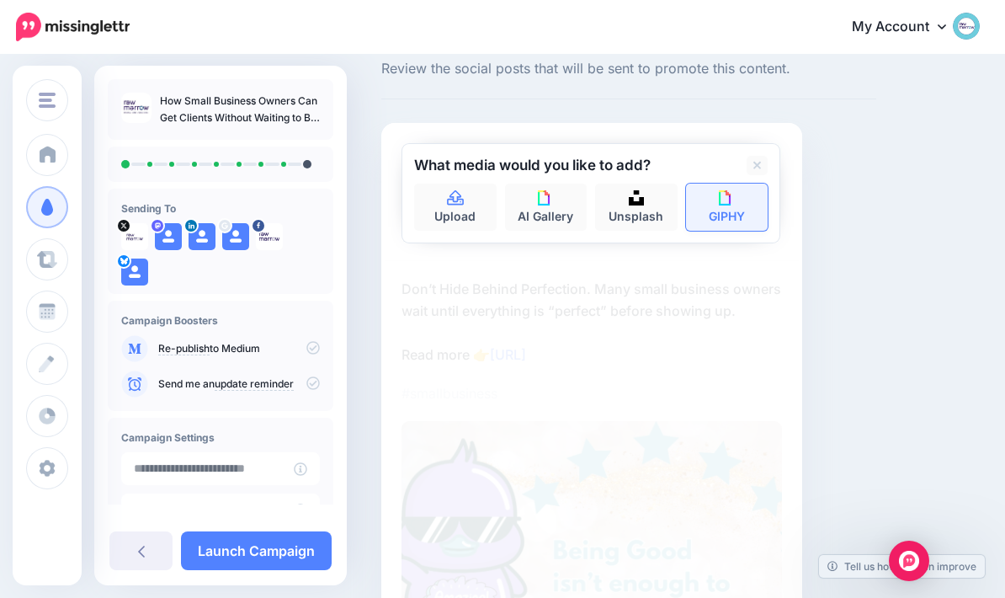
click at [730, 202] on img at bounding box center [726, 197] width 15 height 15
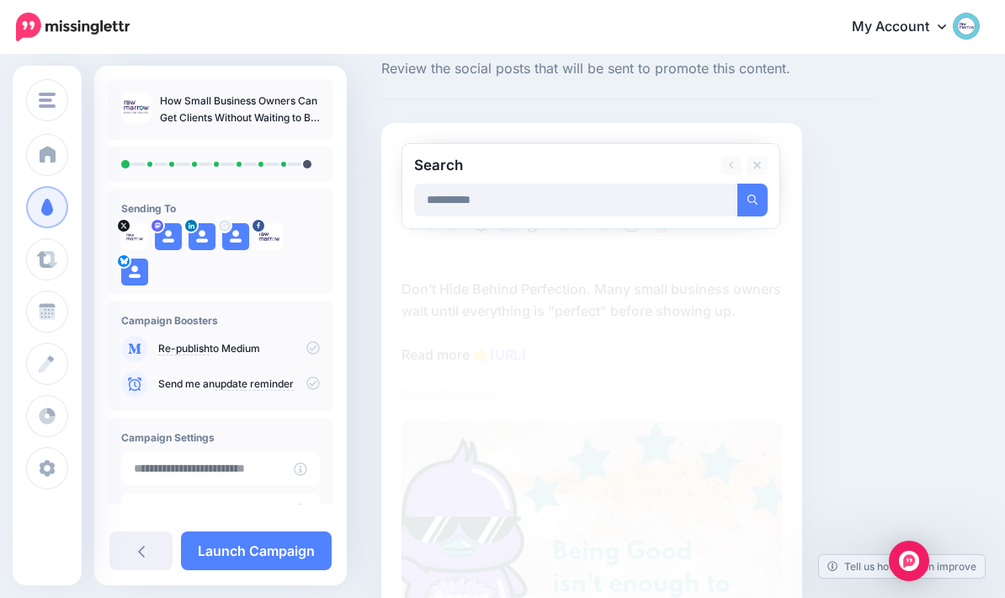
type input "**********"
click at [753, 199] on button "submit" at bounding box center [753, 200] width 30 height 33
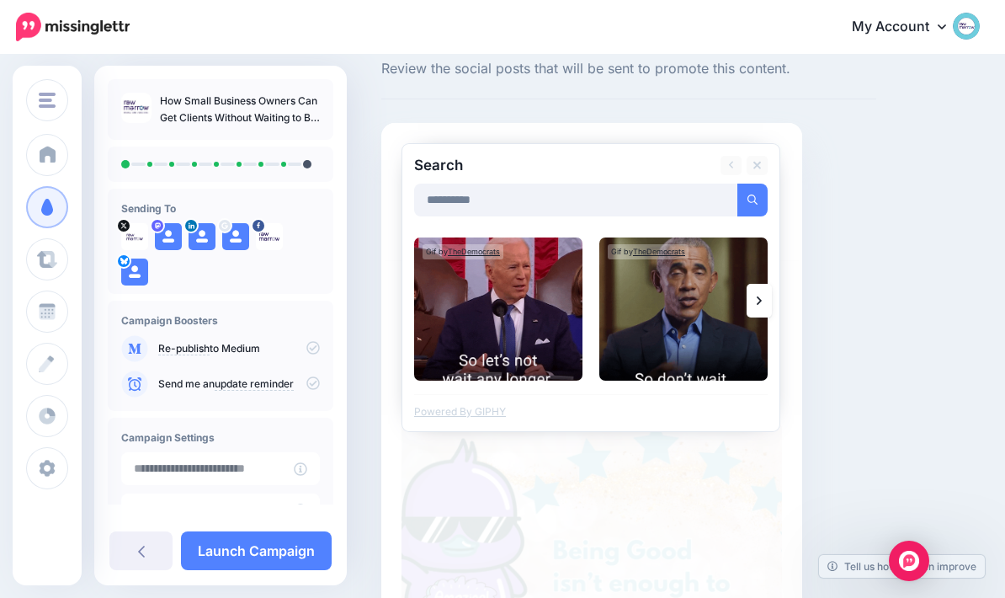
click at [760, 296] on icon at bounding box center [759, 300] width 5 height 13
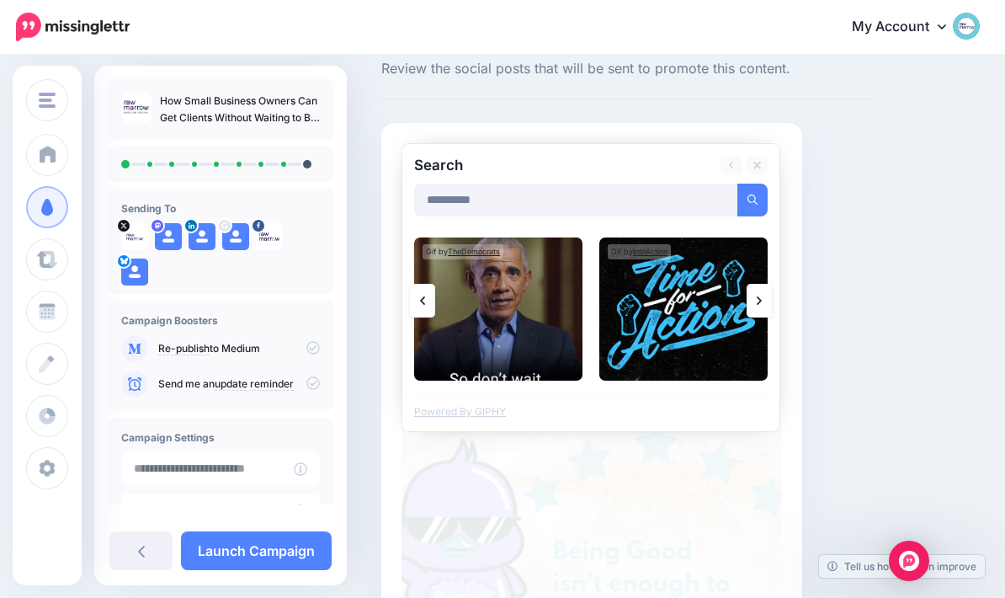
click at [761, 299] on icon at bounding box center [759, 300] width 5 height 8
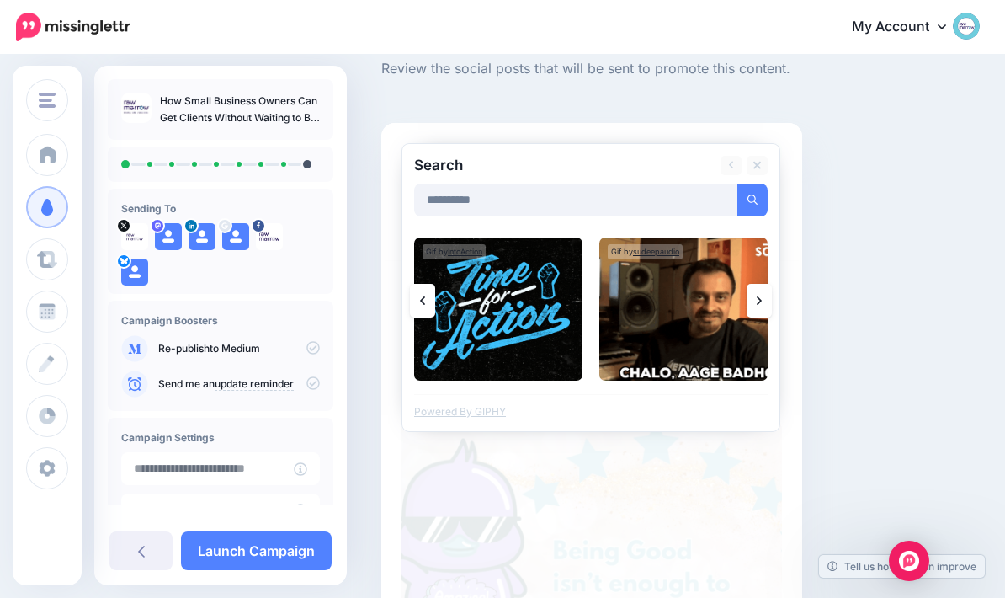
click at [765, 292] on link at bounding box center [759, 301] width 25 height 34
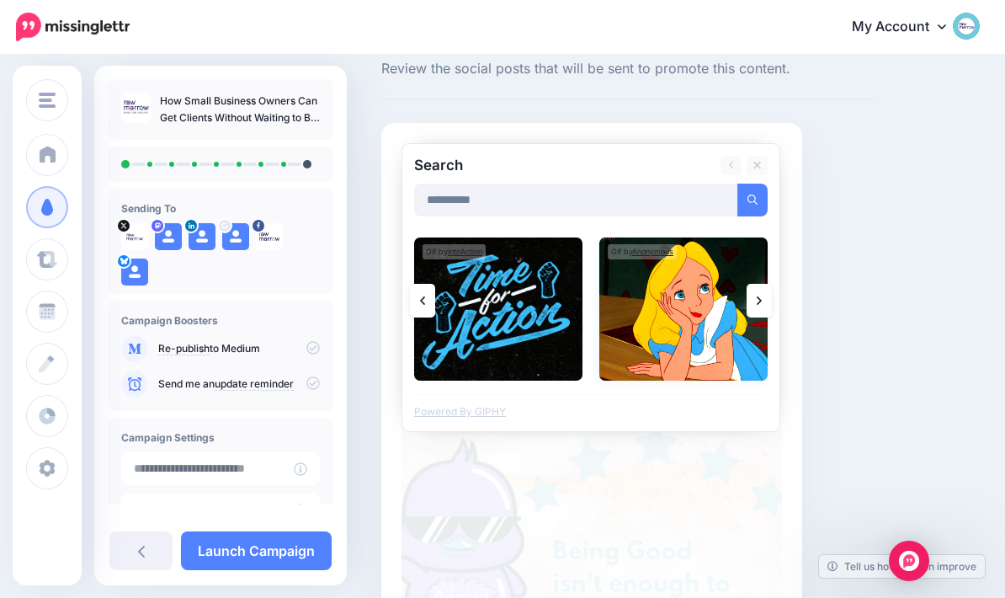
click at [689, 323] on img at bounding box center [684, 308] width 168 height 143
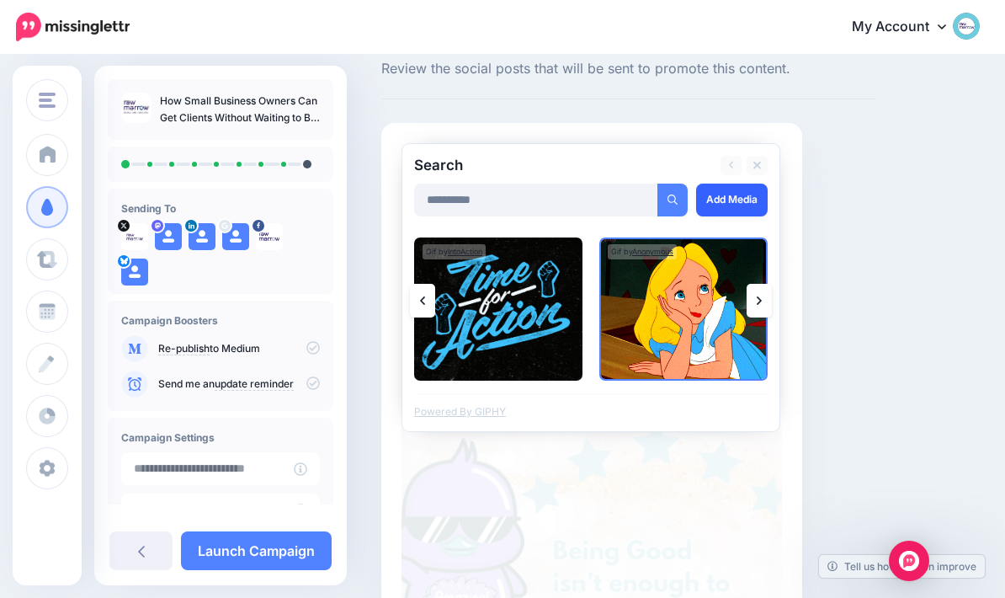
click at [739, 205] on link "Add Media" at bounding box center [732, 200] width 72 height 33
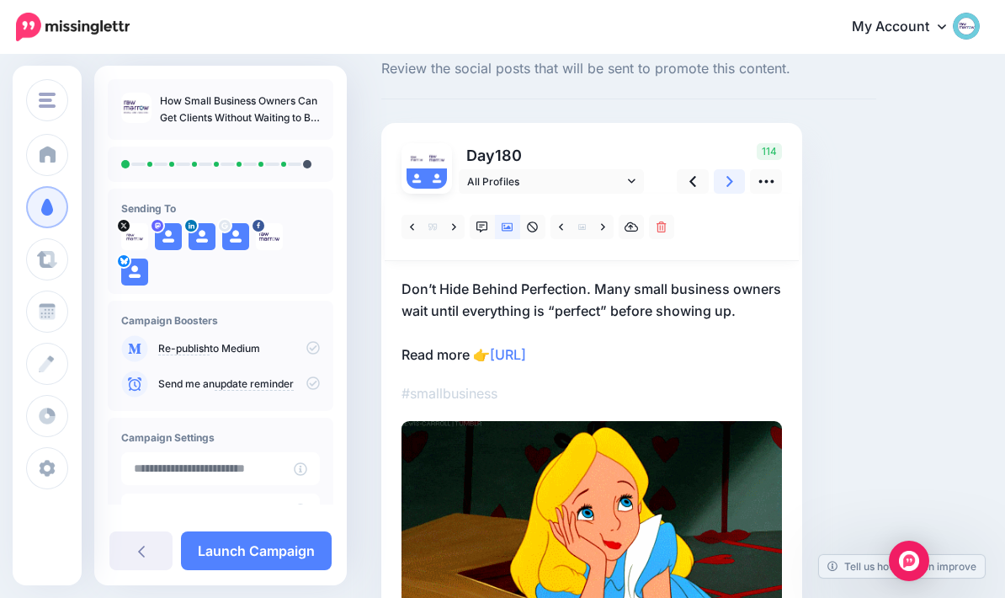
click at [731, 180] on icon at bounding box center [730, 181] width 7 height 11
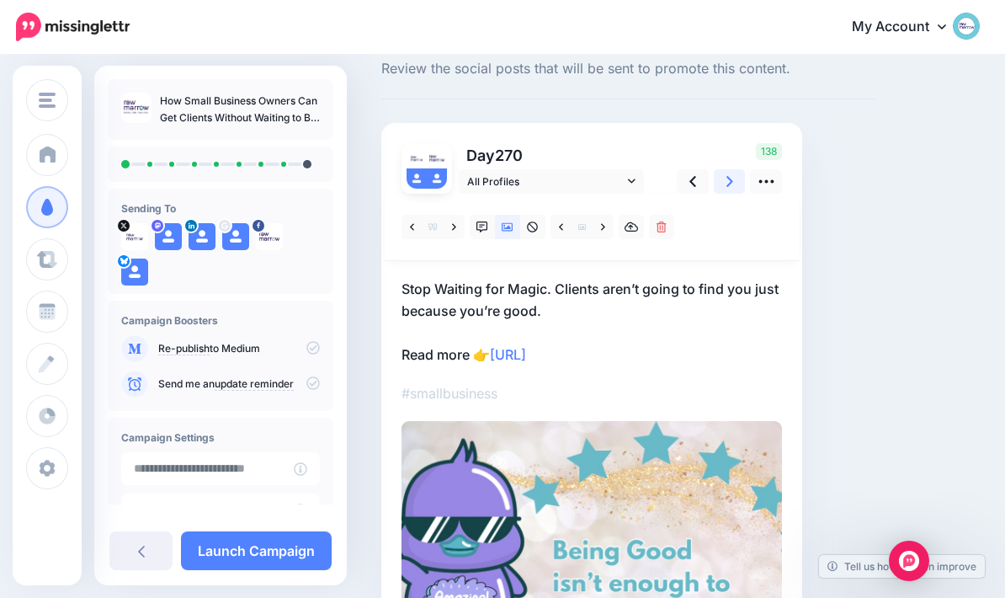
click at [731, 185] on icon at bounding box center [730, 182] width 7 height 18
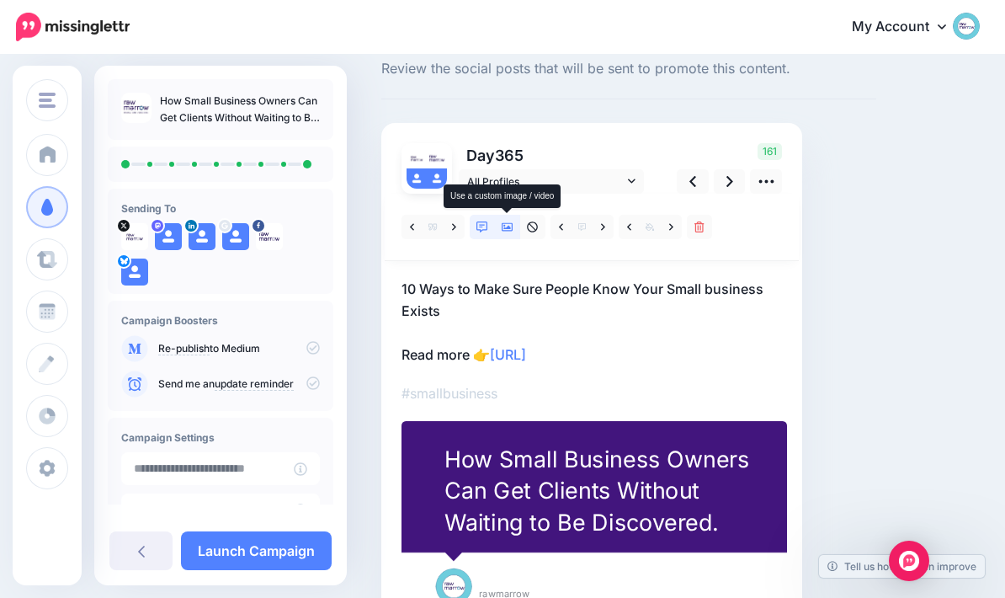
click at [517, 227] on link at bounding box center [507, 227] width 25 height 24
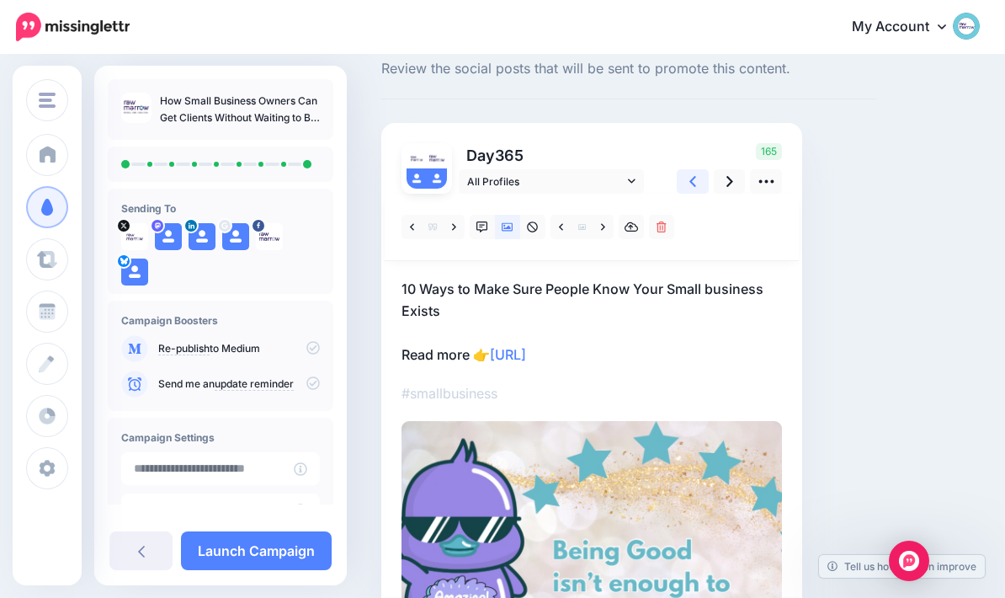
click at [691, 185] on icon at bounding box center [693, 182] width 7 height 18
click at [696, 178] on icon at bounding box center [693, 182] width 7 height 18
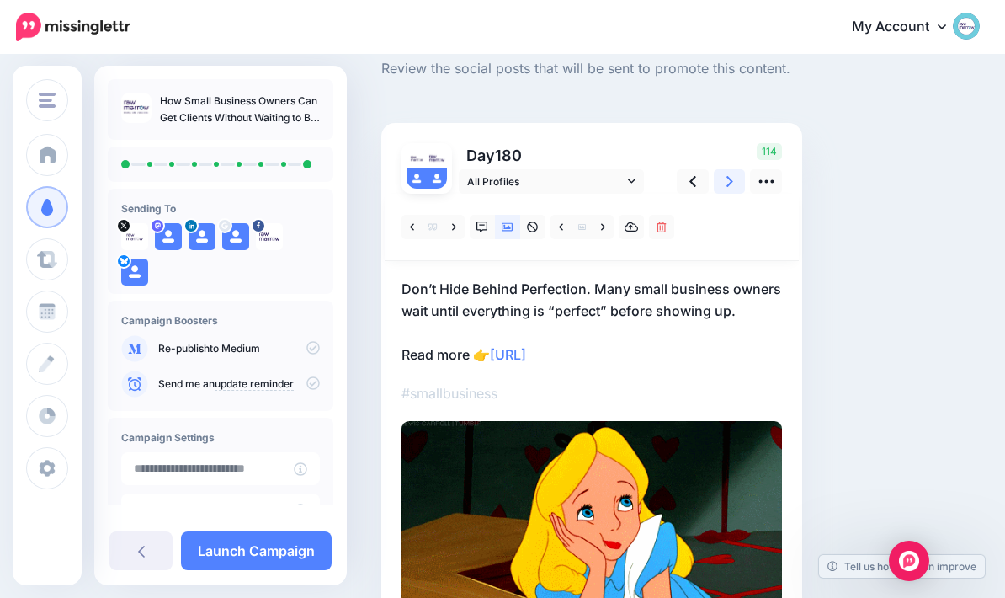
click at [723, 183] on link at bounding box center [730, 181] width 32 height 24
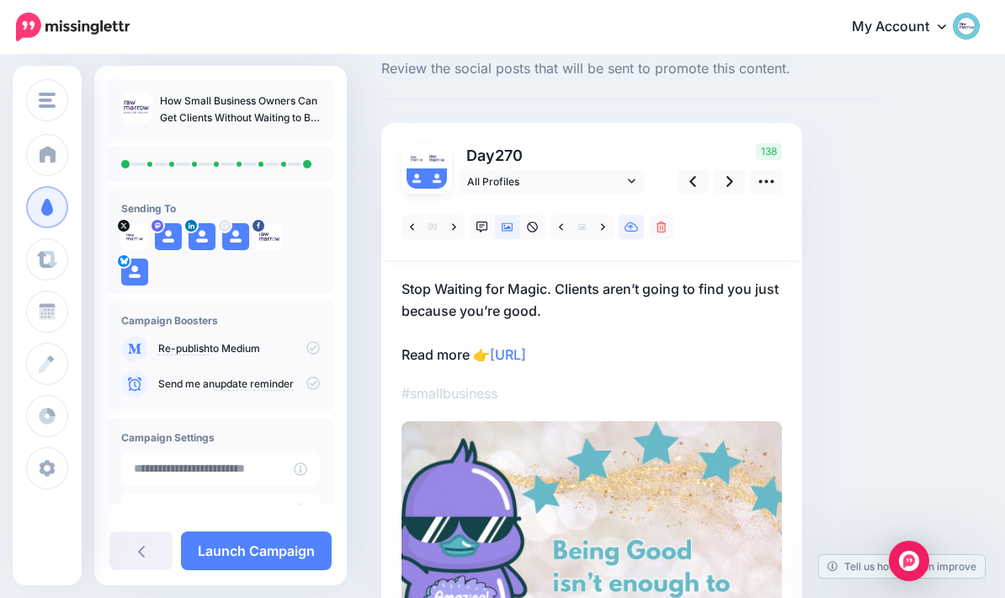
click at [634, 231] on icon at bounding box center [632, 227] width 14 height 10
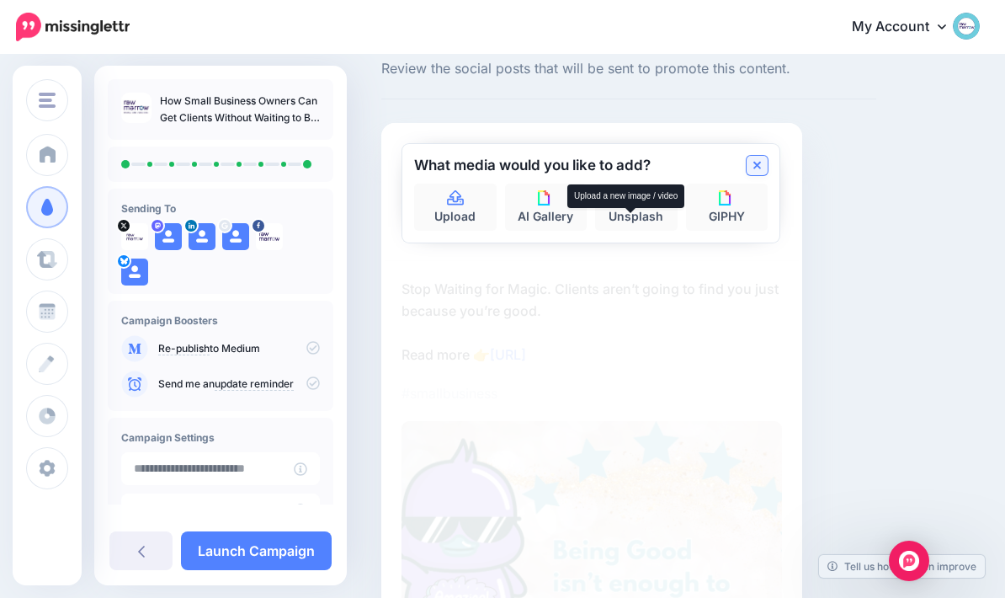
click at [766, 160] on link at bounding box center [757, 165] width 21 height 19
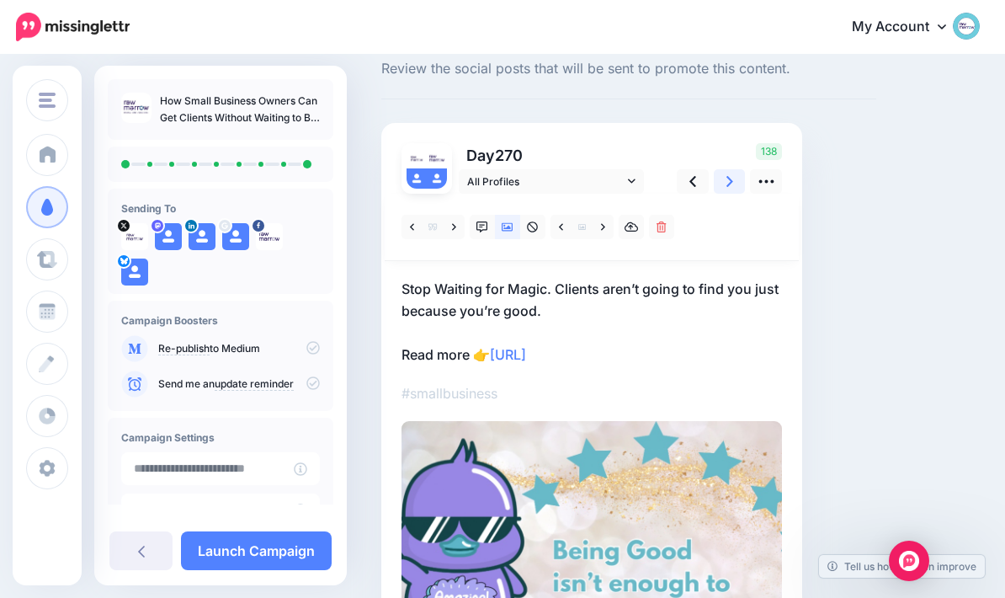
click at [728, 180] on icon at bounding box center [730, 182] width 7 height 18
click at [640, 228] on link at bounding box center [631, 227] width 25 height 24
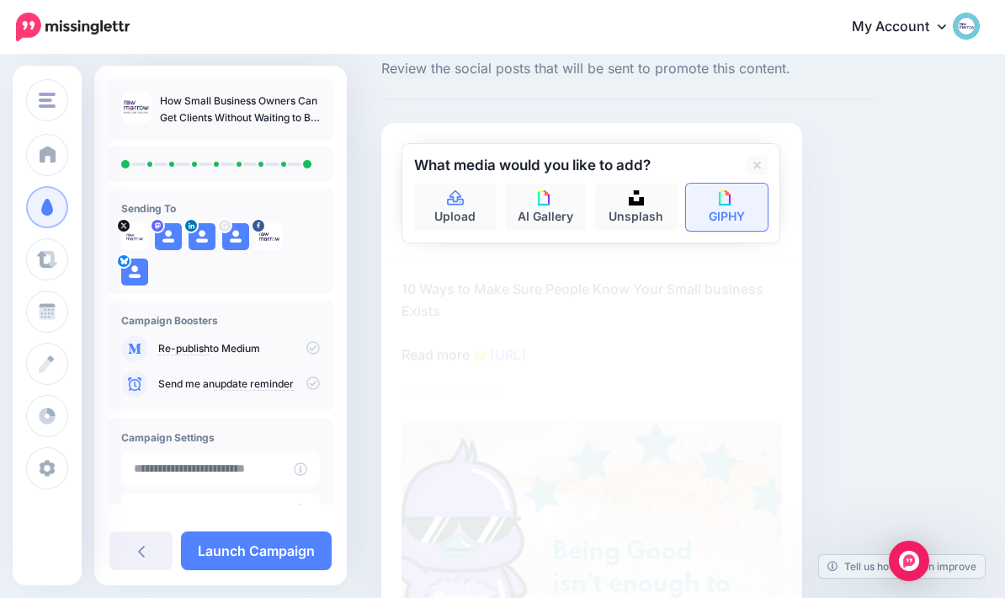
click at [726, 203] on img at bounding box center [726, 197] width 15 height 15
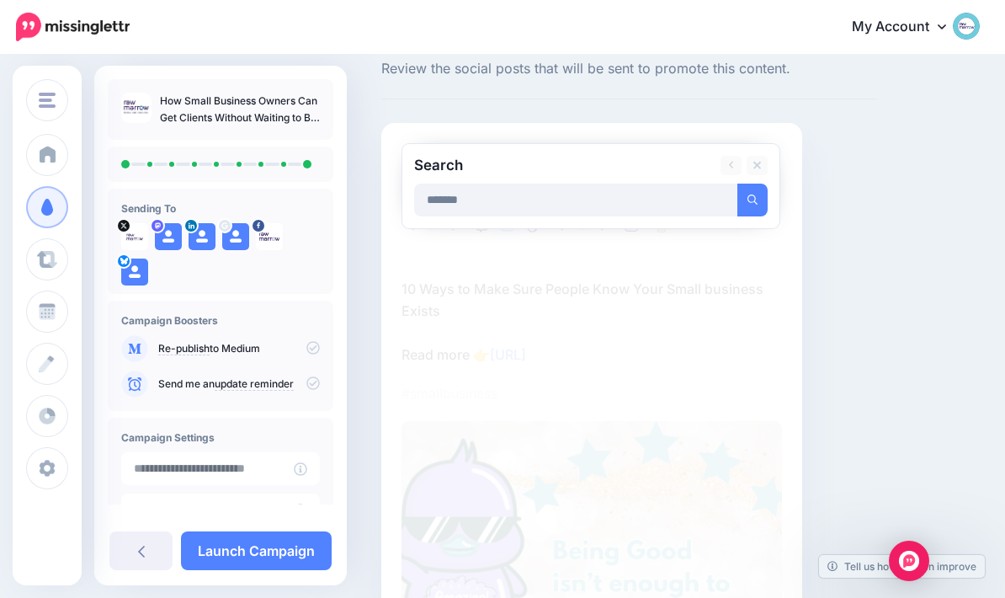
type input "*******"
click at [753, 199] on button "submit" at bounding box center [753, 200] width 30 height 33
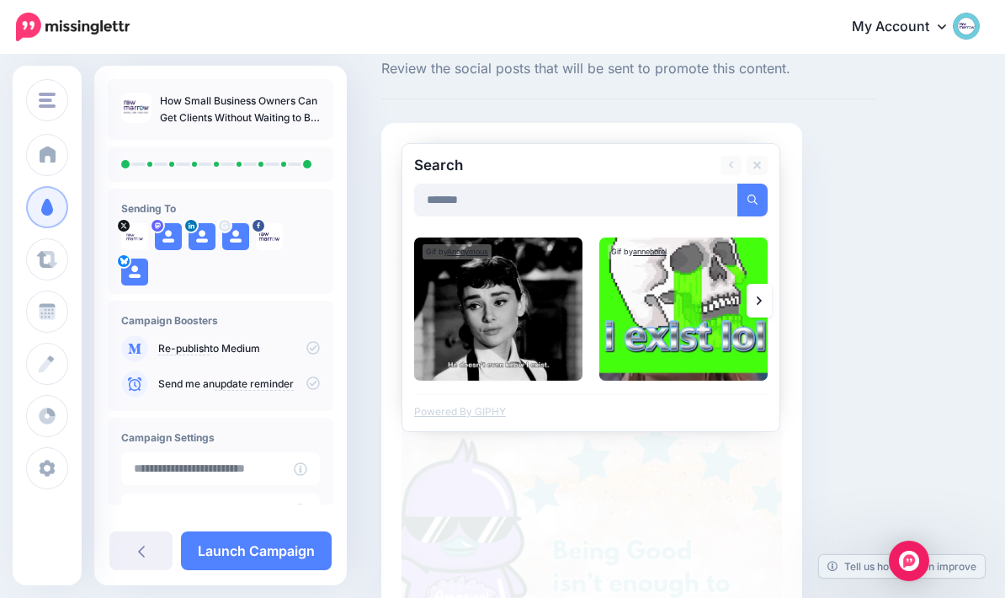
click at [762, 301] on link at bounding box center [759, 301] width 25 height 34
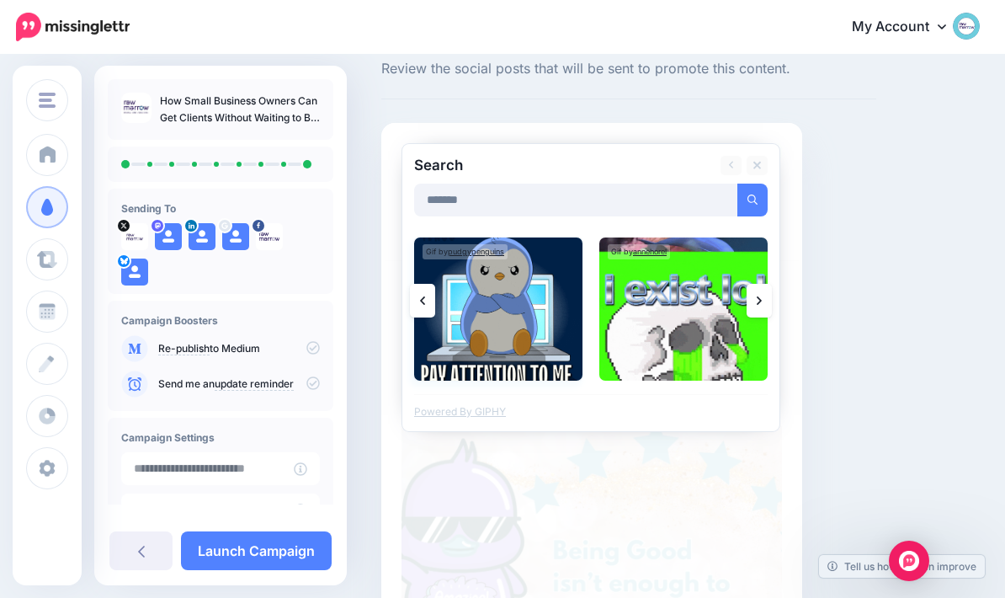
click at [495, 329] on img at bounding box center [498, 308] width 168 height 143
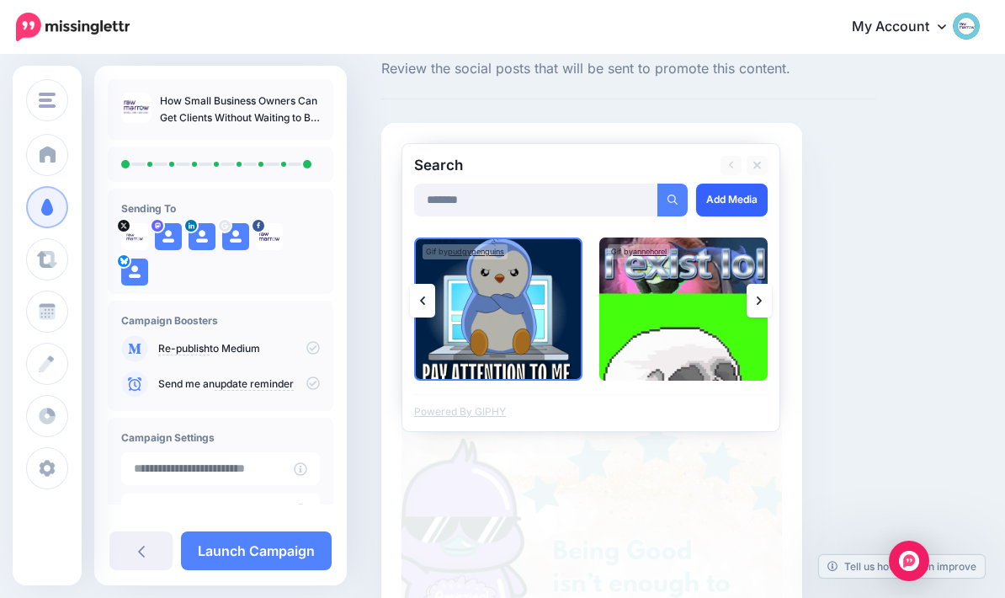
click at [742, 200] on link "Add Media" at bounding box center [732, 200] width 72 height 33
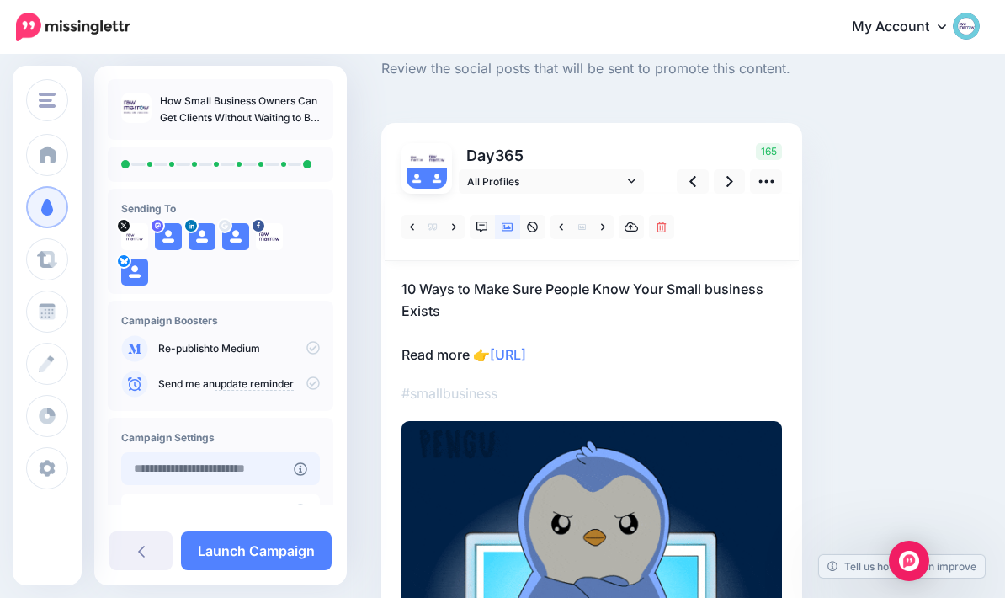
click at [264, 464] on input "text" at bounding box center [207, 468] width 173 height 33
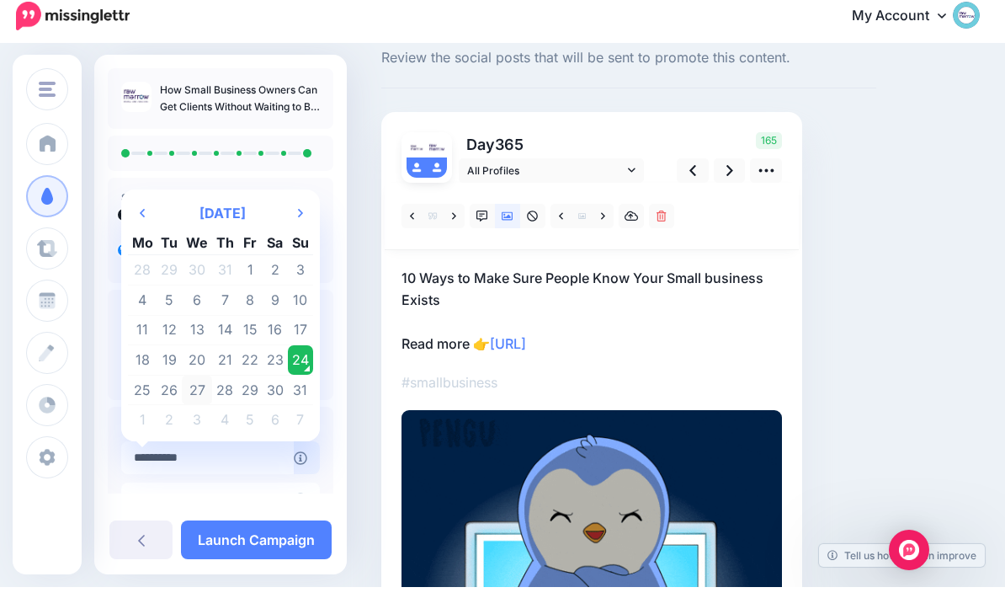
click at [197, 389] on td "27" at bounding box center [197, 401] width 30 height 30
type input "**********"
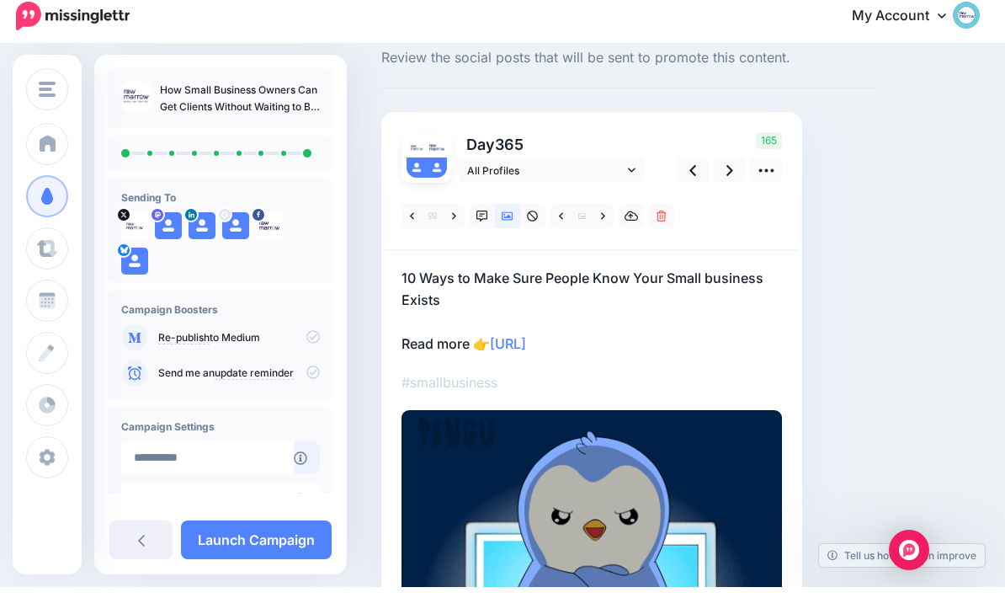
scroll to position [60, 0]
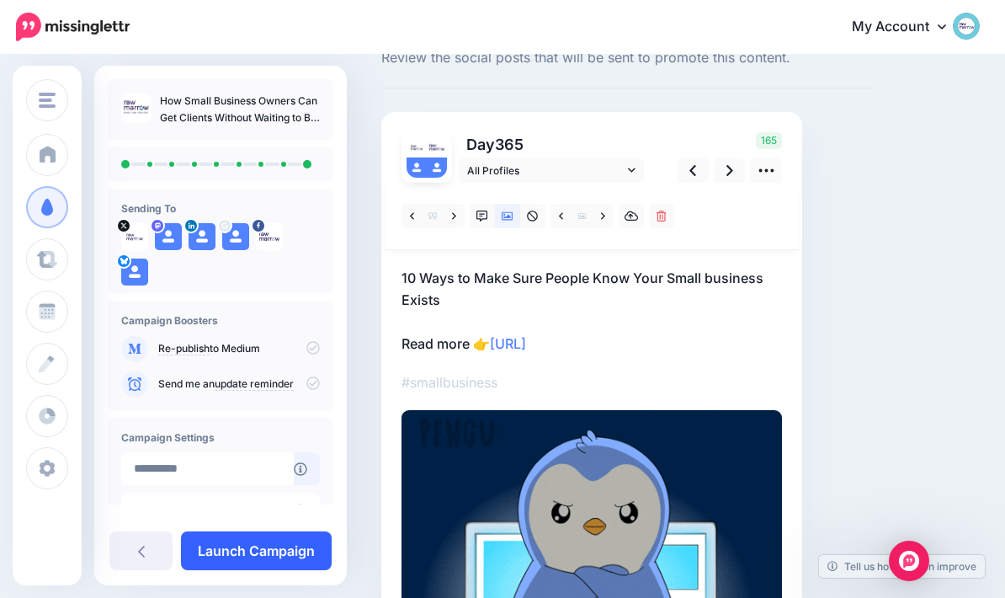
click at [280, 544] on link "Launch Campaign" at bounding box center [256, 550] width 151 height 39
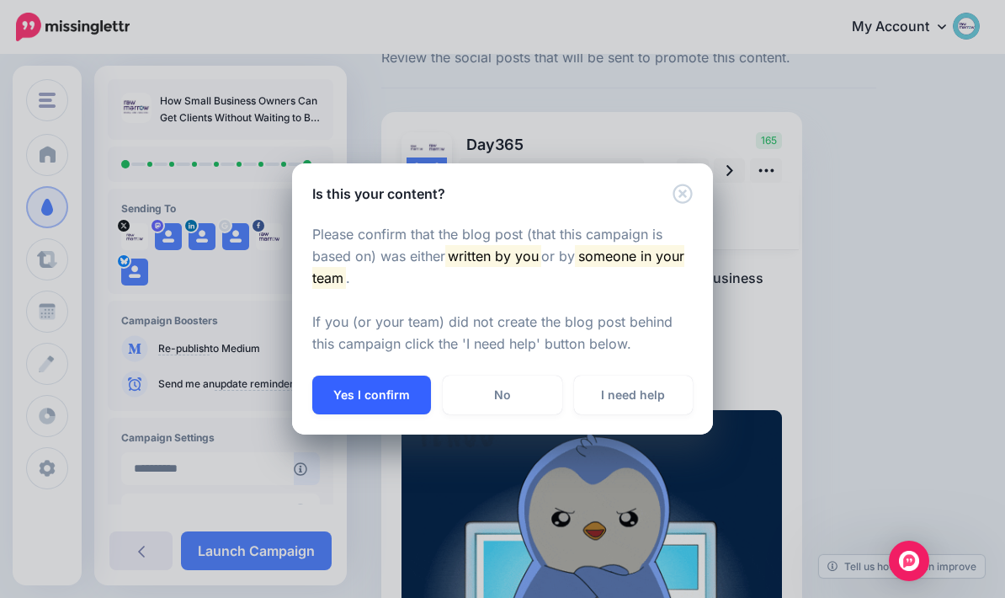
click at [370, 387] on button "Yes I confirm" at bounding box center [371, 395] width 119 height 39
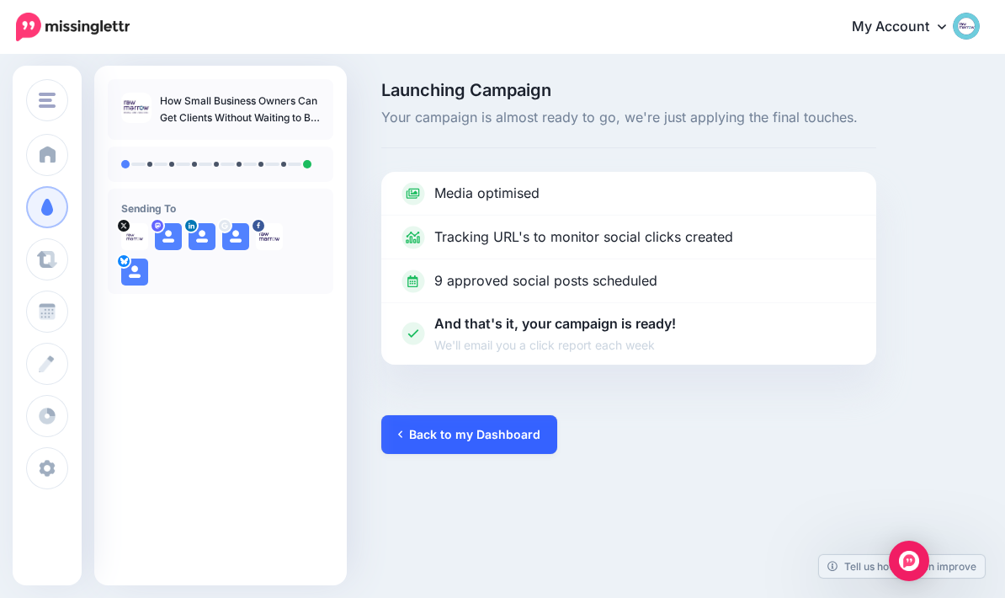
click at [499, 431] on link "Back to my Dashboard" at bounding box center [469, 434] width 176 height 39
